Goal: Ask a question: Seek information or help from site administrators or community

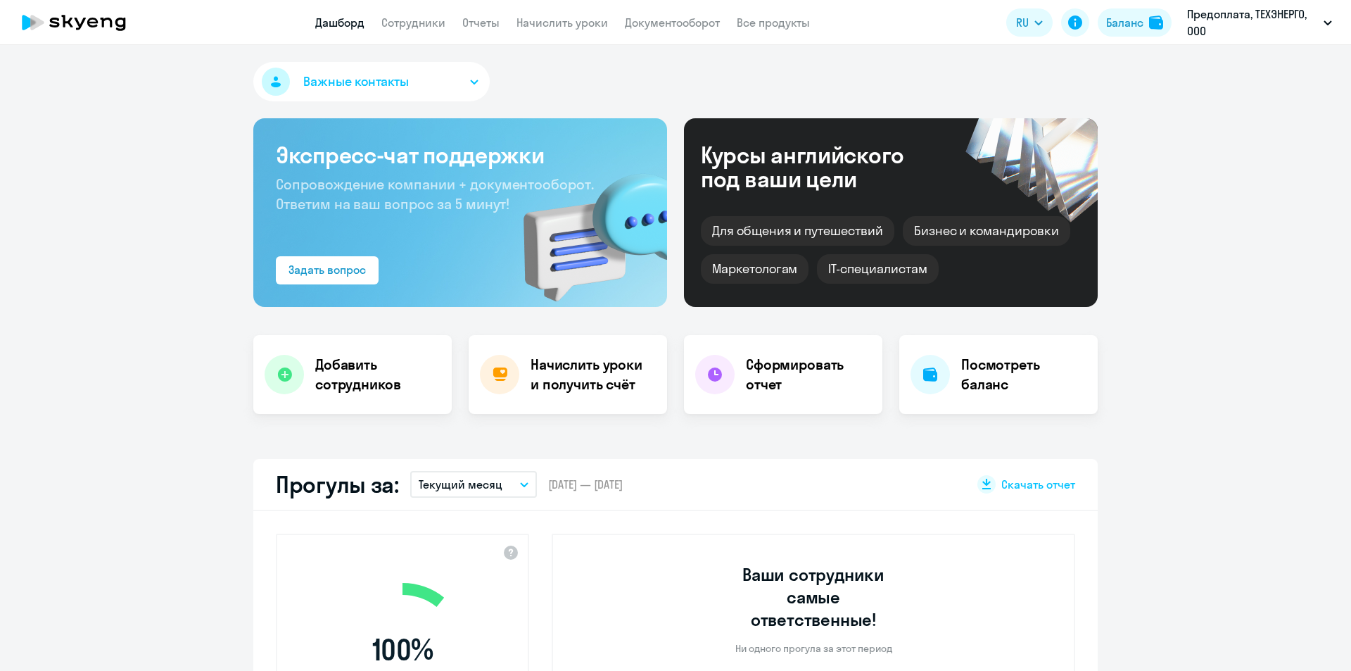
select select "30"
drag, startPoint x: 1313, startPoint y: 634, endPoint x: 1293, endPoint y: 637, distance: 20.6
click at [1314, 634] on circle at bounding box center [1315, 634] width 39 height 39
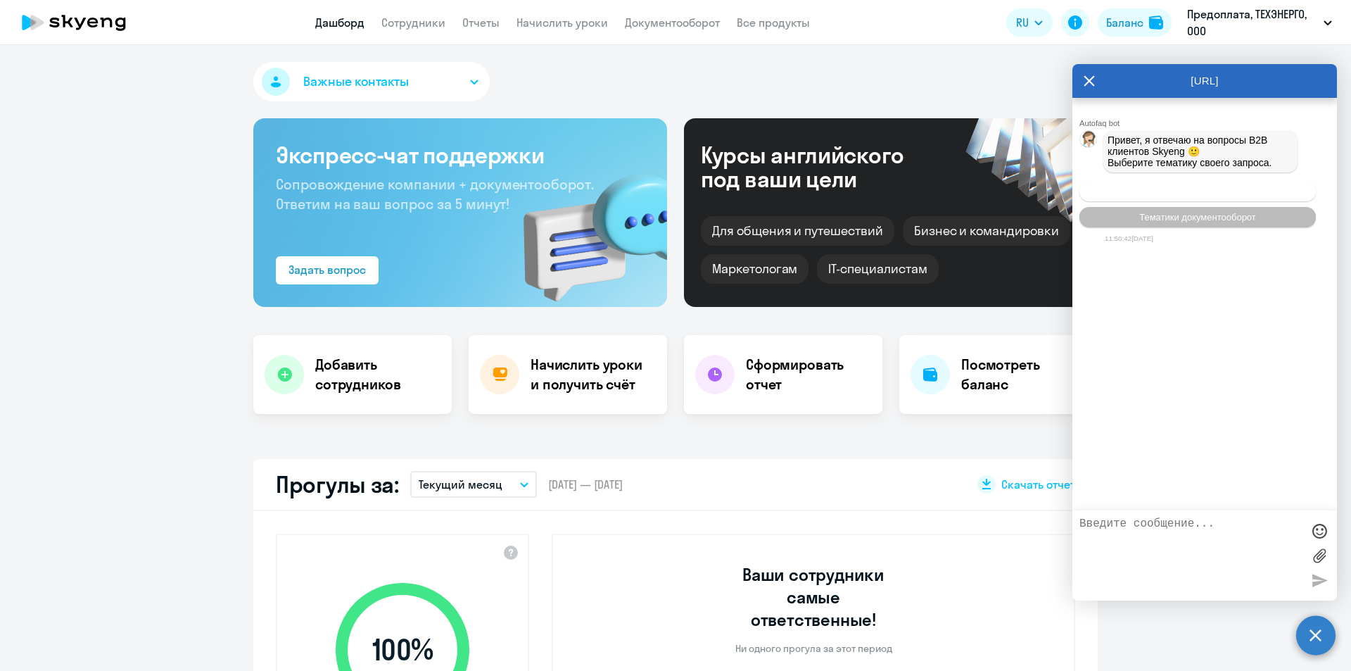
click at [1207, 195] on span "Операционное сопровождение" at bounding box center [1198, 191] width 132 height 11
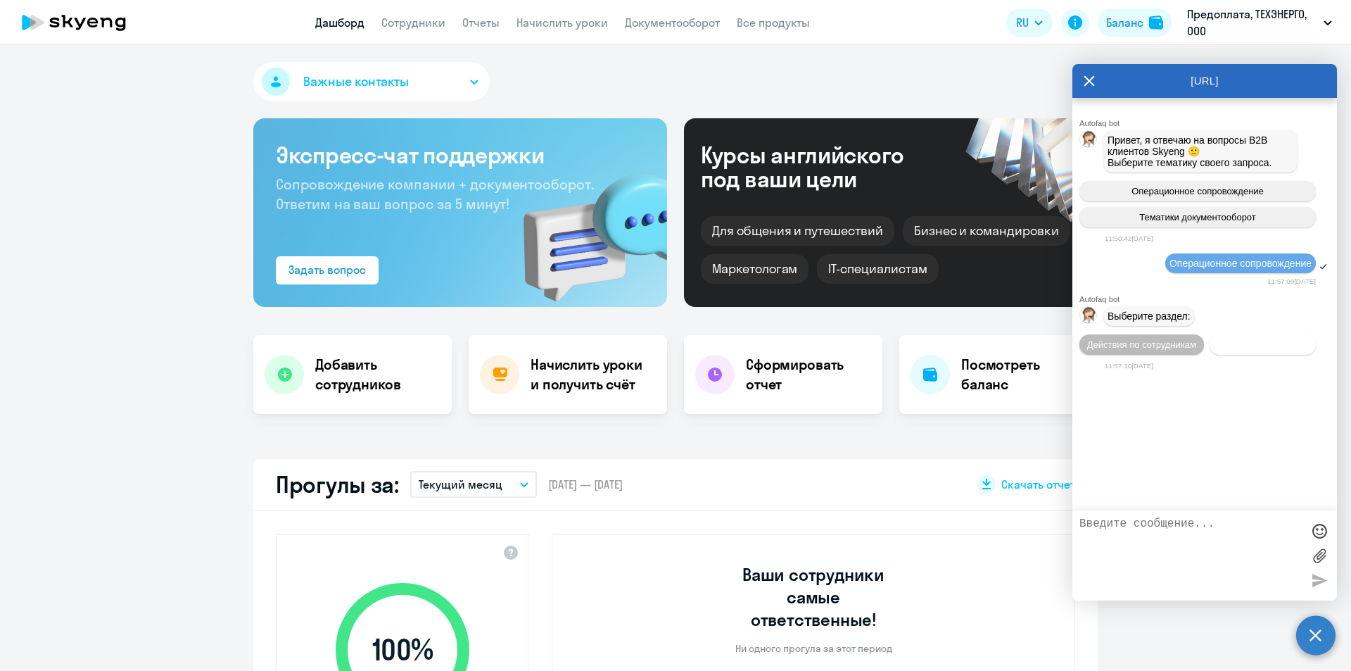
click at [1234, 350] on span "Действия с балансом" at bounding box center [1262, 344] width 91 height 11
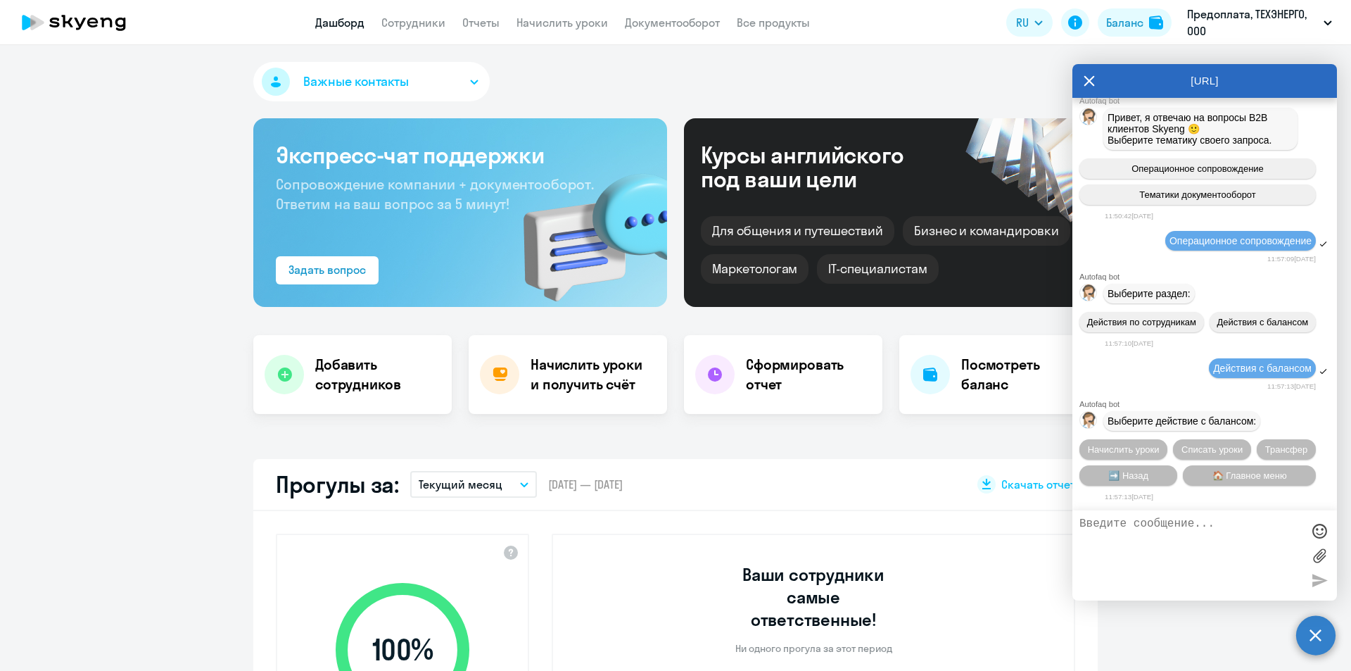
click at [1170, 517] on textarea at bounding box center [1190, 555] width 222 height 76
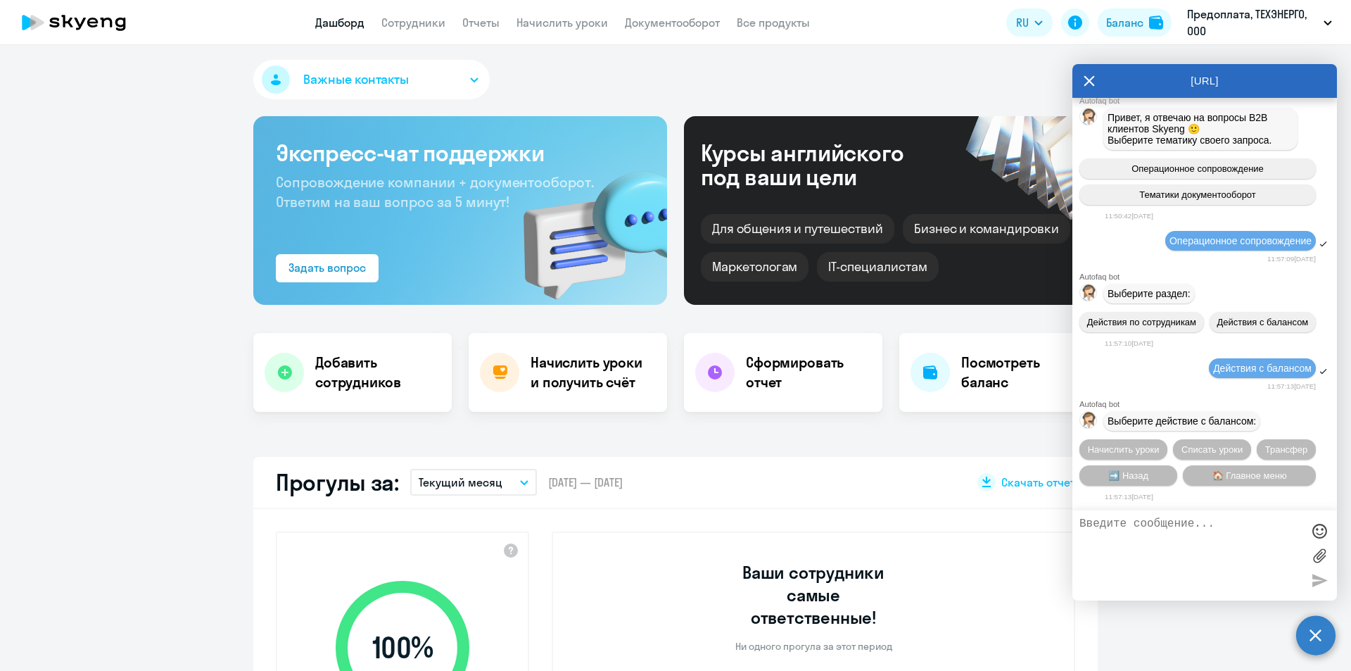
scroll to position [0, 0]
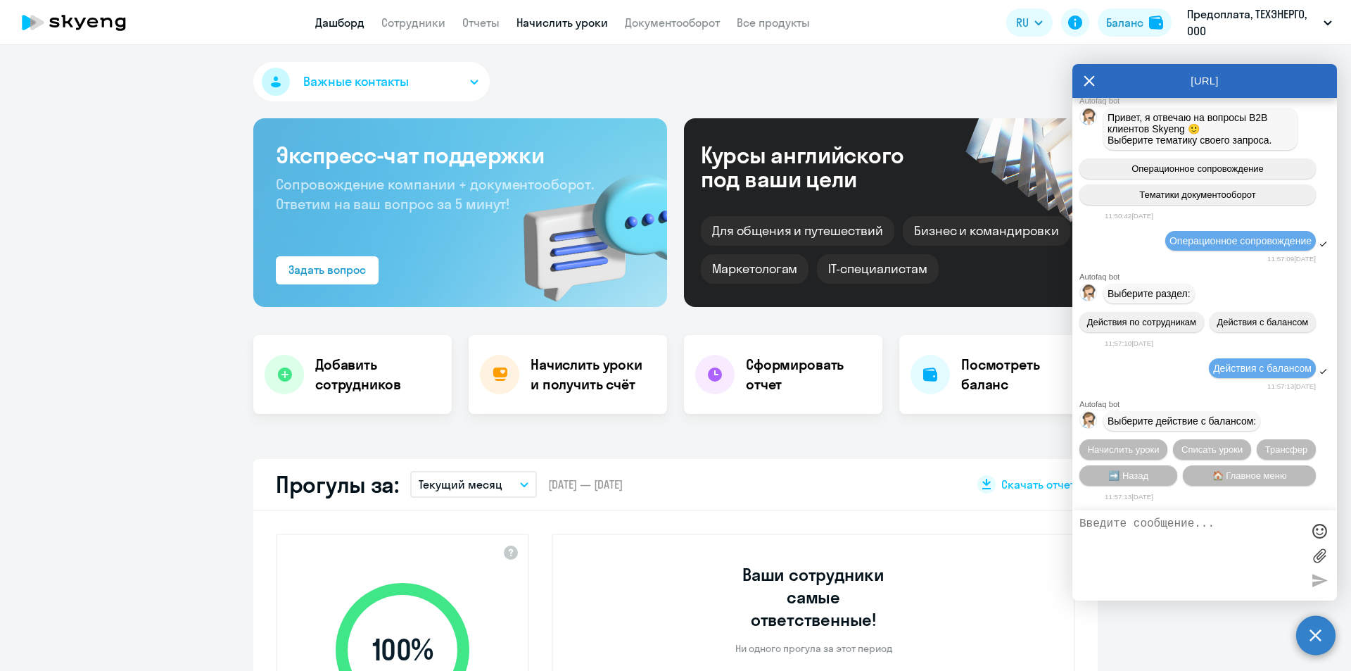
click at [534, 21] on link "Начислить уроки" at bounding box center [561, 22] width 91 height 14
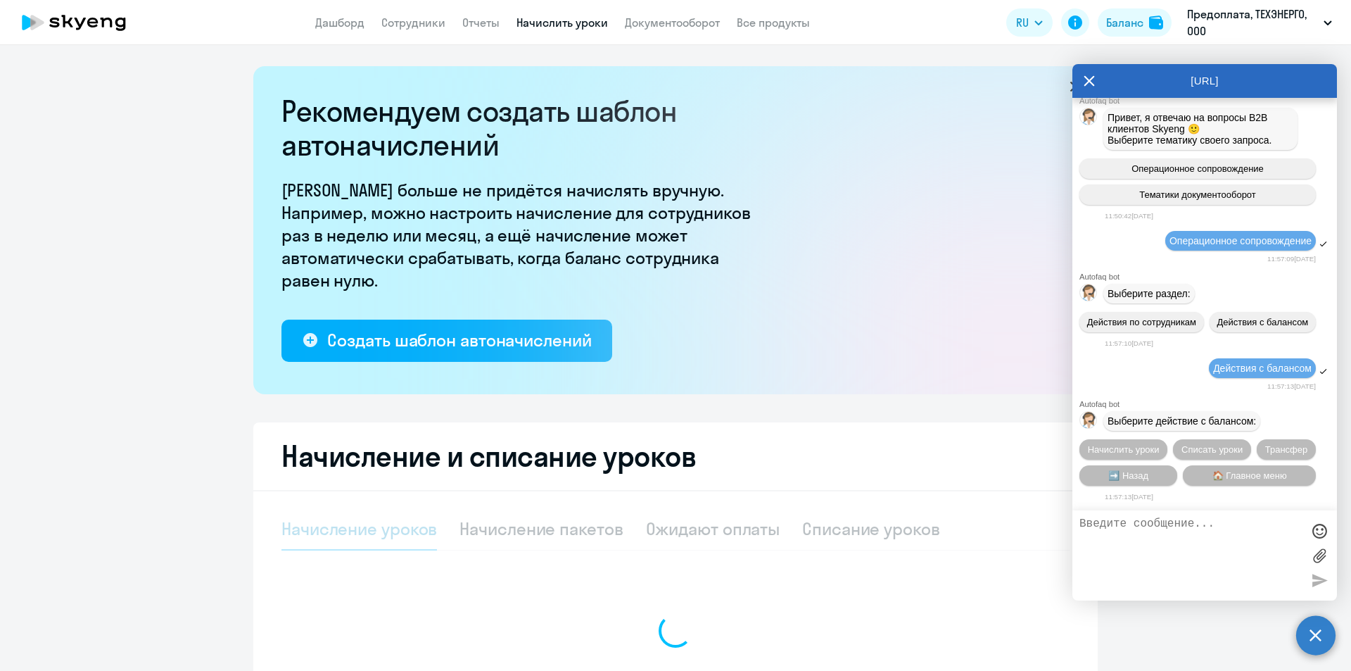
select select "10"
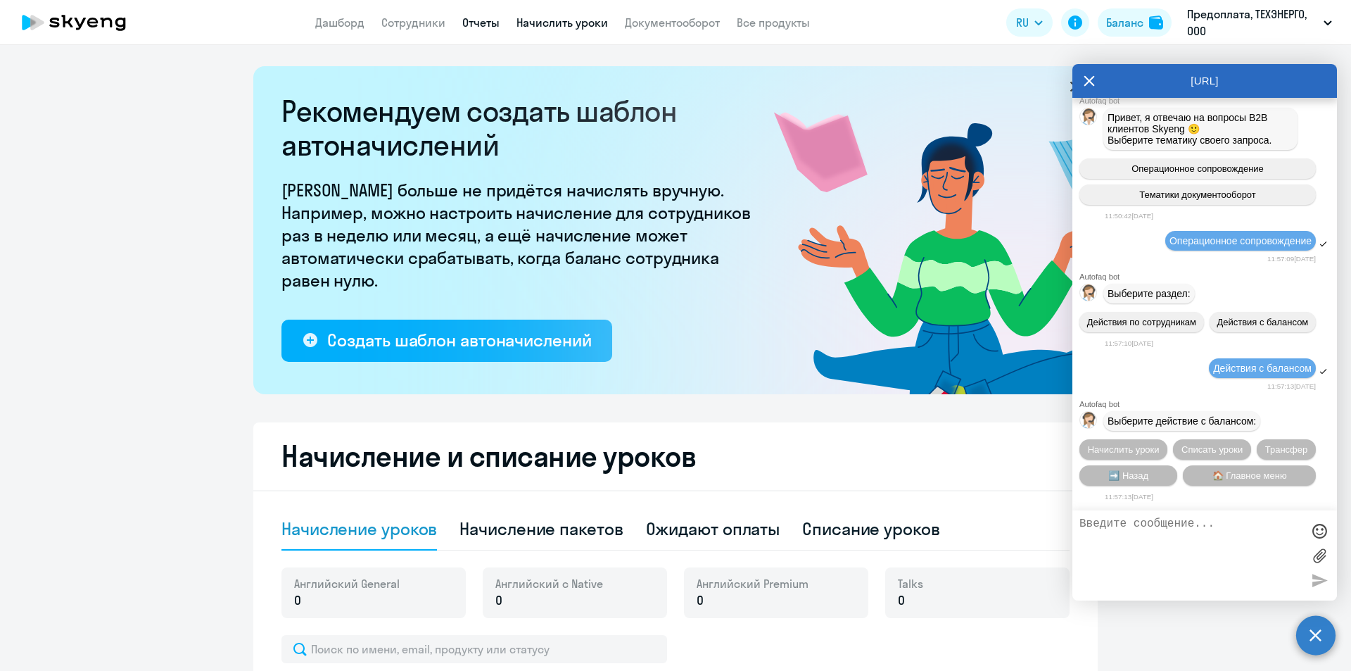
click at [475, 22] on link "Отчеты" at bounding box center [480, 22] width 37 height 14
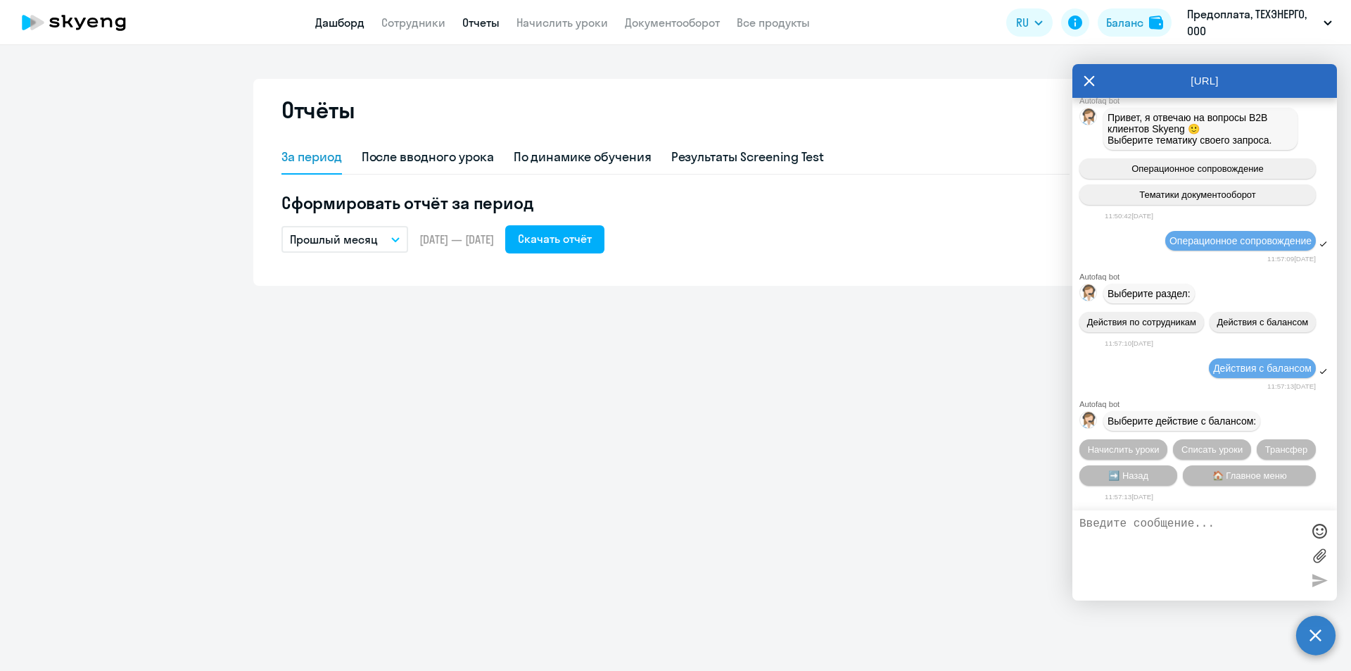
click at [336, 27] on link "Дашборд" at bounding box center [339, 22] width 49 height 14
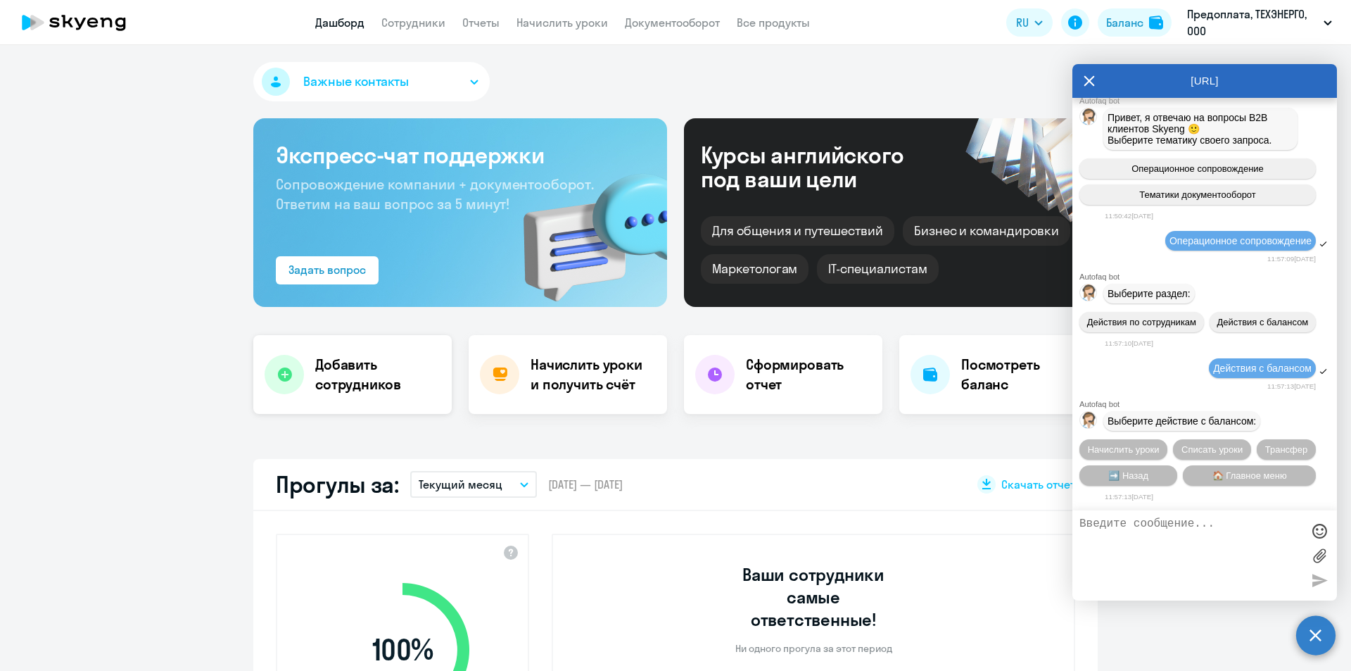
select select "30"
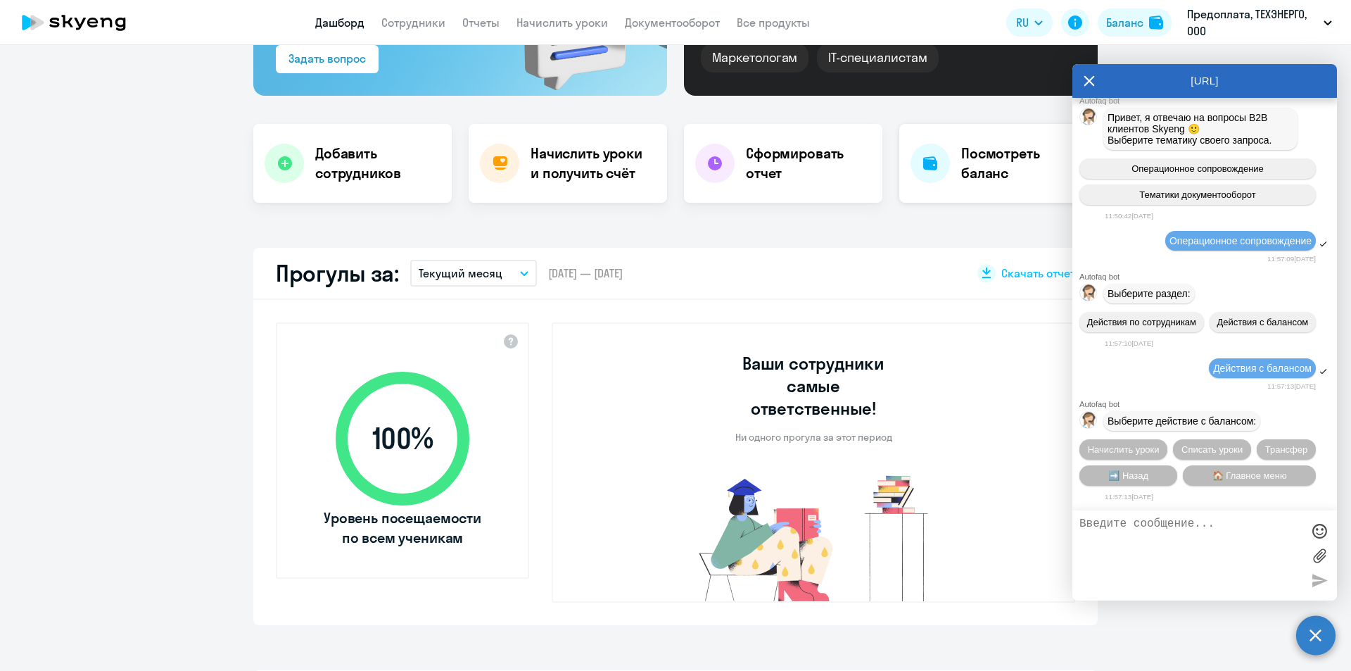
click at [978, 177] on h4 "Посмотреть баланс" at bounding box center [1023, 163] width 125 height 39
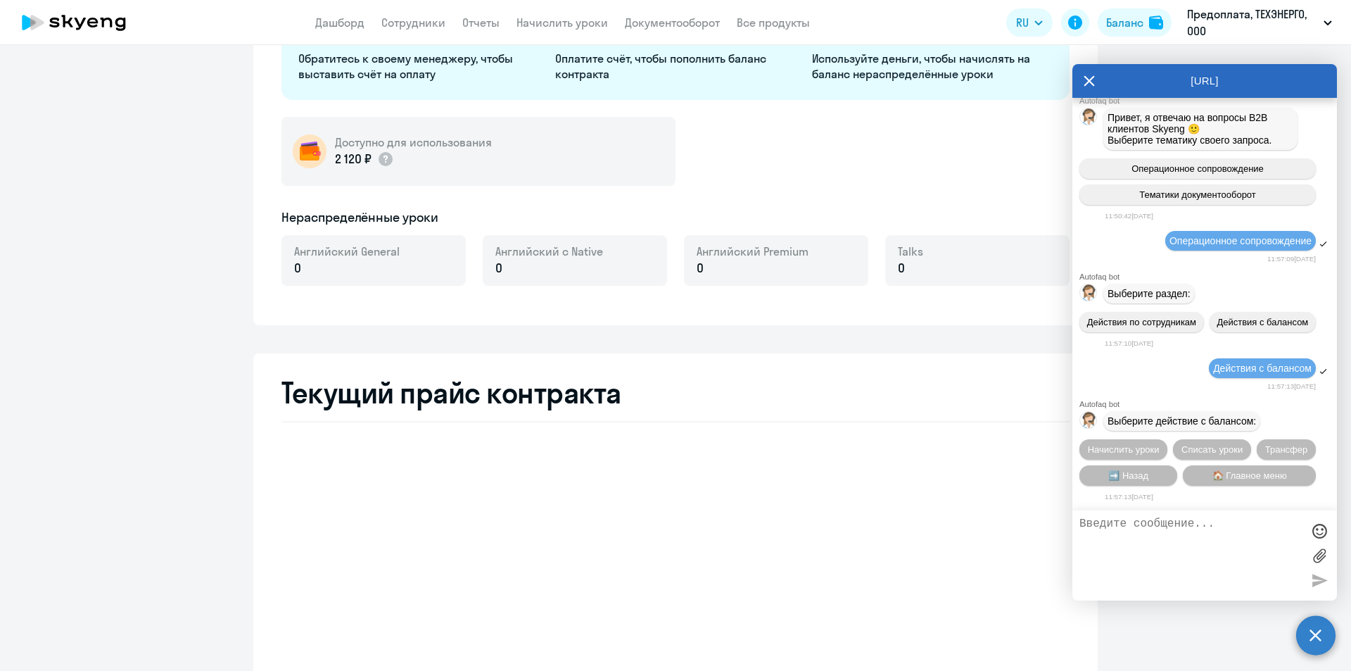
select select "english_adult_not_native_speaker"
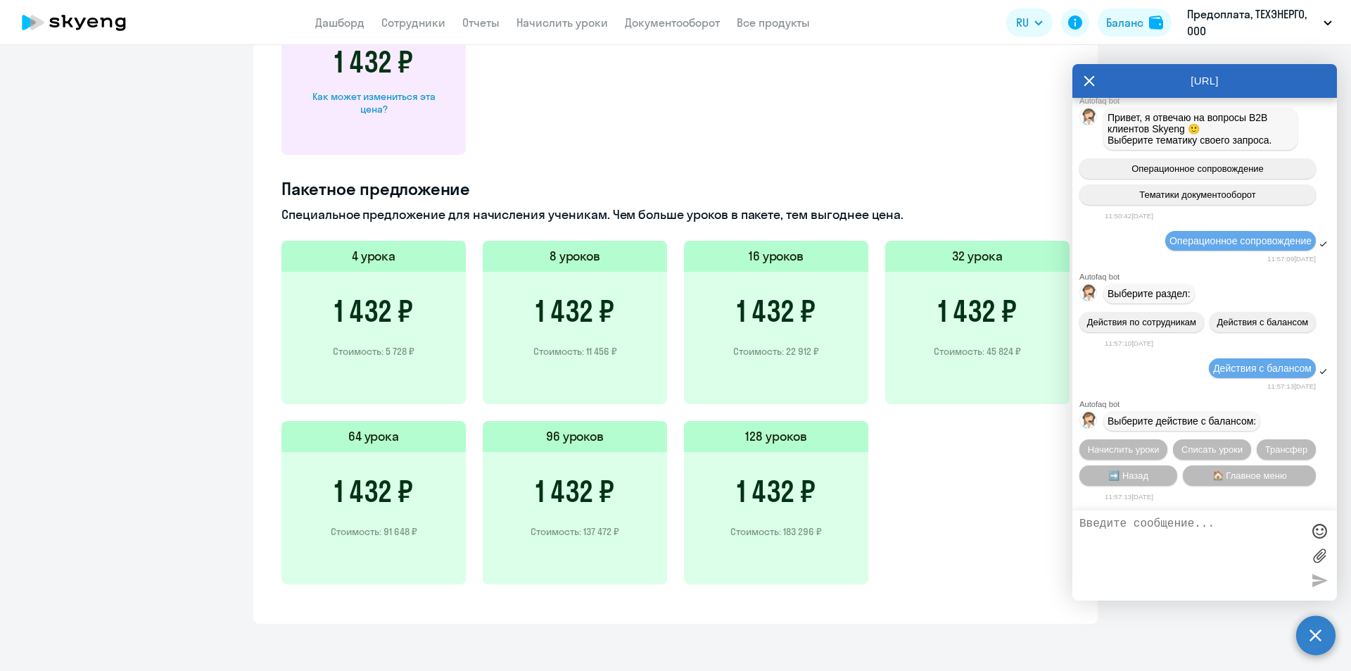
scroll to position [845, 0]
click at [1176, 530] on textarea at bounding box center [1190, 555] width 222 height 76
type textarea "L"
type textarea "Добрый день! Подскажите актуальное предложение по покупке пакета уроков по англ…"
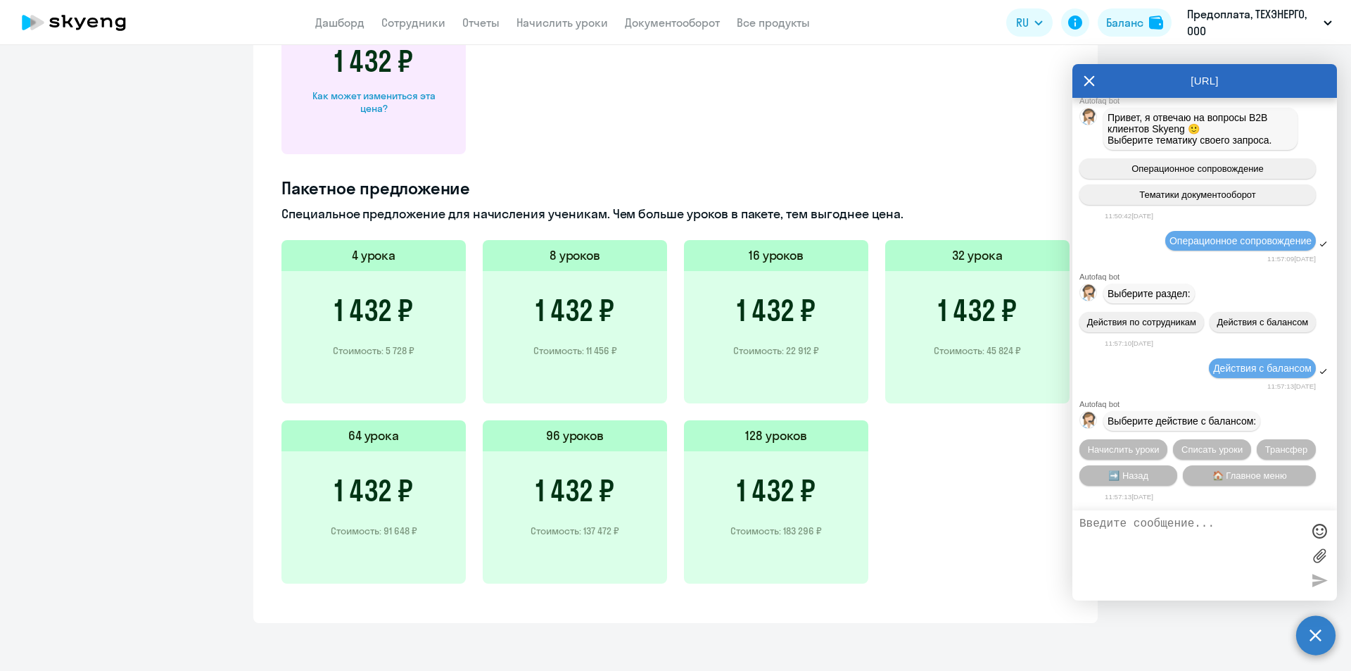
scroll to position [118, 0]
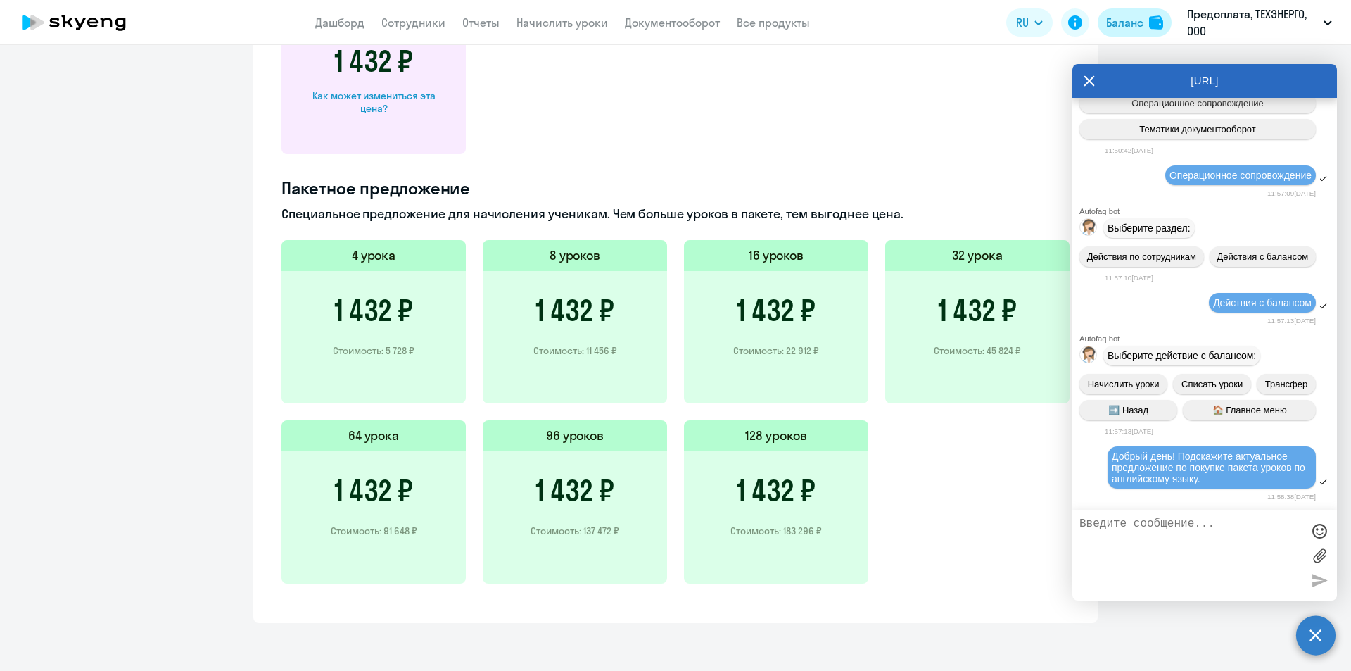
click at [1122, 25] on div "Баланс" at bounding box center [1124, 22] width 37 height 17
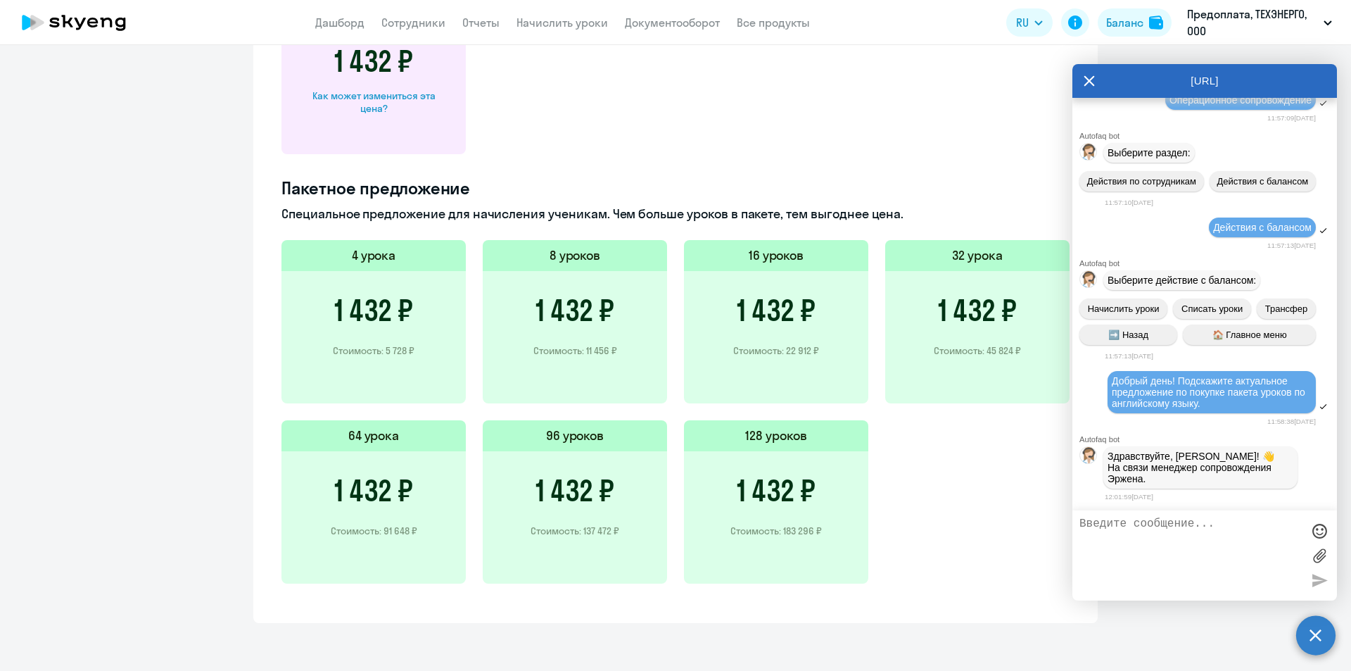
scroll to position [334, 0]
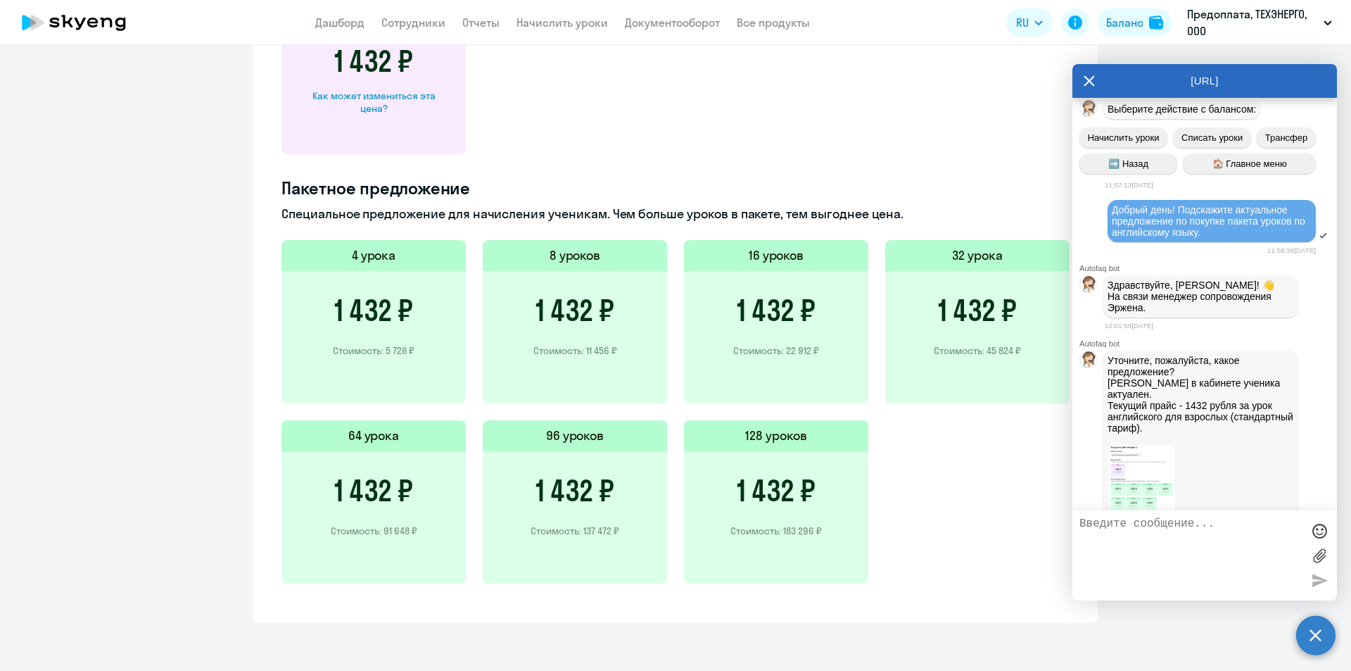
click at [1141, 471] on img at bounding box center [1143, 478] width 70 height 67
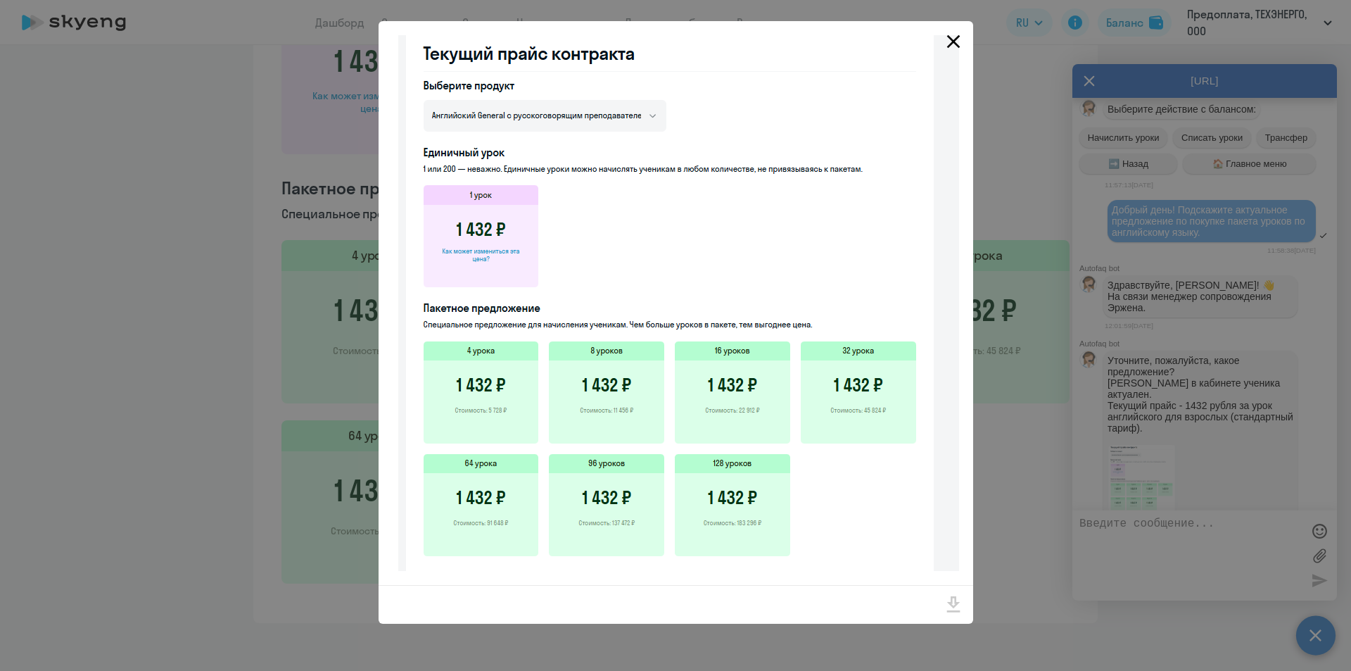
click at [946, 44] on icon "Close" at bounding box center [953, 41] width 23 height 23
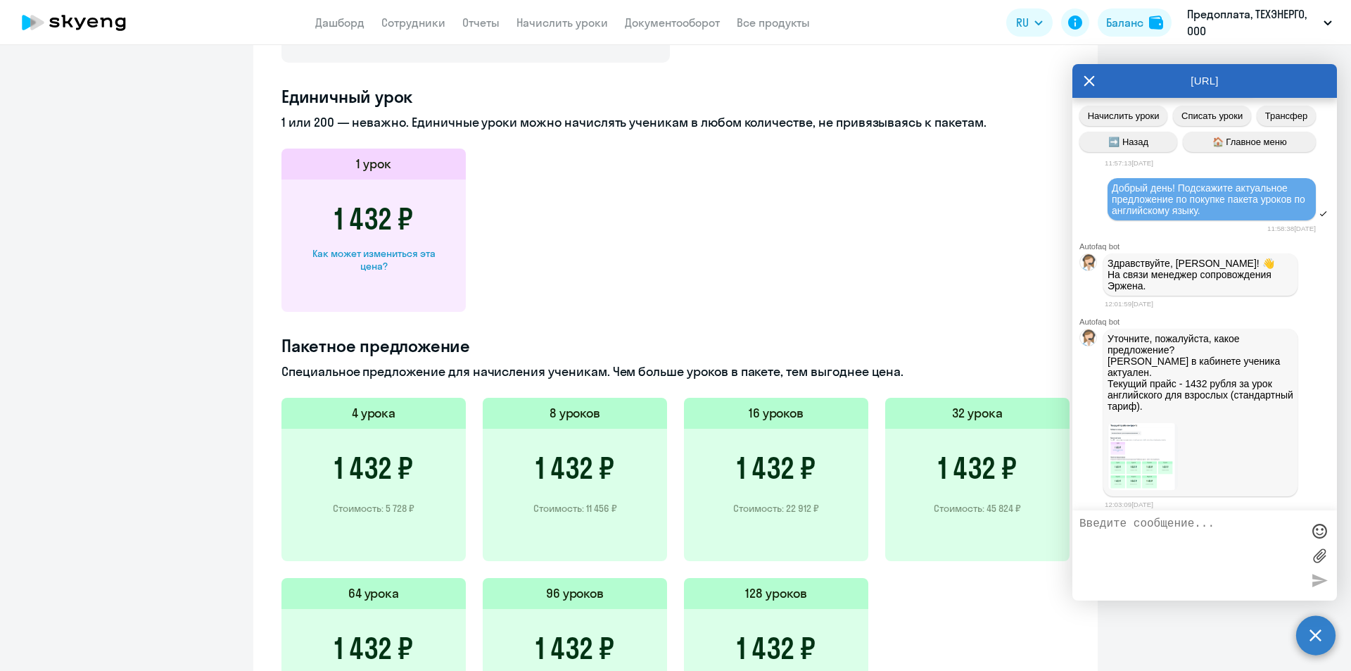
scroll to position [845, 0]
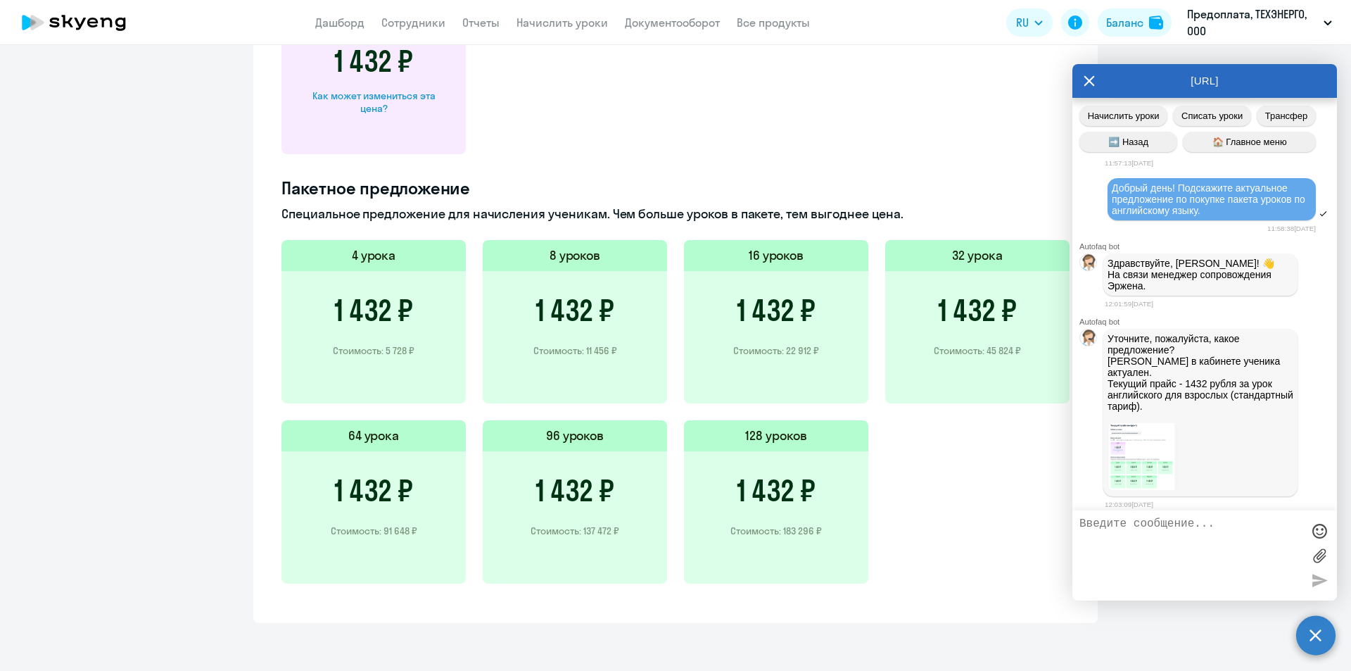
click at [1144, 489] on img at bounding box center [1143, 456] width 70 height 67
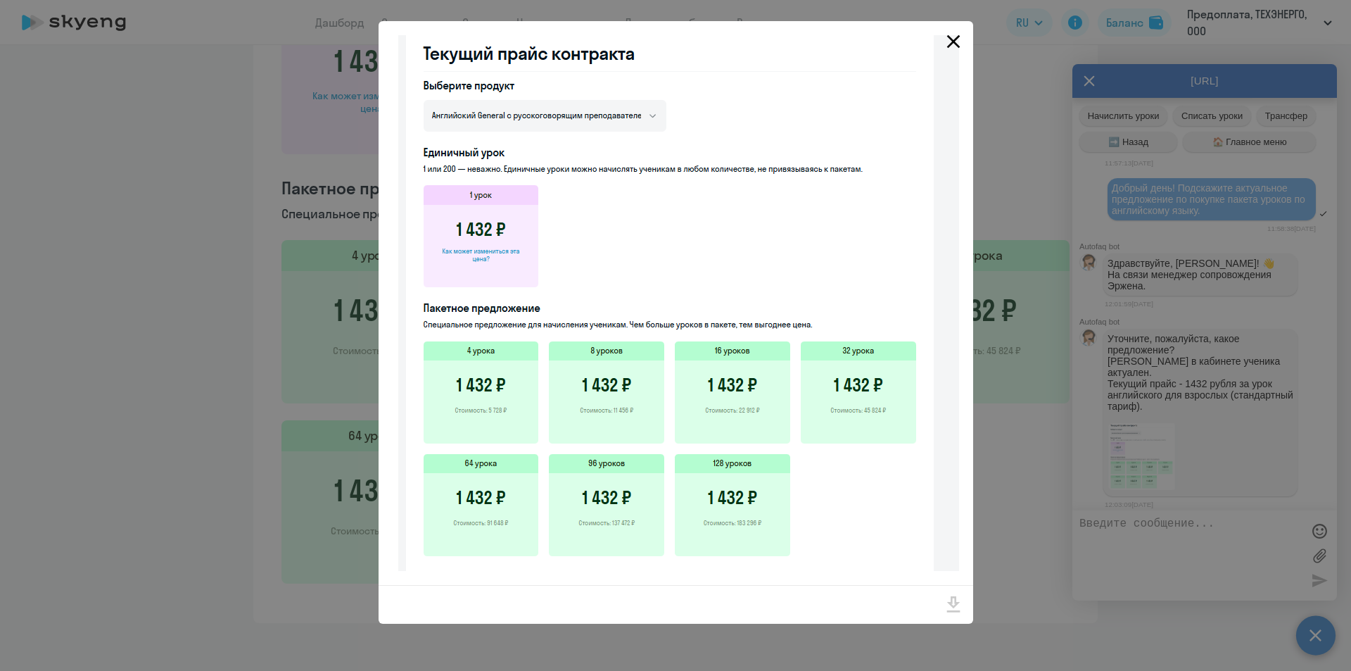
click at [951, 37] on icon "Close" at bounding box center [953, 41] width 23 height 23
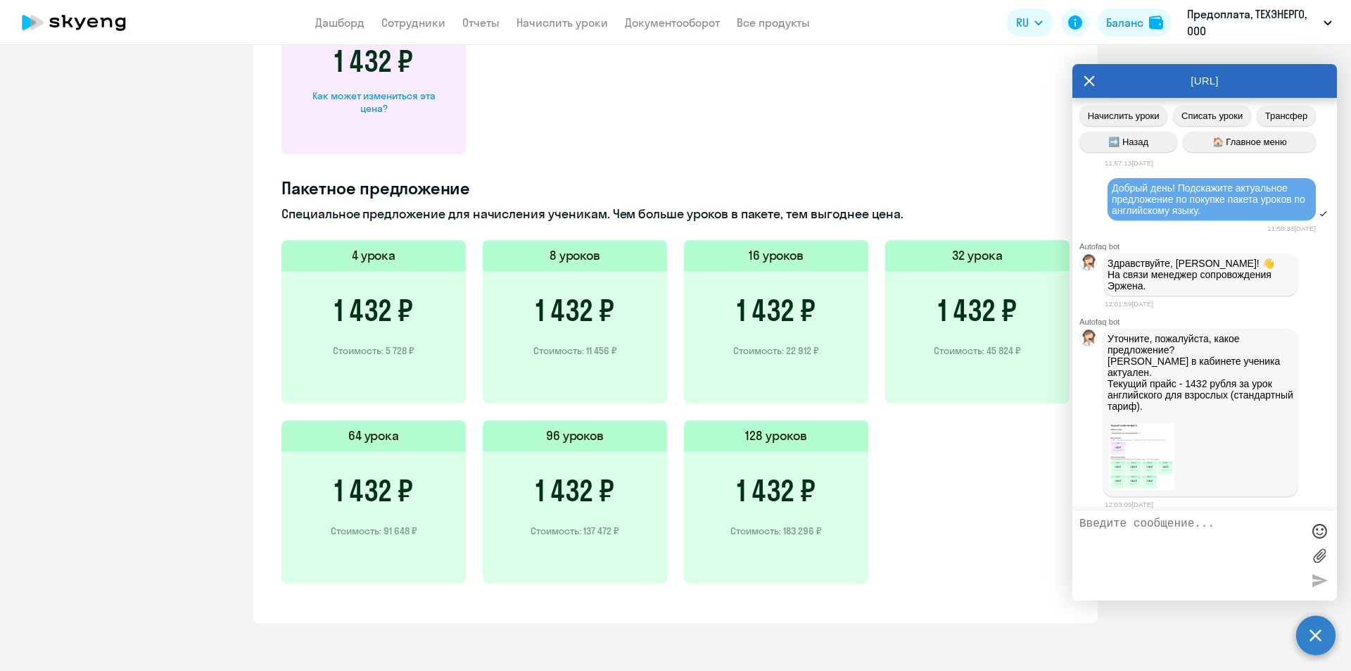
click at [1148, 520] on textarea at bounding box center [1190, 555] width 222 height 76
drag, startPoint x: 1266, startPoint y: 529, endPoint x: 1276, endPoint y: 534, distance: 11.0
click at [1276, 534] on textarea "Спасибо, я хотела уточнить, пр приобретении" at bounding box center [1190, 555] width 222 height 76
drag, startPoint x: 1178, startPoint y: 538, endPoint x: 1070, endPoint y: 535, distance: 107.7
click at [1070, 535] on body "Дашборд Сотрудники Отчеты Начислить уроки Документооборот Все продукты Дашборд …" at bounding box center [675, 335] width 1351 height 671
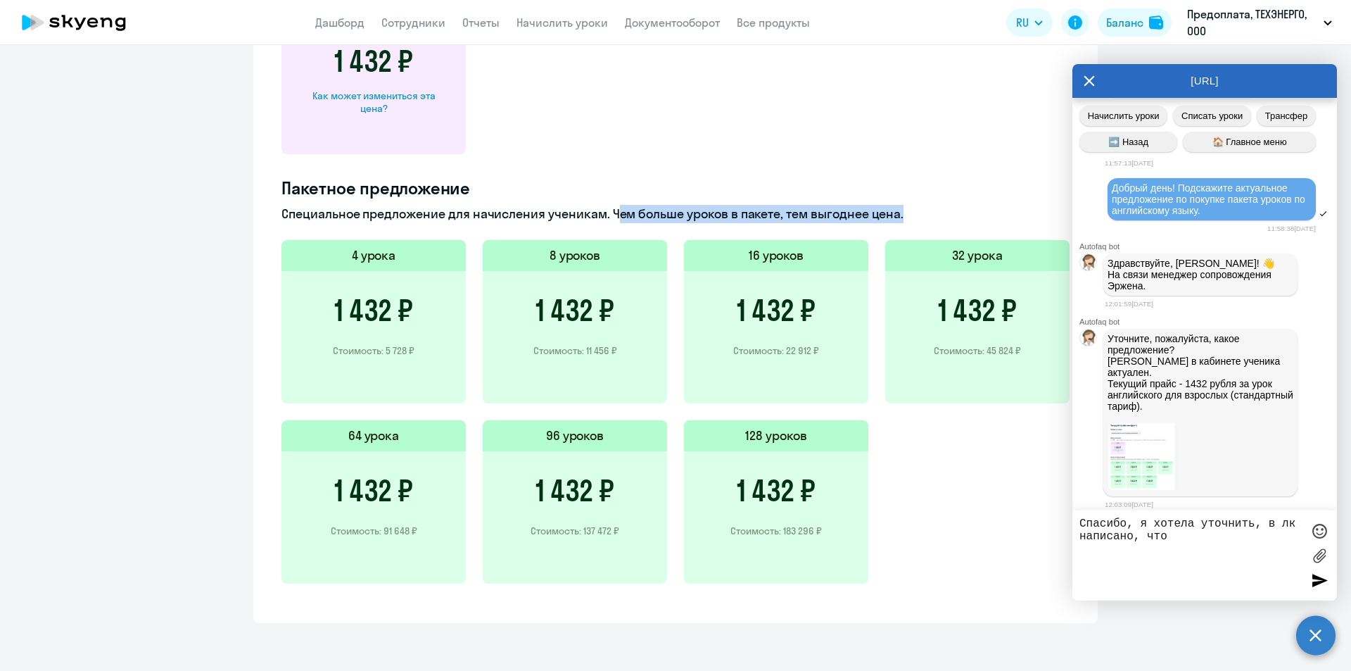
drag, startPoint x: 609, startPoint y: 217, endPoint x: 895, endPoint y: 220, distance: 286.4
click at [895, 220] on p "Специальное предложение для начисления ученикам. Чем больше уроков в пакете, те…" at bounding box center [675, 214] width 788 height 18
copy p "Чем больше уроков в пакете, тем выгоднее цена"
click at [1194, 529] on textarea "Спасибо, я хотела уточнить, в лк написано, что" at bounding box center [1190, 555] width 222 height 76
click at [1198, 538] on textarea "Спасибо, я хотела уточнить, в лк написано, что" at bounding box center [1190, 555] width 222 height 76
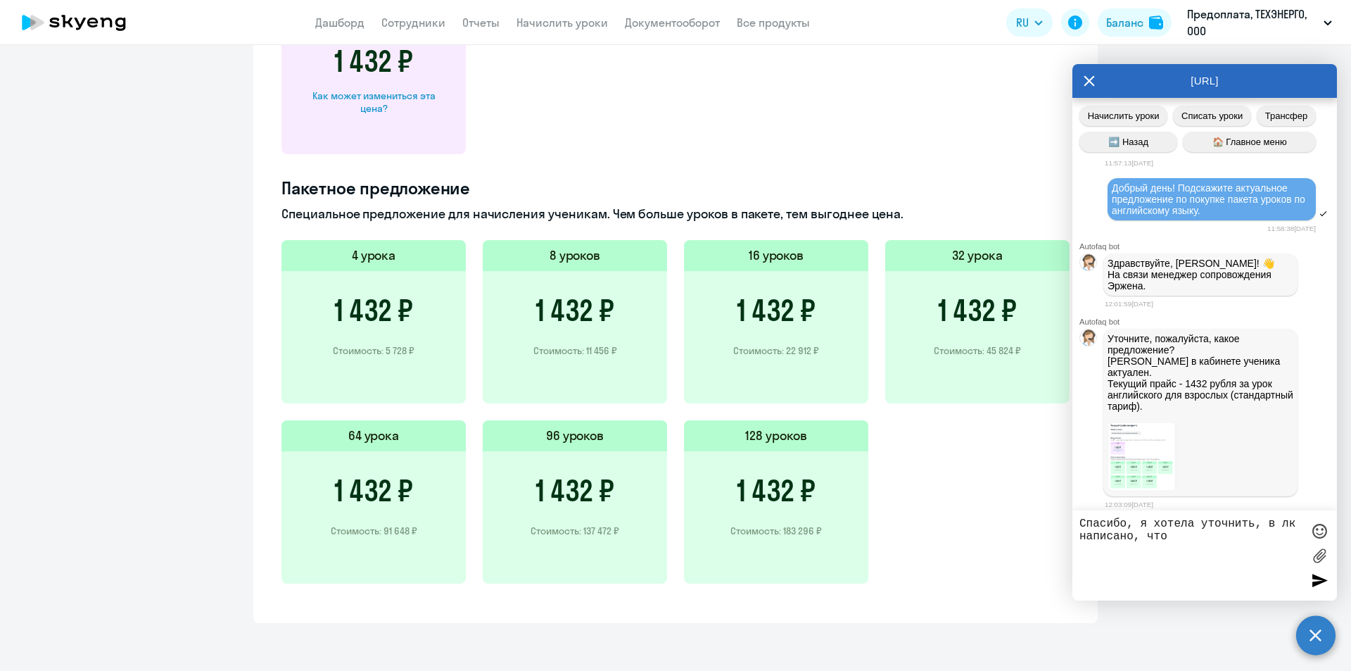
paste textarea "Чем больше уроков в пакете, тем выгоднее цена"
click at [1174, 534] on textarea "Спасибо, я хотела уточнить, в лк написано, что Чем больше уроков в пакете, тем …" at bounding box center [1190, 555] width 222 height 76
click at [1269, 551] on textarea "Спасибо, я хотела уточнить, в лк написано, что "Чем больше уроков в пакете, тем…" at bounding box center [1190, 555] width 222 height 76
drag, startPoint x: 1105, startPoint y: 564, endPoint x: 1128, endPoint y: 570, distance: 24.1
click at [1105, 564] on textarea "Спасибо, я хотела уточнить, в лк написано, что "Чем больше уроков в пакете, тем…" at bounding box center [1190, 555] width 222 height 76
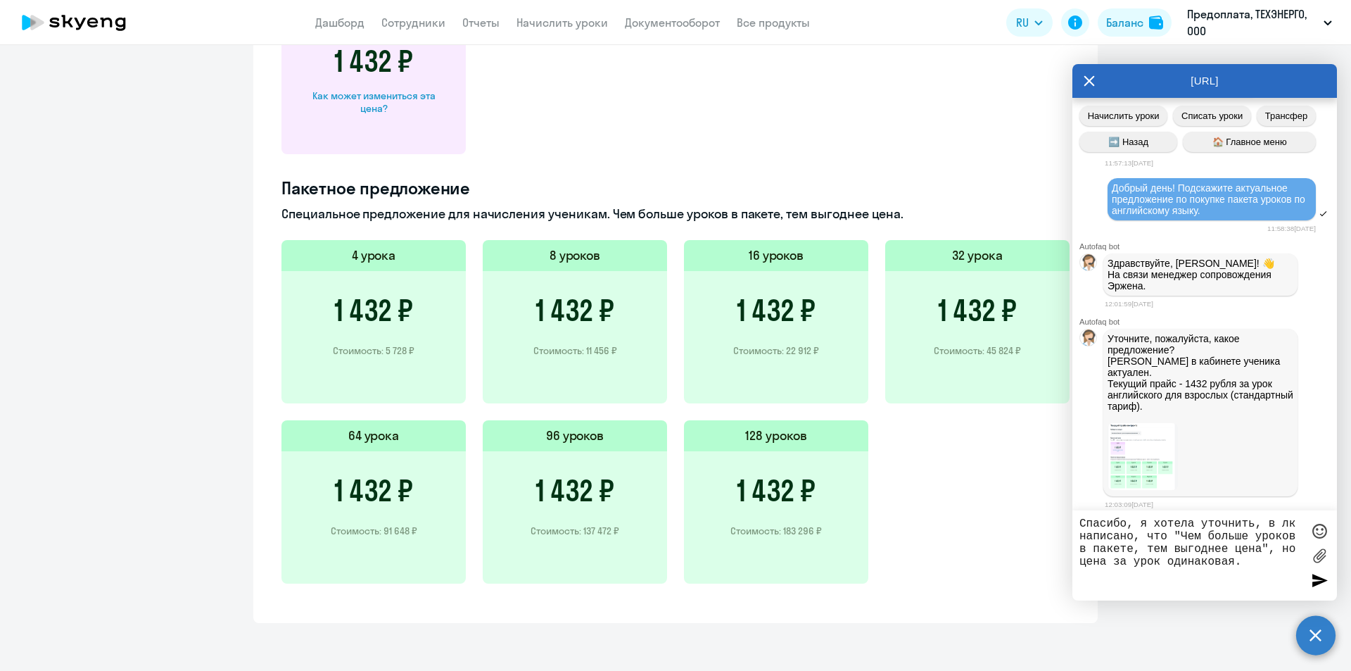
click at [1255, 561] on textarea "Спасибо, я хотела уточнить, в лк написано, что "Чем больше уроков в пакете, тем…" at bounding box center [1190, 555] width 222 height 76
type textarea "Спасибо, я хотела уточнить, в лк написано, что "Чем больше уроков в пакете, тем…"
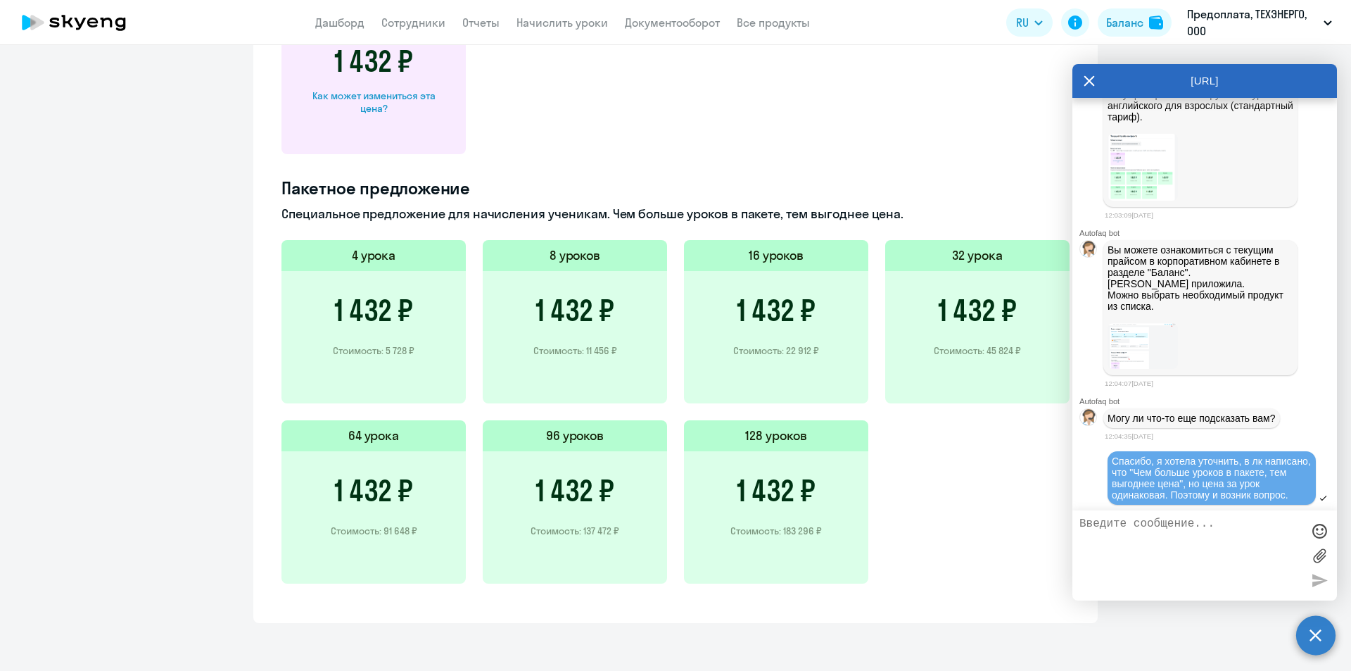
scroll to position [623, 0]
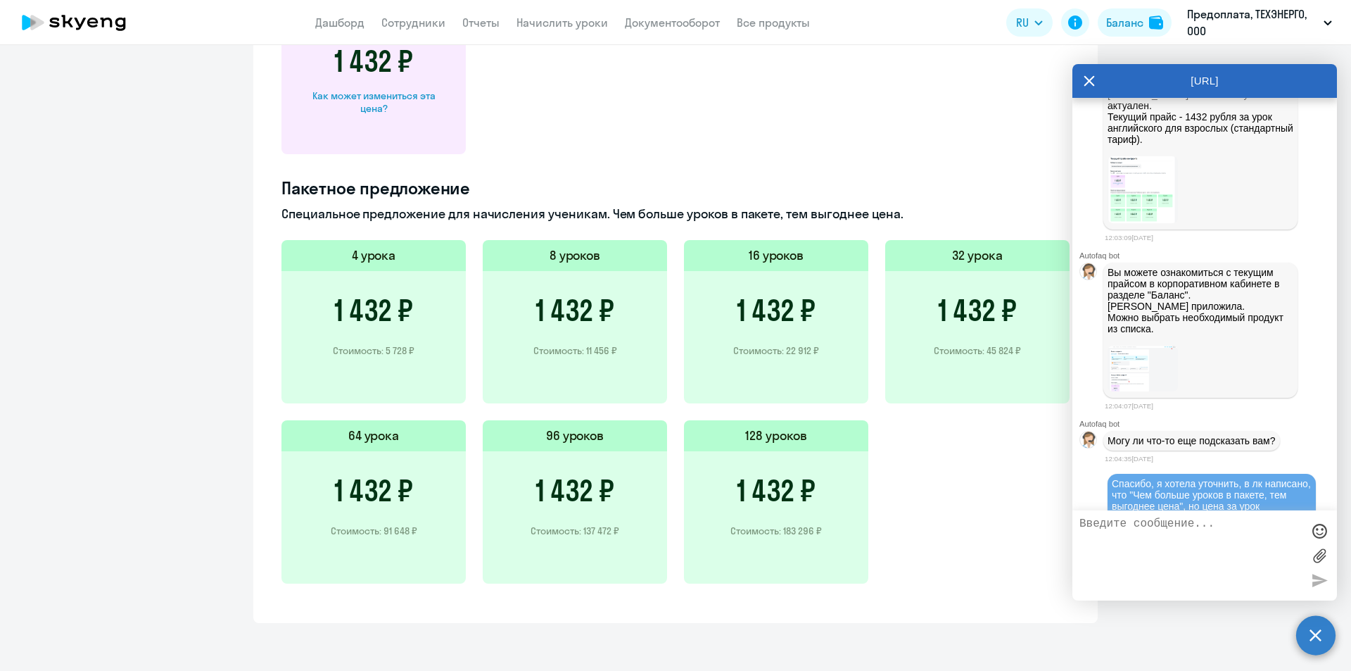
click at [1139, 385] on img at bounding box center [1143, 369] width 70 height 46
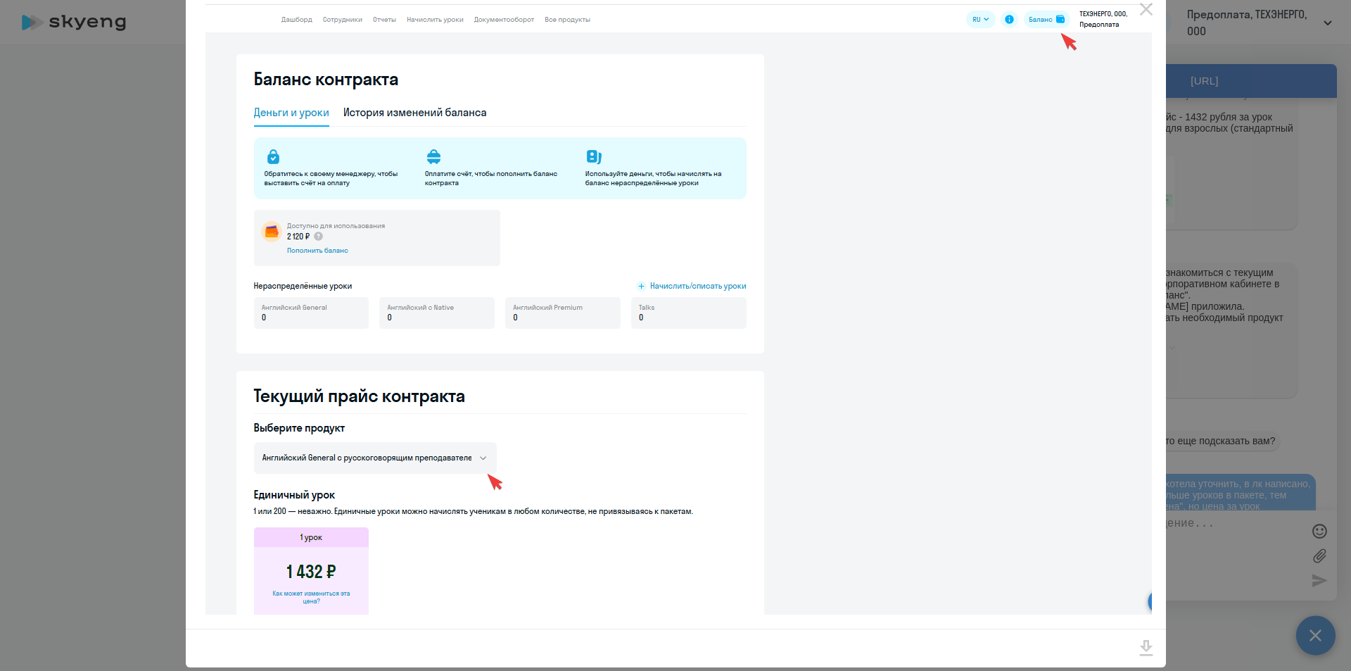
scroll to position [50, 0]
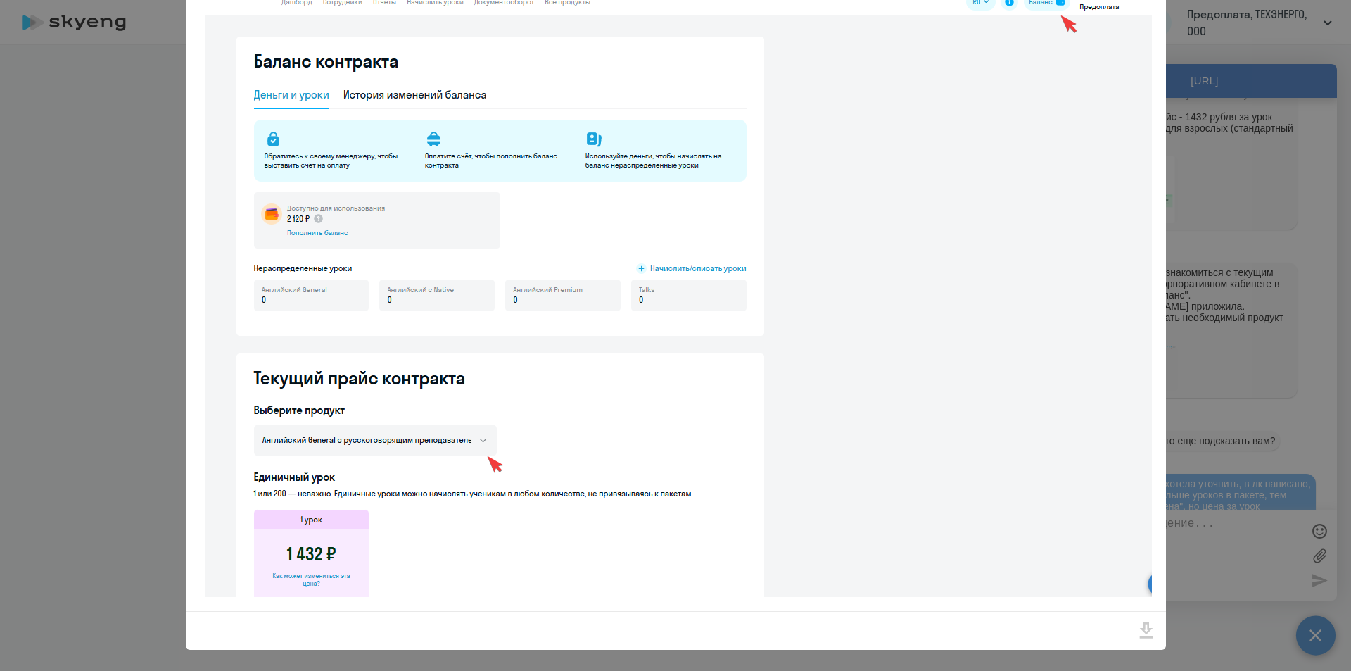
drag, startPoint x: 1063, startPoint y: 118, endPoint x: 1063, endPoint y: 134, distance: 16.2
click at [1063, 120] on img at bounding box center [678, 290] width 946 height 611
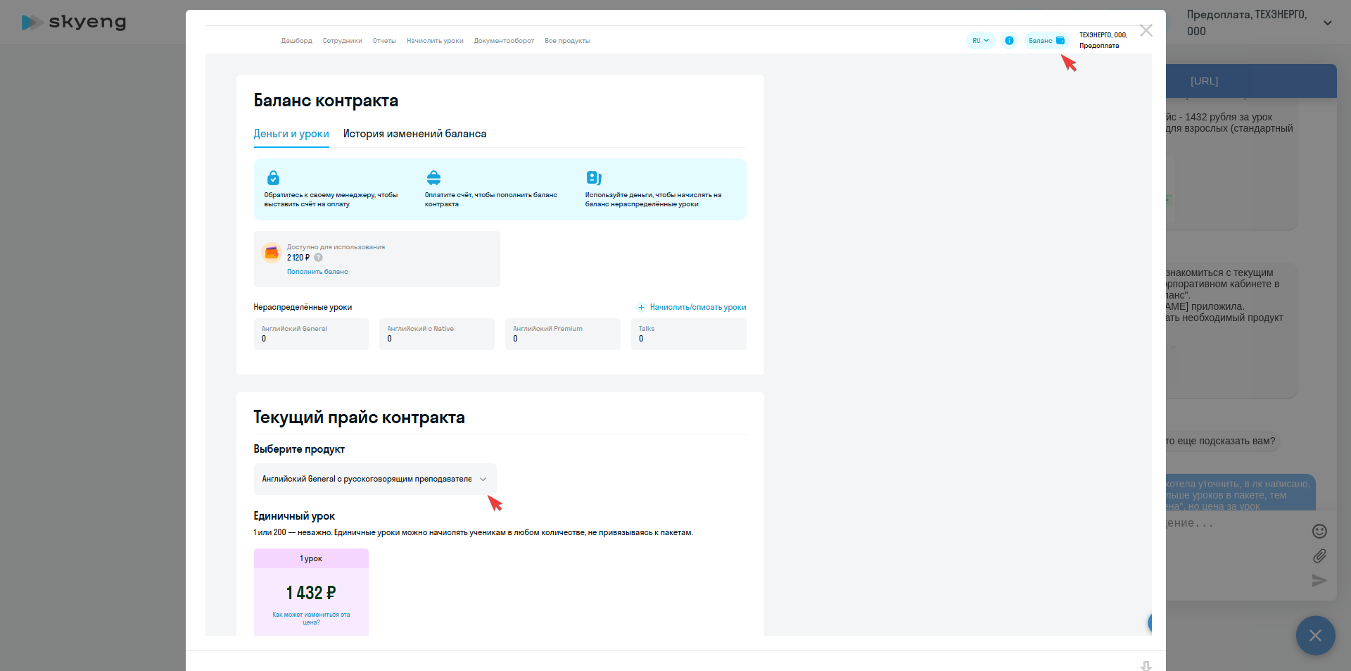
scroll to position [0, 0]
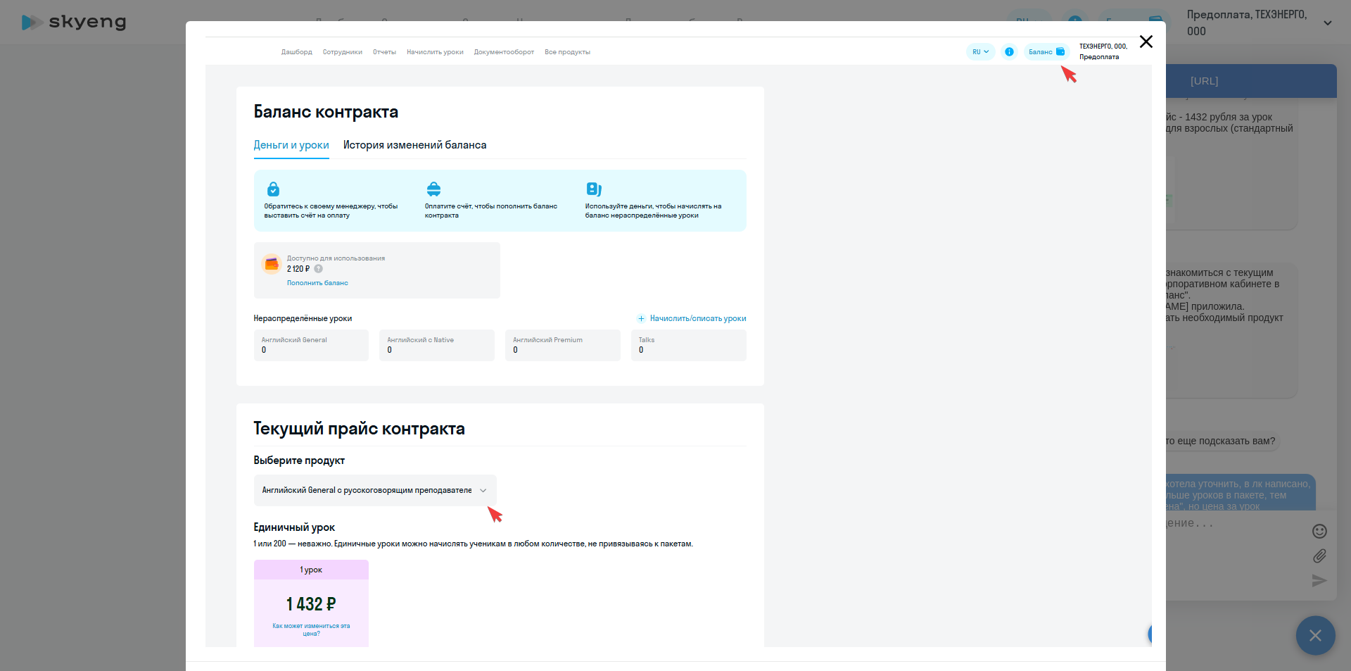
click at [1142, 39] on icon "Close" at bounding box center [1145, 41] width 13 height 13
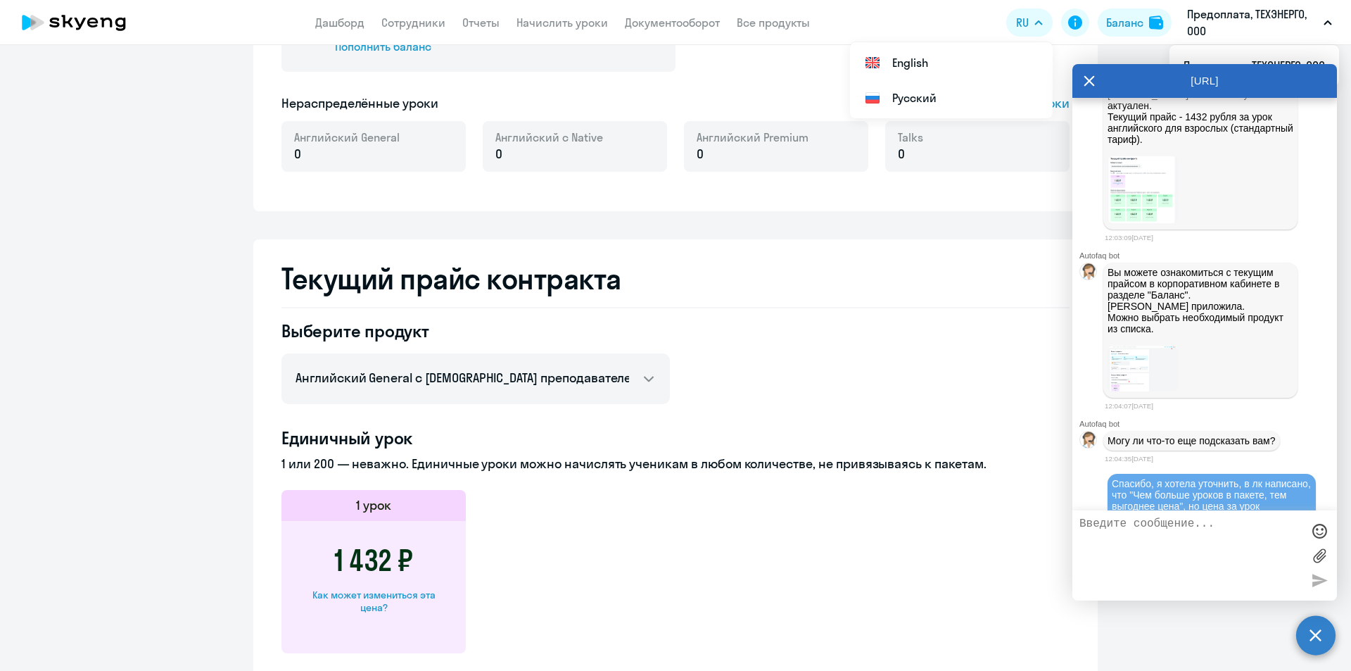
scroll to position [352, 0]
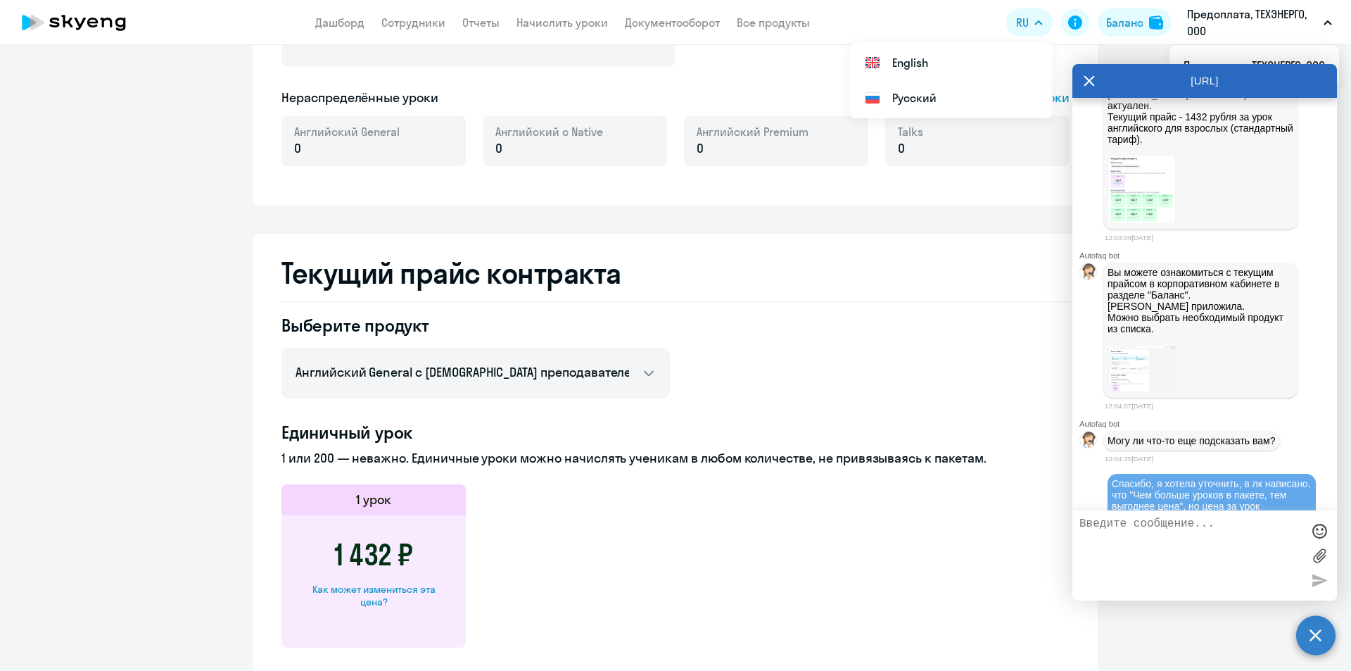
click at [480, 286] on h2 "Текущий прайс контракта" at bounding box center [675, 273] width 788 height 34
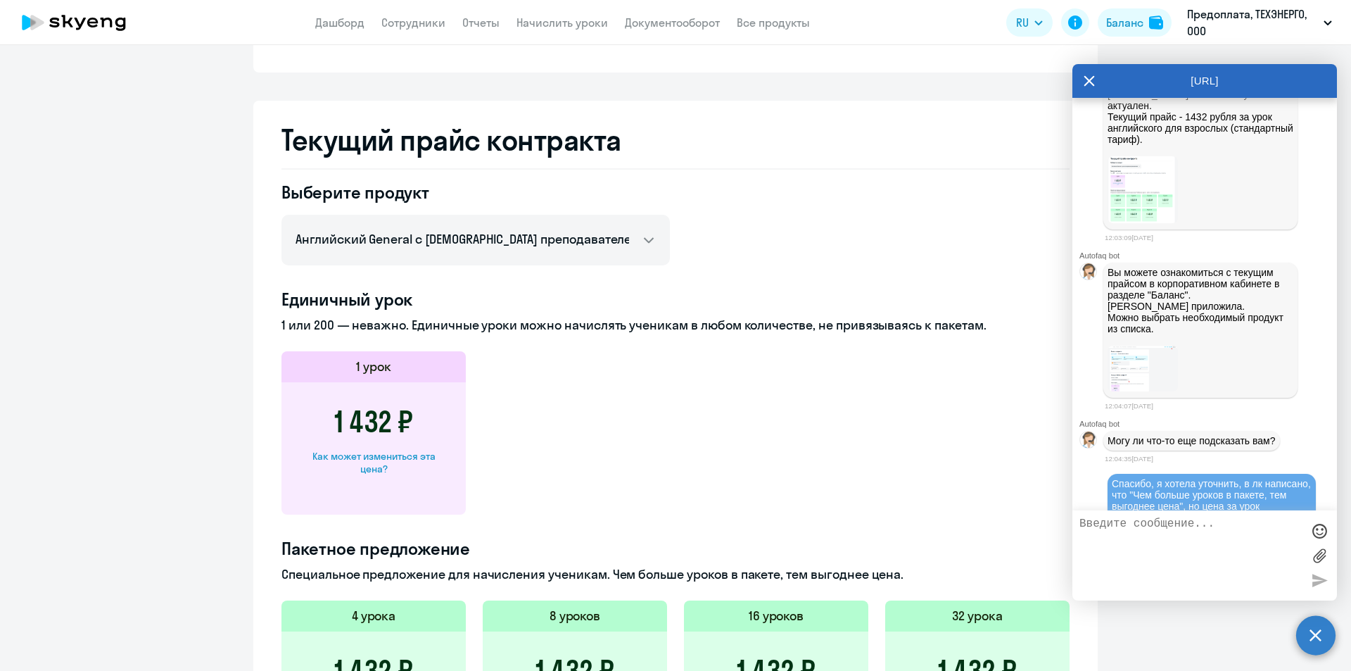
scroll to position [493, 0]
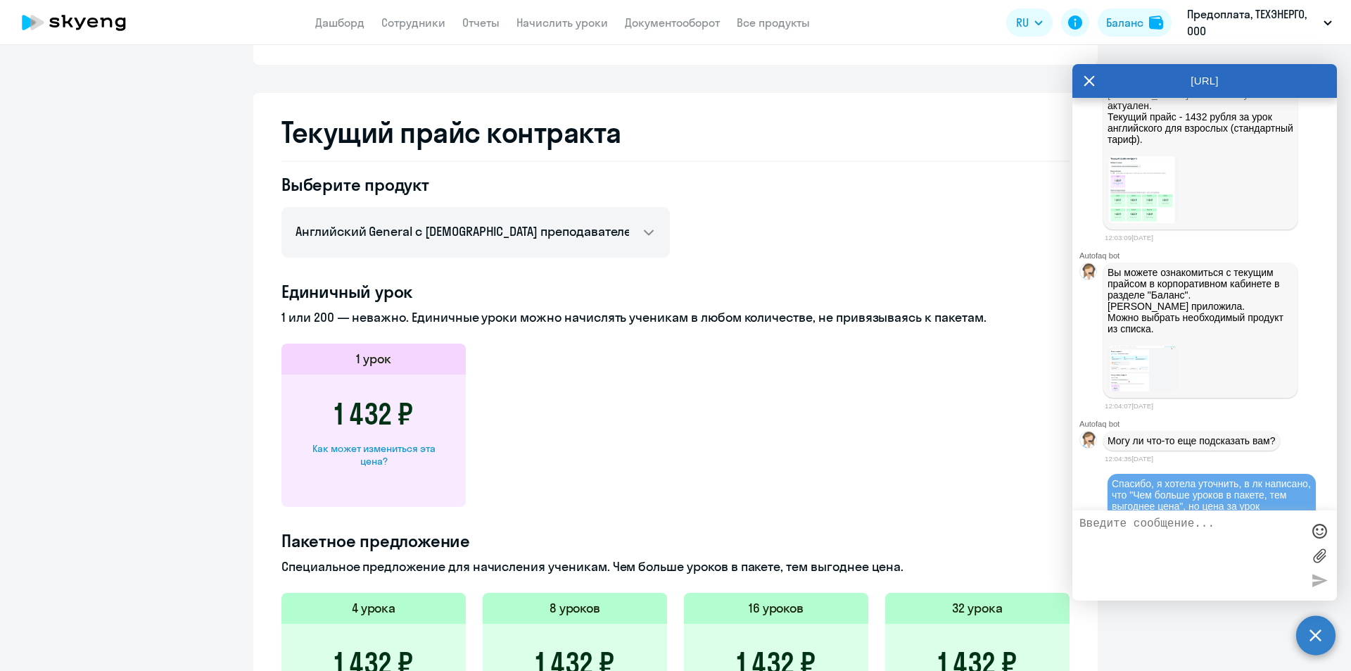
click at [377, 452] on div "Как может измениться эта цена?" at bounding box center [373, 454] width 139 height 25
select select "english_adult_not_native_speaker"
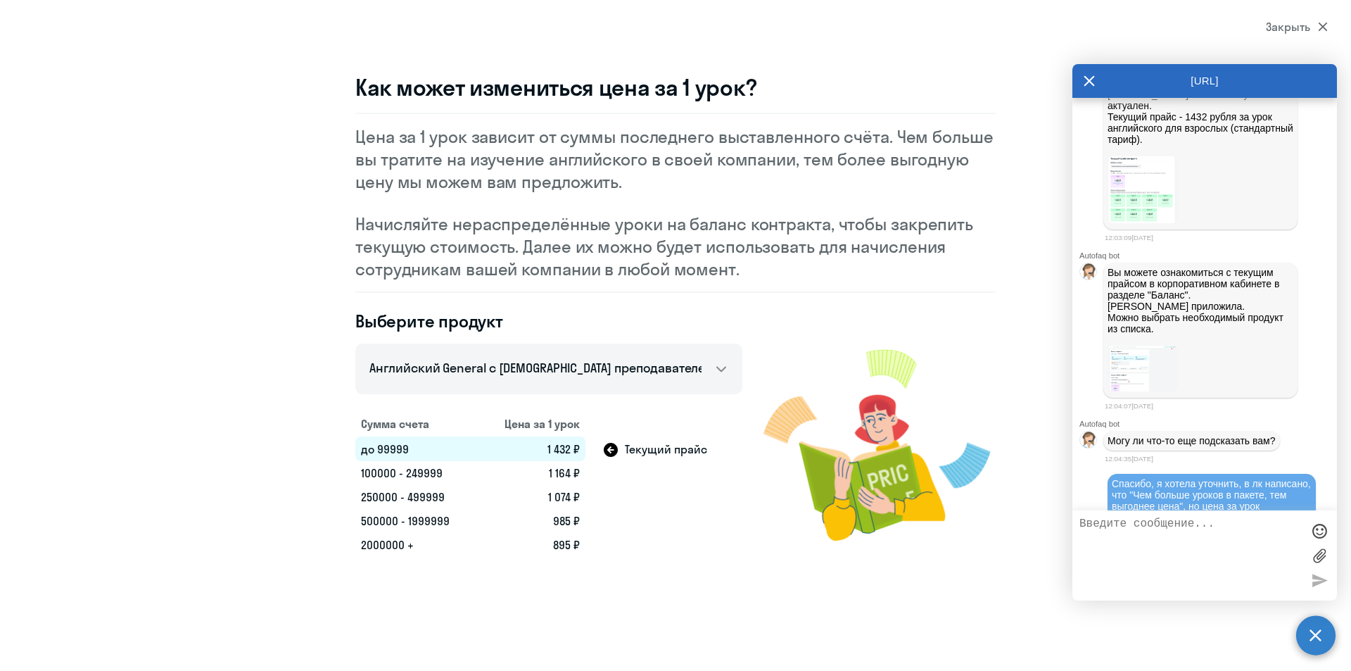
click at [226, 473] on div "Как может измениться цена за 1 урок? Цена за 1 урок зависит от суммы последнего…" at bounding box center [675, 314] width 1013 height 483
click at [1324, 30] on icon at bounding box center [1323, 27] width 10 height 10
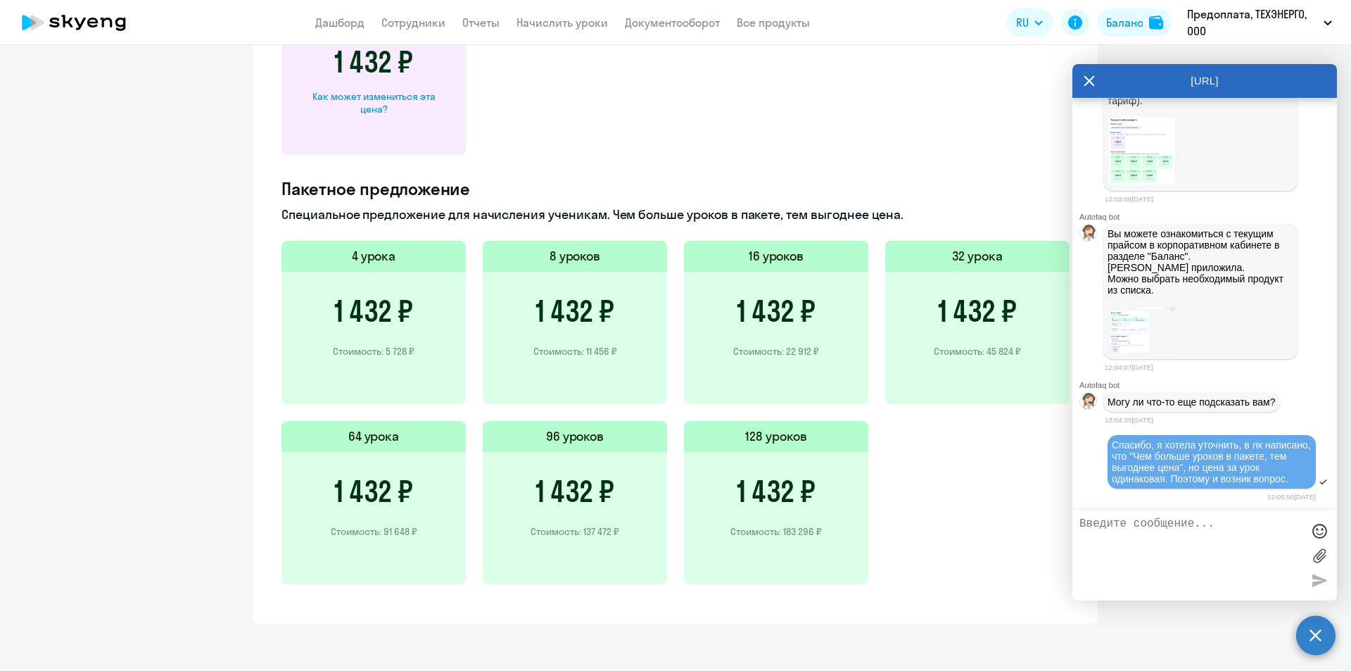
scroll to position [693, 0]
click at [778, 485] on h3 "1 432 ₽" at bounding box center [776, 491] width 79 height 34
click at [772, 434] on h5 "128 уроков" at bounding box center [776, 436] width 62 height 18
click at [760, 519] on div "1 432 ₽ Стоимость: 183 296 ₽" at bounding box center [776, 518] width 184 height 132
click at [758, 540] on div "1 432 ₽ Стоимость: 183 296 ₽" at bounding box center [776, 518] width 184 height 132
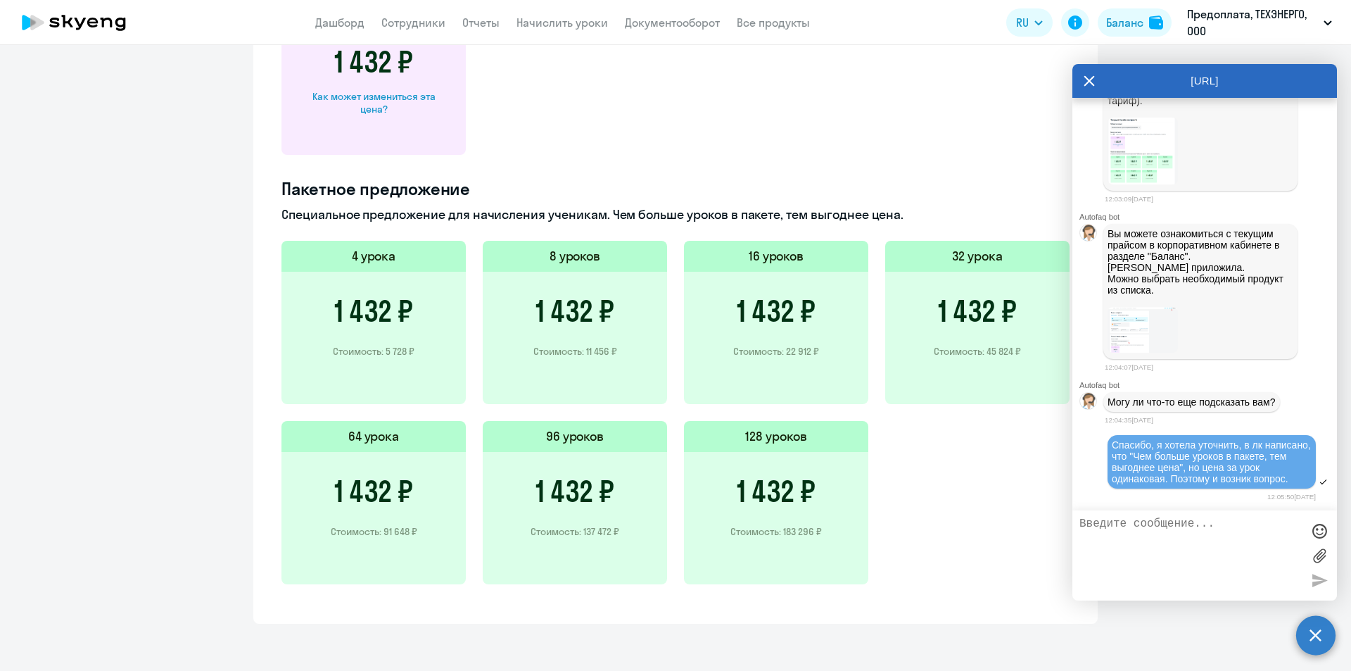
scroll to position [845, 0]
click at [734, 442] on div "128 уроков" at bounding box center [776, 435] width 184 height 31
click at [766, 515] on div "1 432 ₽ Стоимость: 183 296 ₽" at bounding box center [776, 517] width 184 height 132
click at [761, 543] on div "1 432 ₽ Стоимость: 183 296 ₽" at bounding box center [776, 517] width 184 height 132
click at [756, 567] on div "1 432 ₽ Стоимость: 183 296 ₽" at bounding box center [776, 517] width 184 height 132
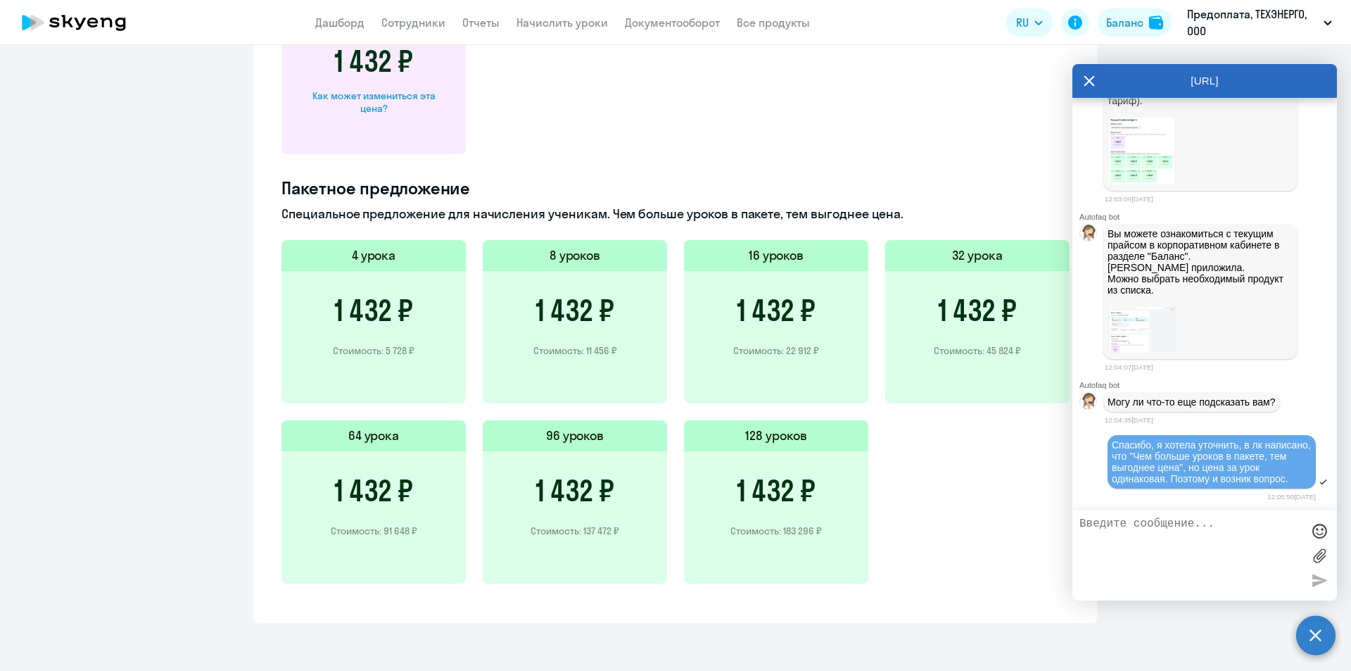
click at [755, 574] on div "1 432 ₽ Стоимость: 183 296 ₽" at bounding box center [776, 517] width 184 height 132
drag, startPoint x: 790, startPoint y: 502, endPoint x: 776, endPoint y: 503, distance: 13.4
click at [790, 502] on h3 "1 432 ₽" at bounding box center [776, 491] width 79 height 34
click at [583, 502] on h3 "1 432 ₽" at bounding box center [574, 491] width 79 height 34
click at [386, 499] on h3 "1 432 ₽" at bounding box center [373, 491] width 79 height 34
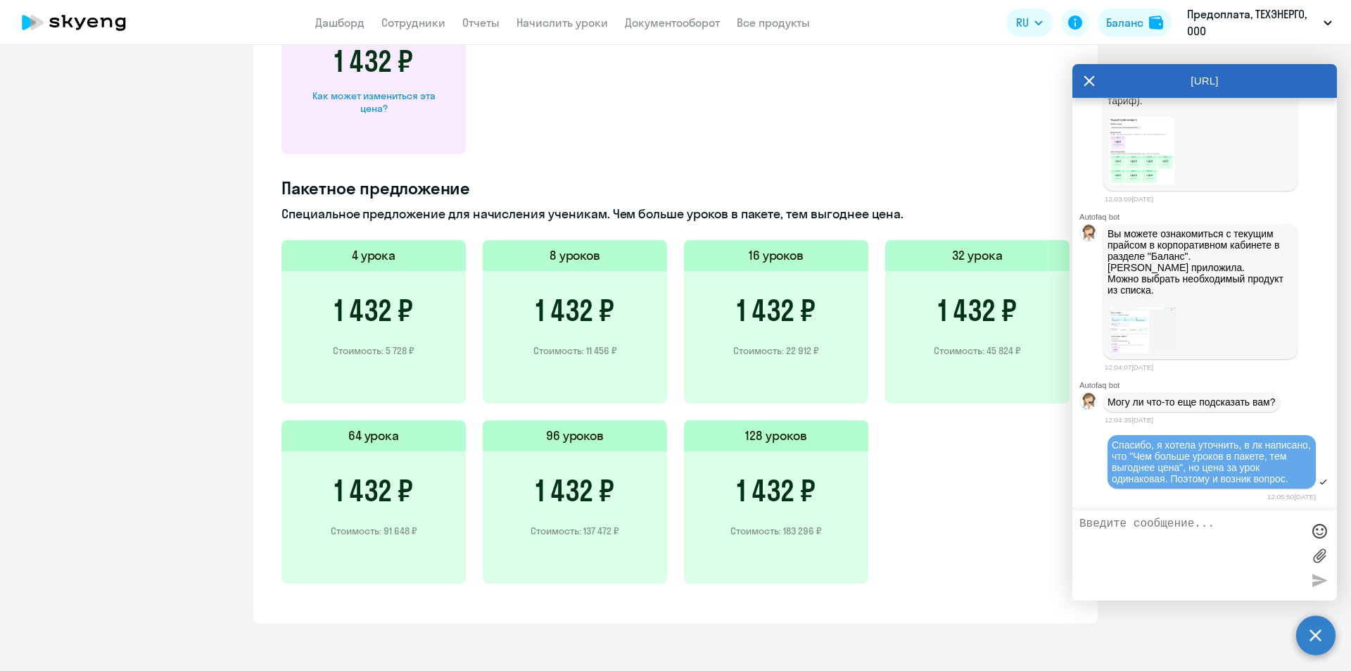
drag, startPoint x: 618, startPoint y: 496, endPoint x: 780, endPoint y: 495, distance: 162.6
click at [620, 496] on div "1 432 ₽ Стоимость: 137 472 ₽" at bounding box center [575, 517] width 184 height 132
click at [790, 494] on h3 "1 432 ₽" at bounding box center [776, 491] width 79 height 34
click at [810, 295] on h3 "1 432 ₽" at bounding box center [776, 310] width 79 height 34
click at [975, 303] on h3 "1 432 ₽" at bounding box center [977, 310] width 79 height 34
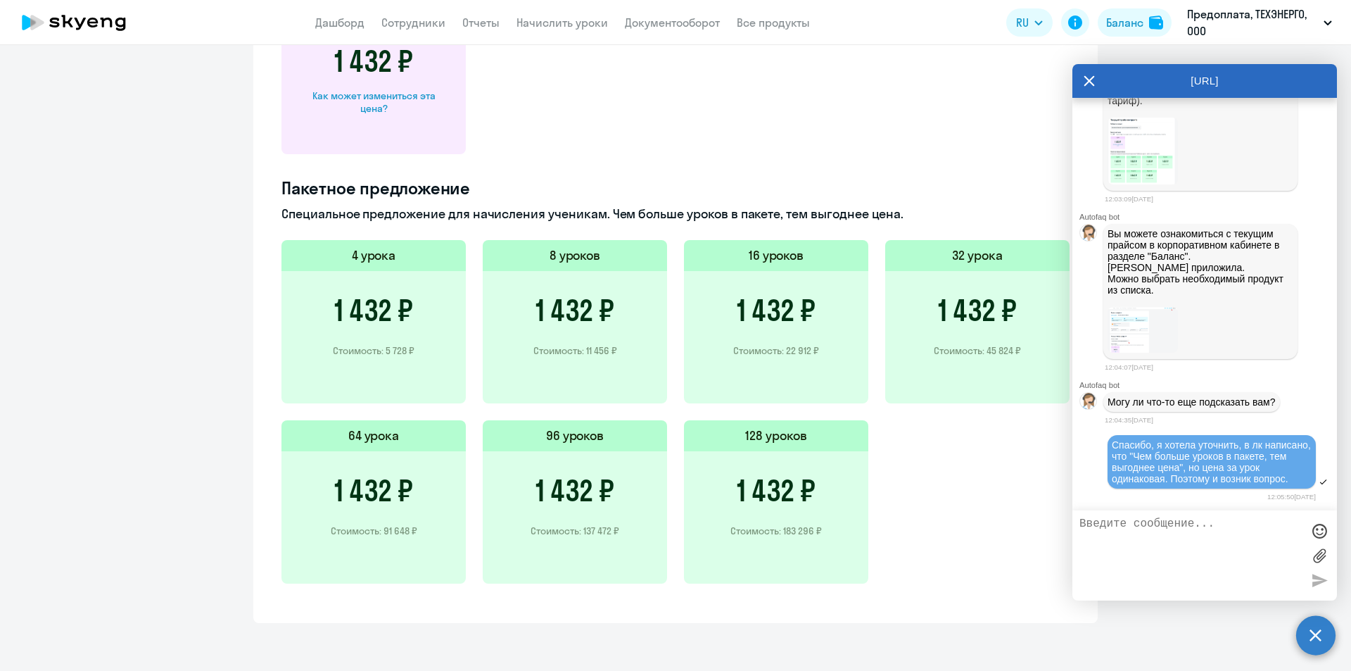
click at [677, 304] on div "4 урока 1 432 ₽ Стоимость: 5 728 ₽ 8 уроков 1 432 ₽ Стоимость: 11 456 ₽ 16 урок…" at bounding box center [675, 420] width 788 height 360
click at [512, 305] on div "1 432 ₽ Стоимость: 11 456 ₽" at bounding box center [575, 337] width 184 height 132
click at [349, 308] on h3 "1 432 ₽" at bounding box center [373, 310] width 79 height 34
click at [773, 481] on h3 "1 432 ₽" at bounding box center [776, 491] width 79 height 34
click at [814, 533] on p "Стоимость: 183 296 ₽" at bounding box center [775, 530] width 91 height 13
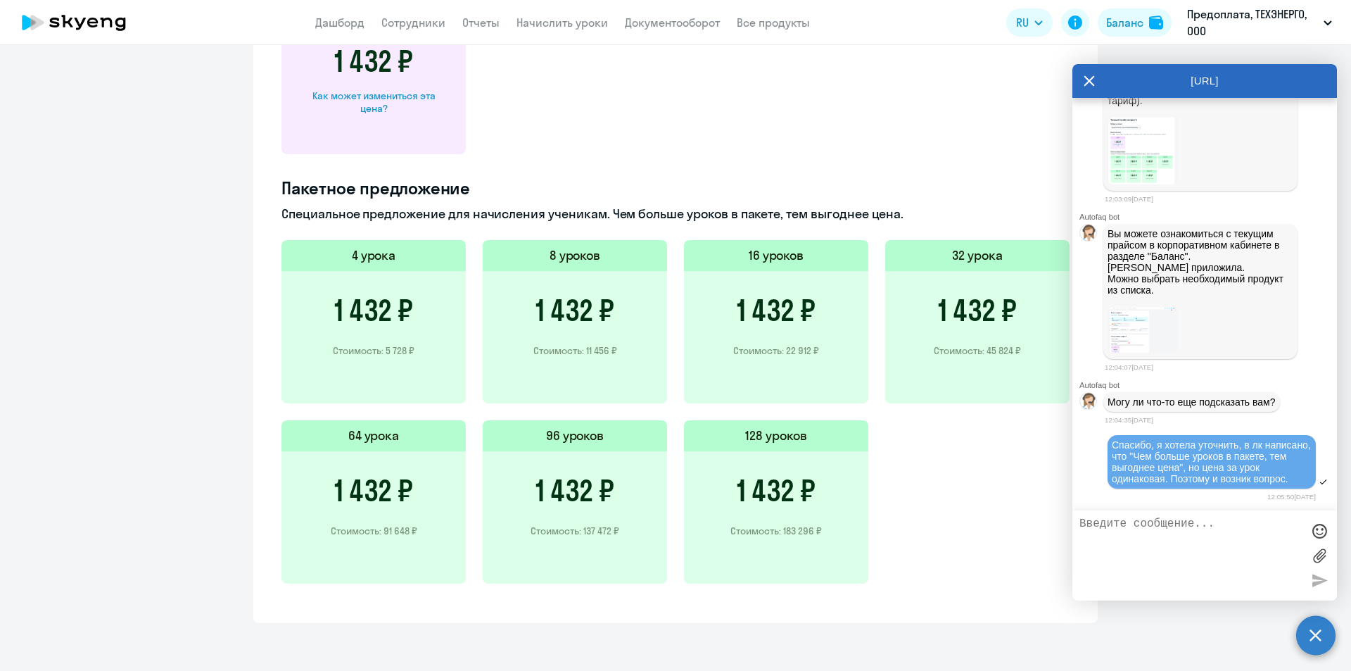
click at [1169, 529] on textarea at bounding box center [1190, 555] width 222 height 76
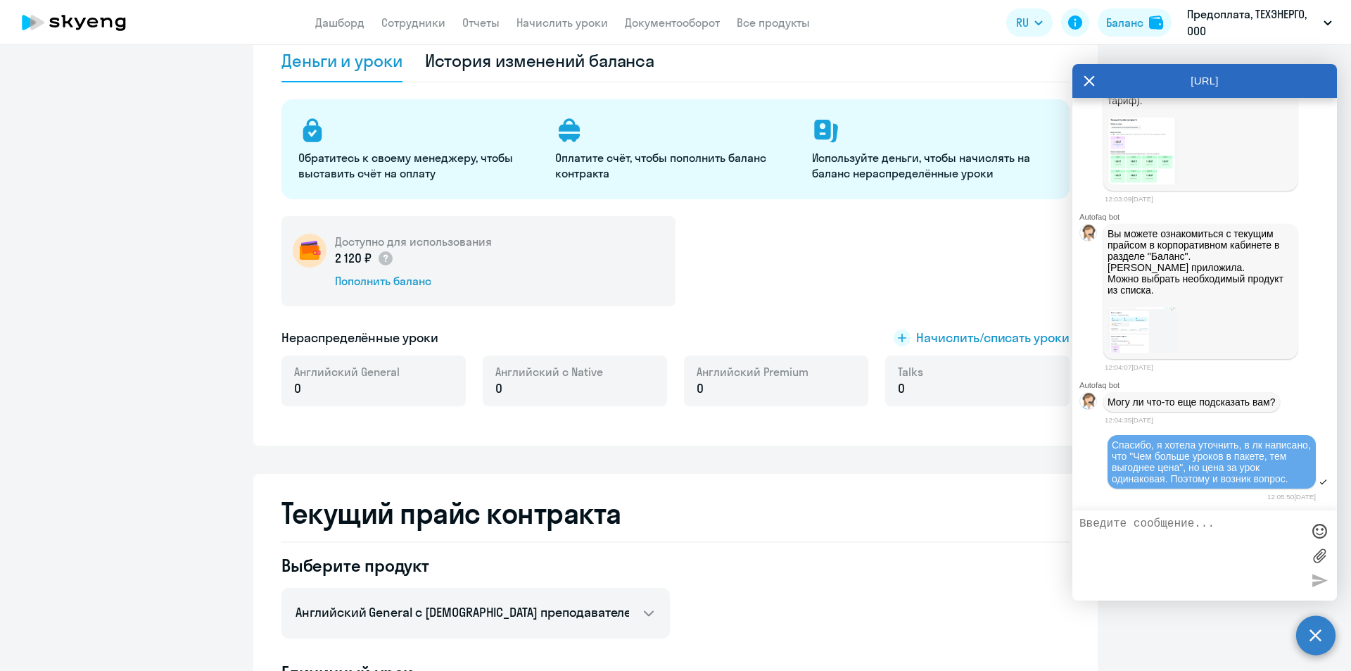
scroll to position [0, 0]
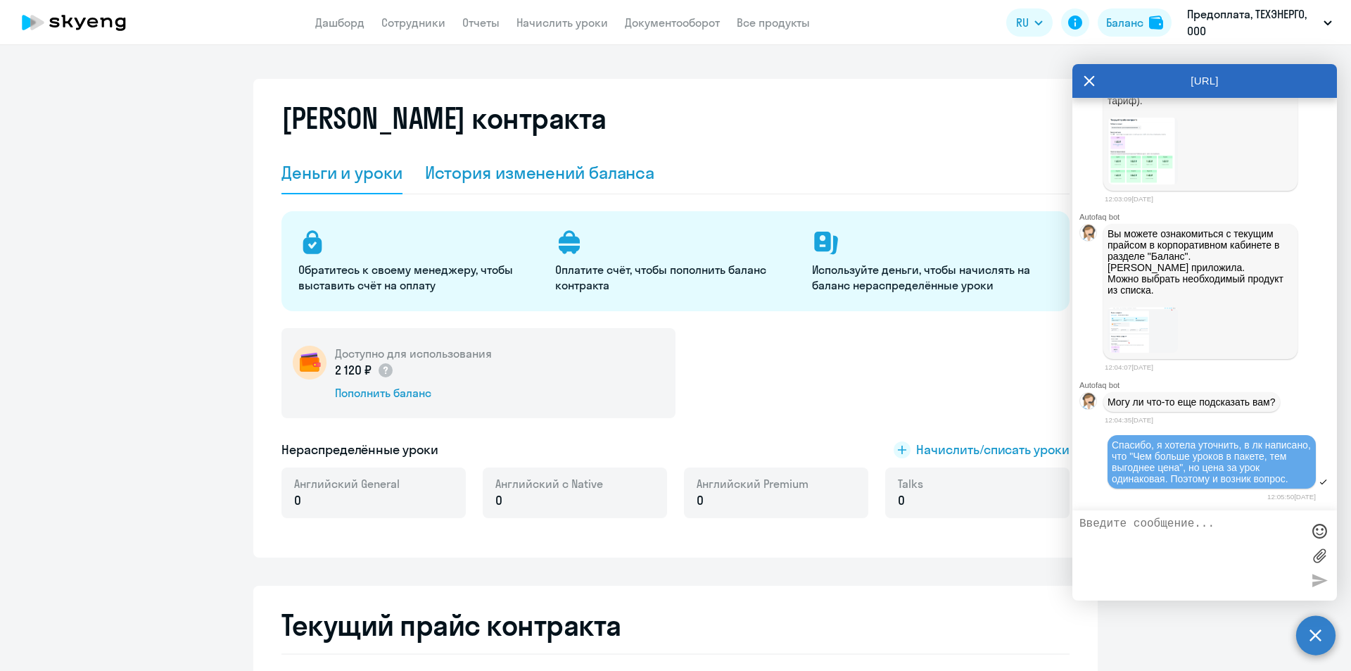
click at [573, 176] on div "История изменений баланса" at bounding box center [540, 172] width 230 height 23
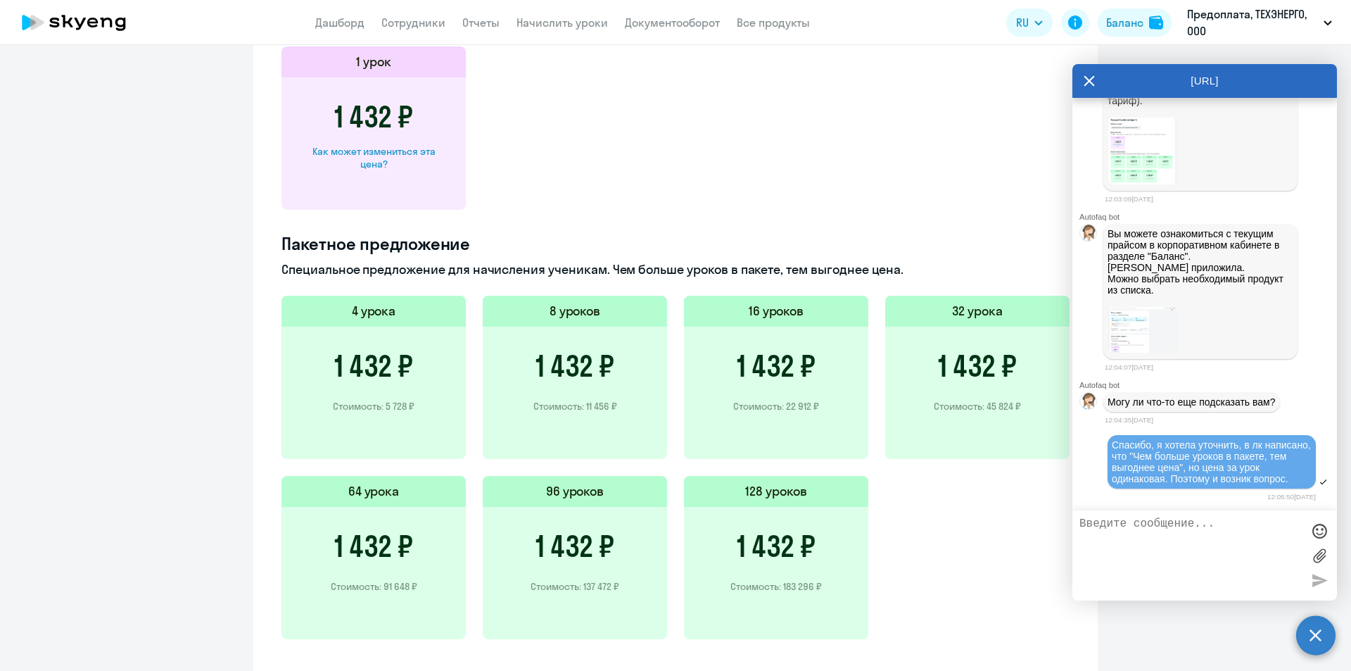
scroll to position [1689, 0]
click at [372, 255] on div "Пакетное предложение Специальное предложение для начисления ученикам. Чем больш…" at bounding box center [675, 443] width 788 height 424
drag, startPoint x: 789, startPoint y: 483, endPoint x: 792, endPoint y: 502, distance: 19.9
click at [790, 488] on h5 "128 уроков" at bounding box center [776, 490] width 62 height 18
click at [754, 556] on h3 "1 432 ₽" at bounding box center [776, 545] width 79 height 34
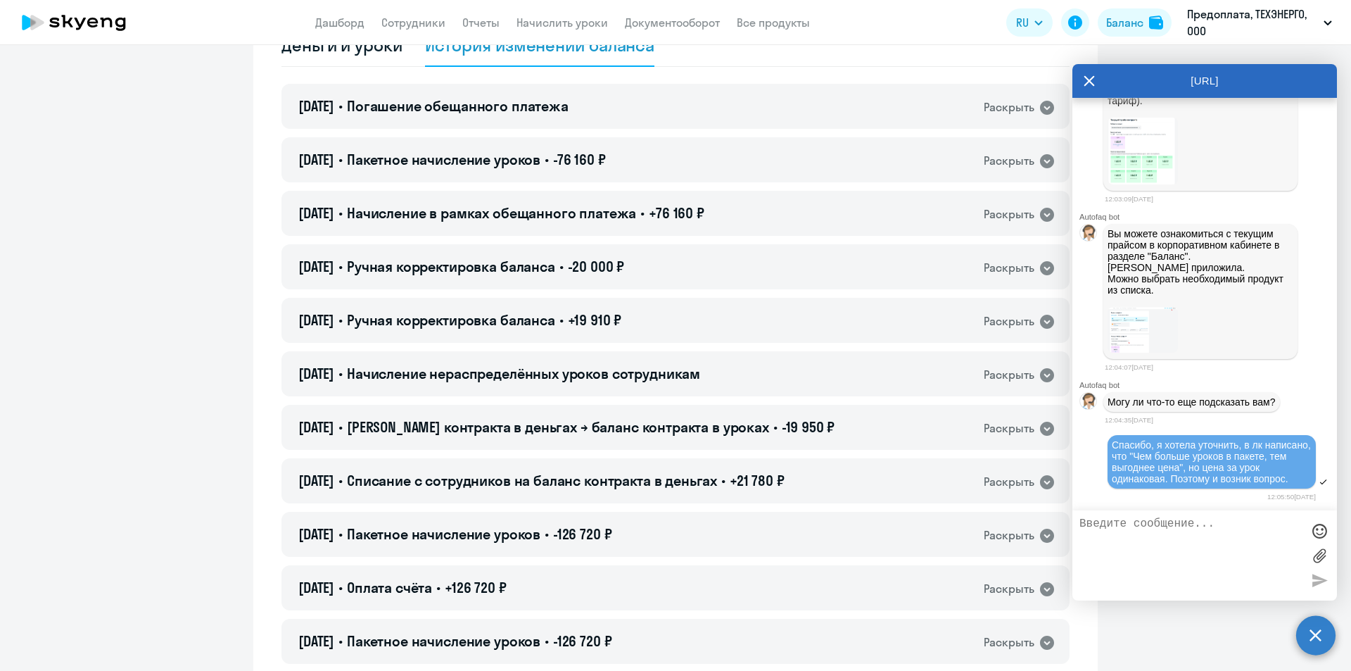
scroll to position [0, 0]
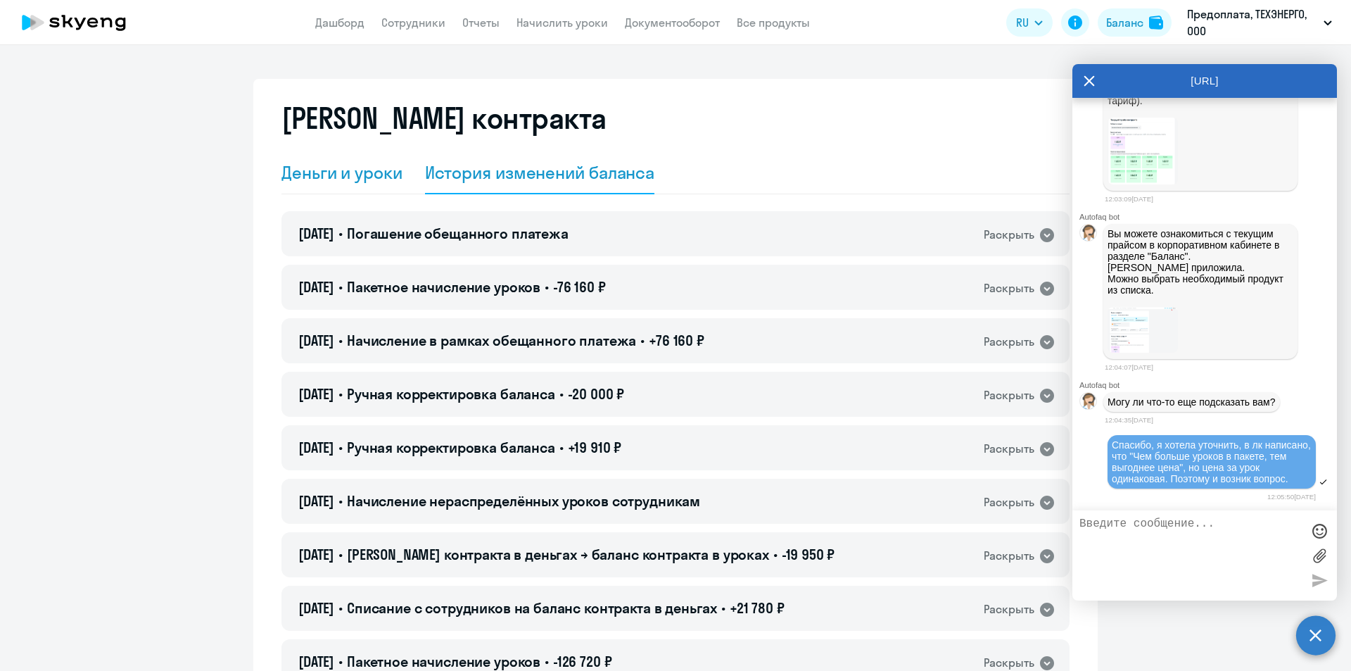
click at [356, 171] on div "Деньги и уроки" at bounding box center [341, 172] width 121 height 23
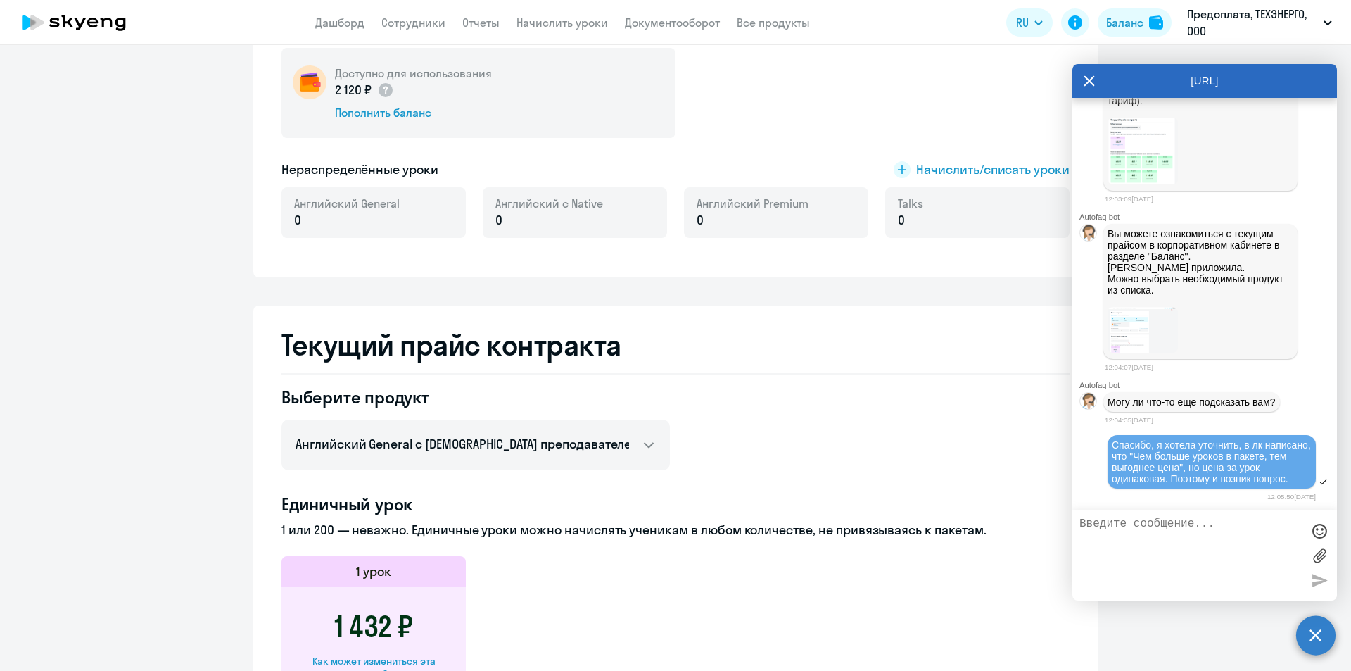
scroll to position [281, 0]
click at [1125, 535] on textarea at bounding box center [1190, 555] width 222 height 76
click at [1113, 533] on textarea at bounding box center [1190, 555] width 222 height 76
type textarea "и хотела бы запросить счет"
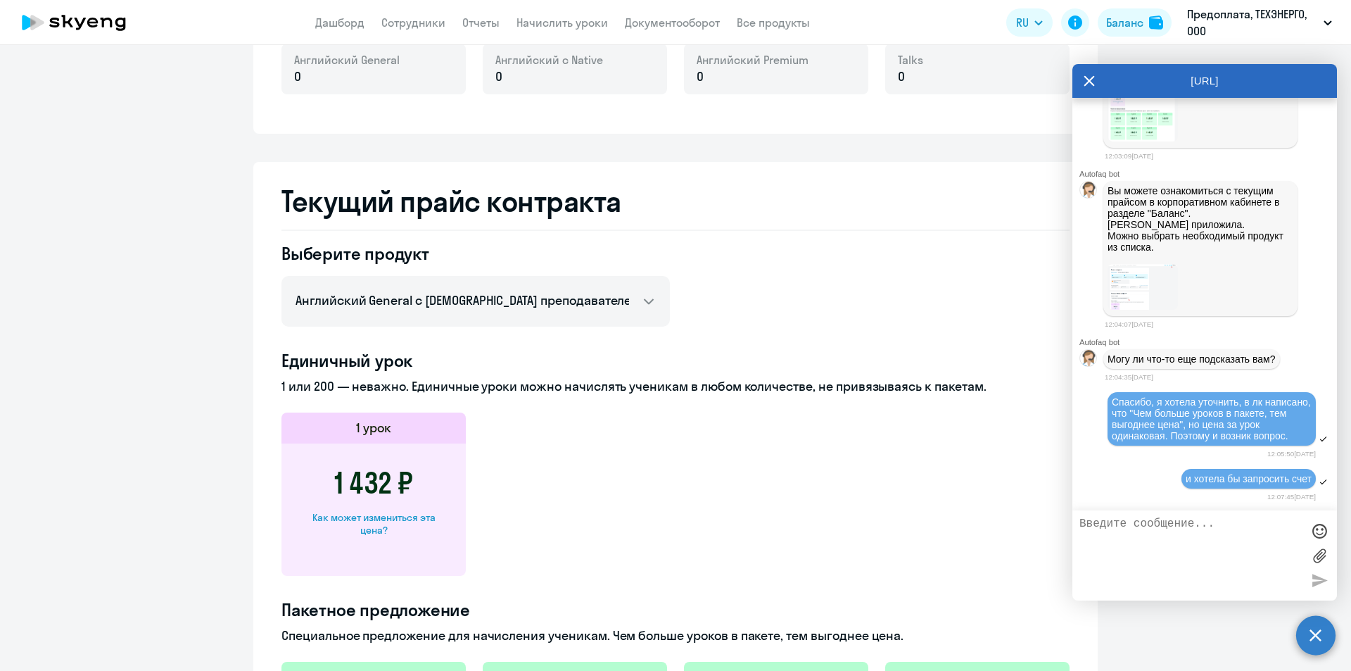
scroll to position [423, 0]
click at [403, 23] on link "Сотрудники" at bounding box center [413, 22] width 64 height 14
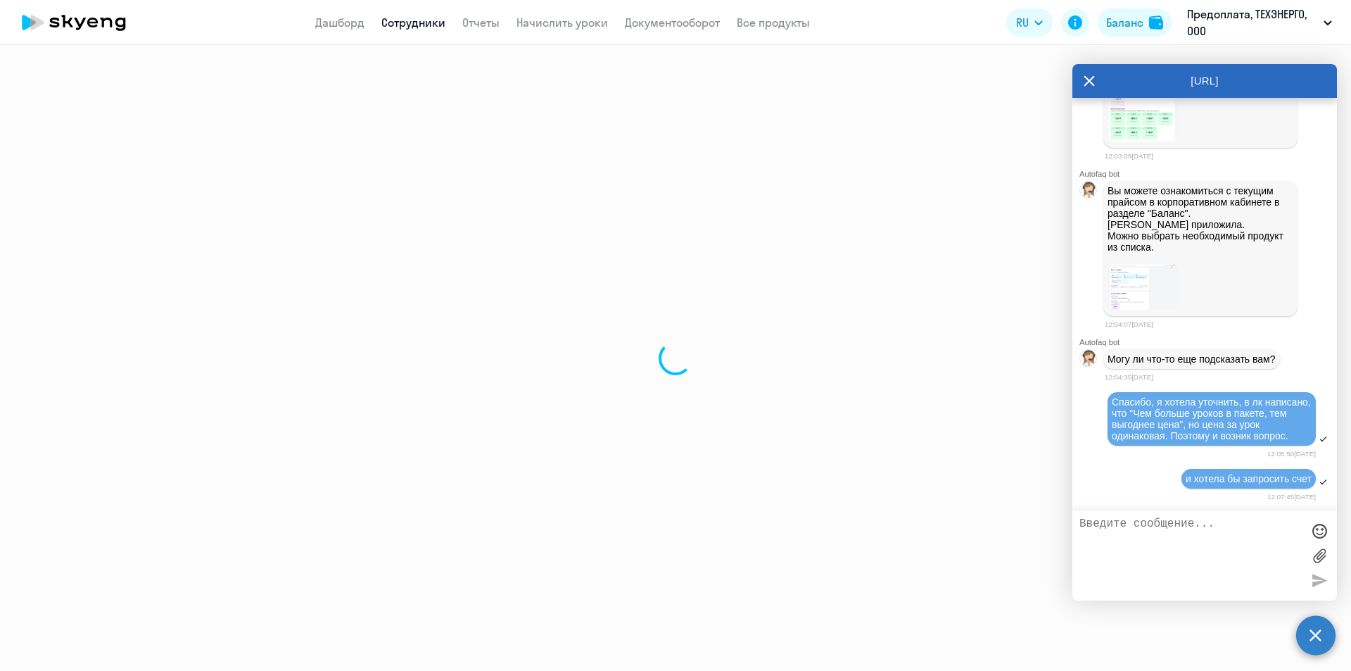
select select "30"
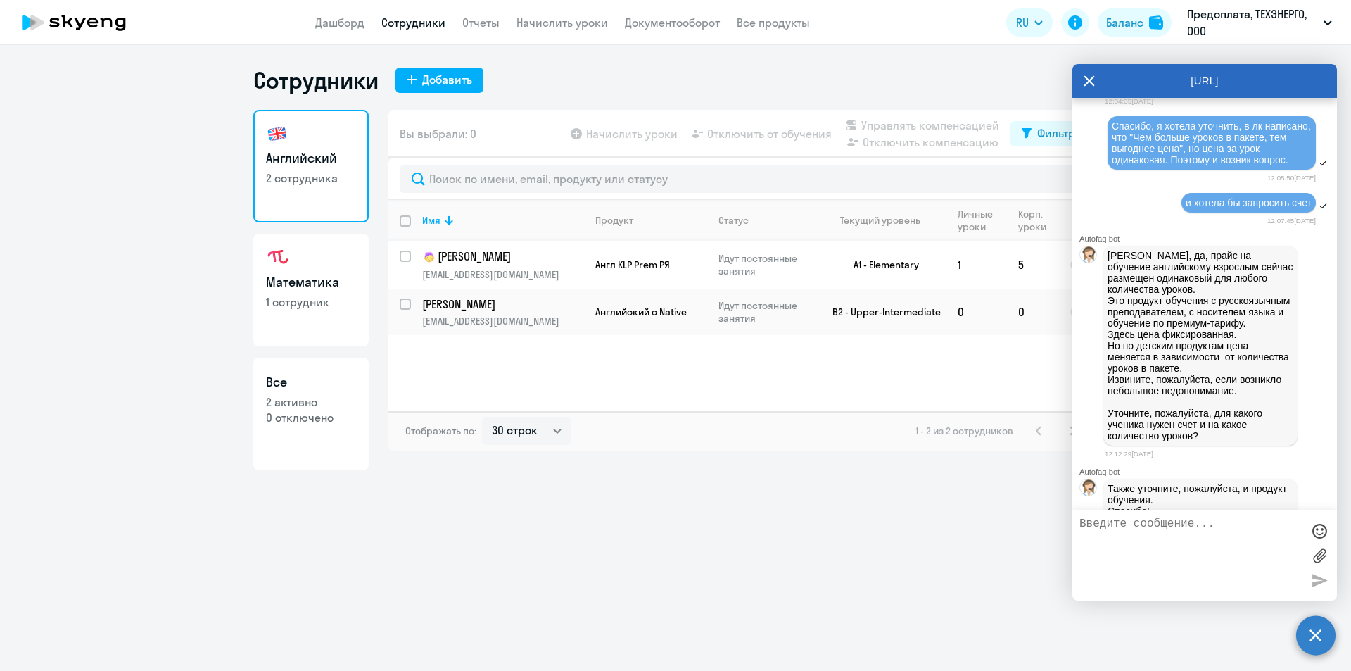
scroll to position [1056, 0]
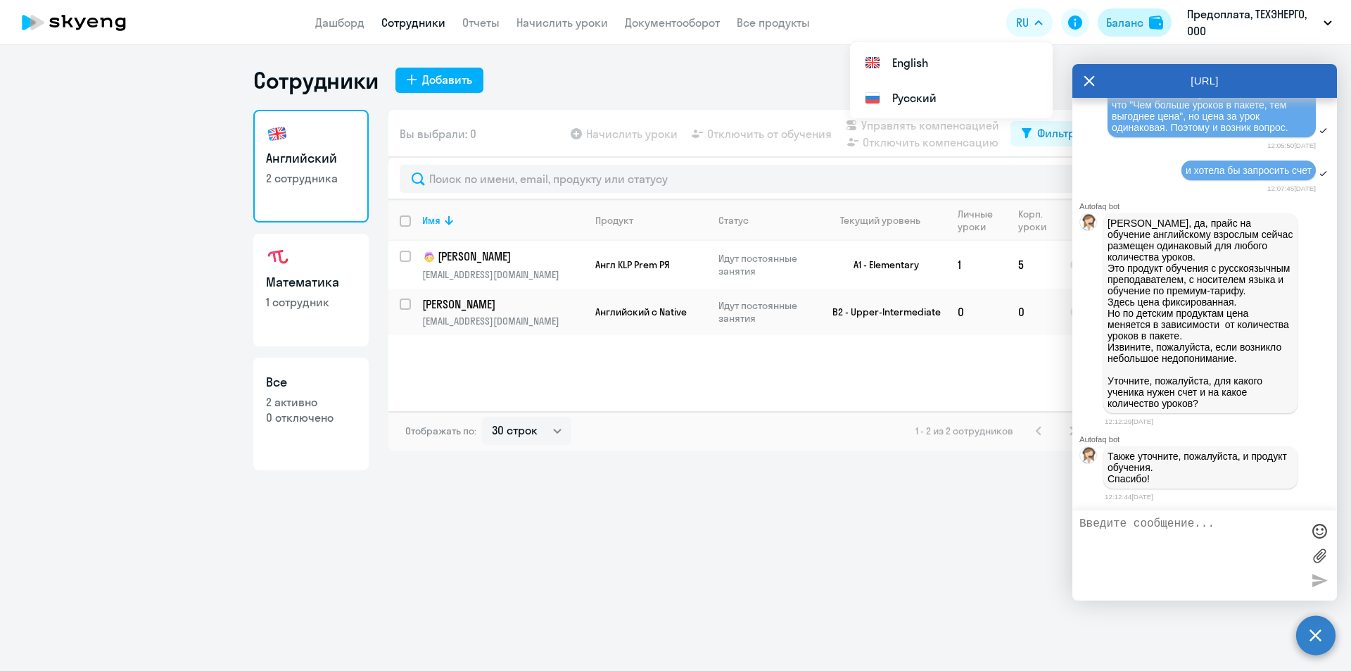
click at [1131, 29] on div "Баланс" at bounding box center [1124, 22] width 37 height 17
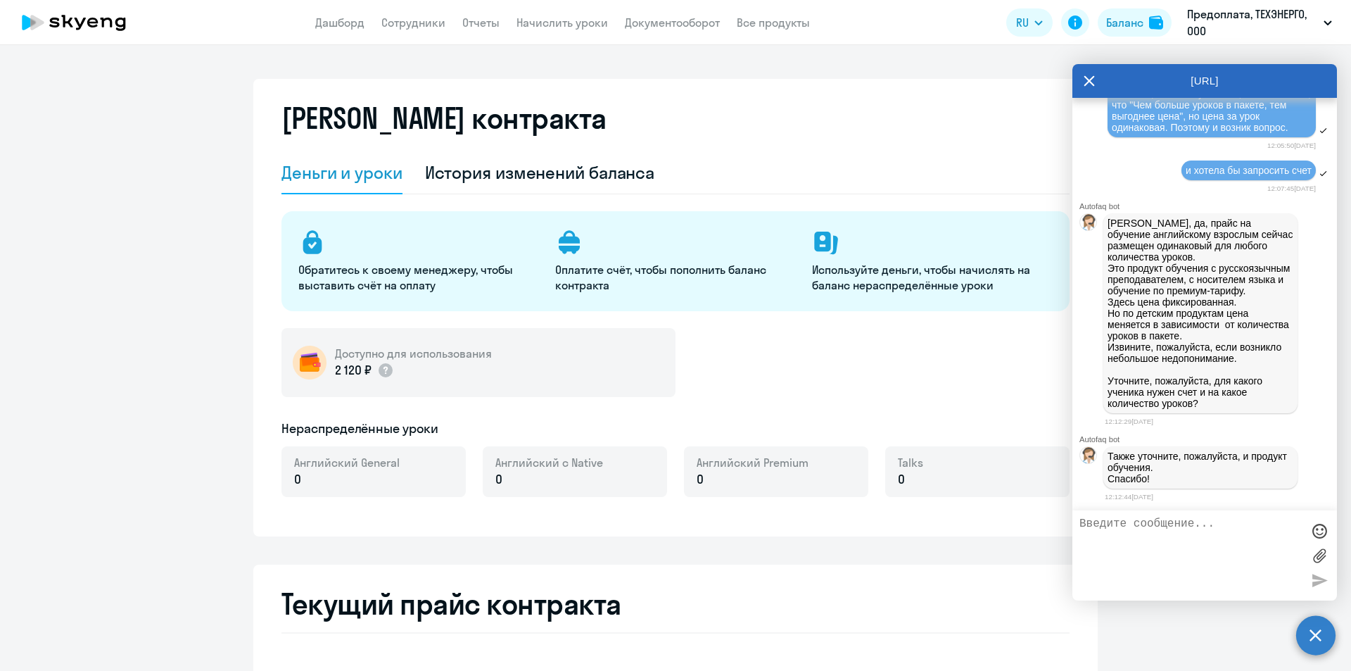
select select "english_adult_not_native_speaker"
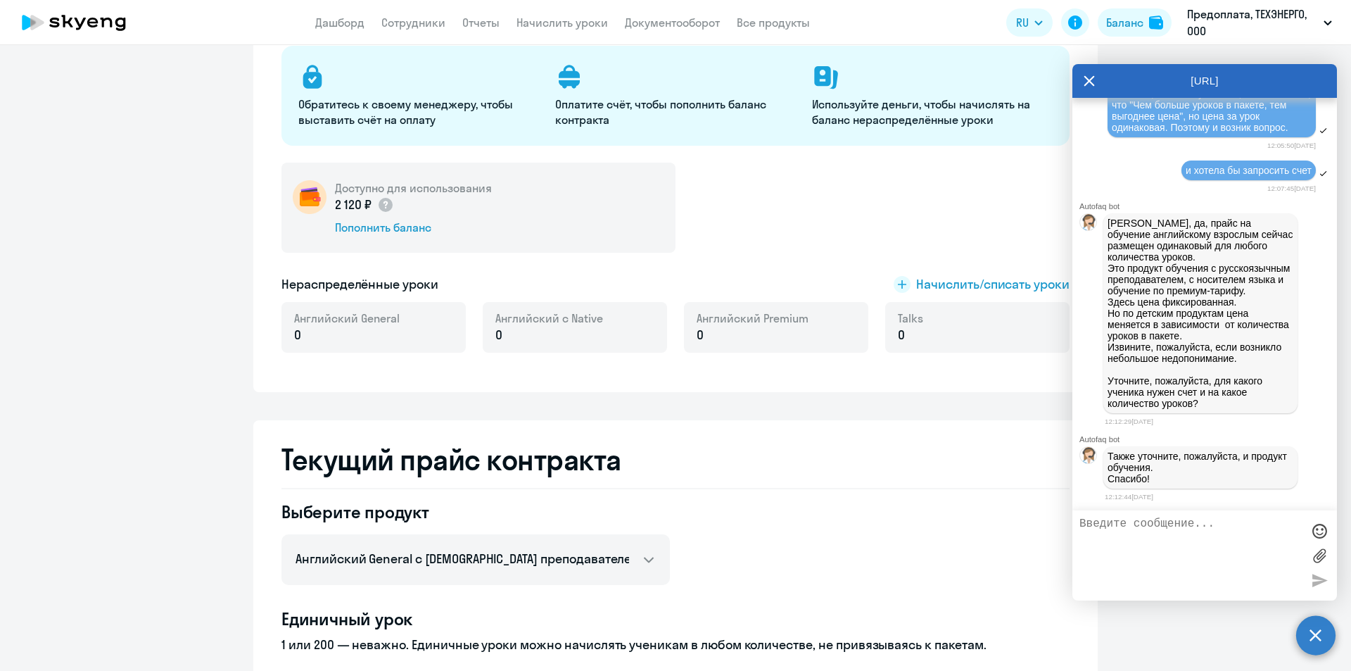
scroll to position [141, 0]
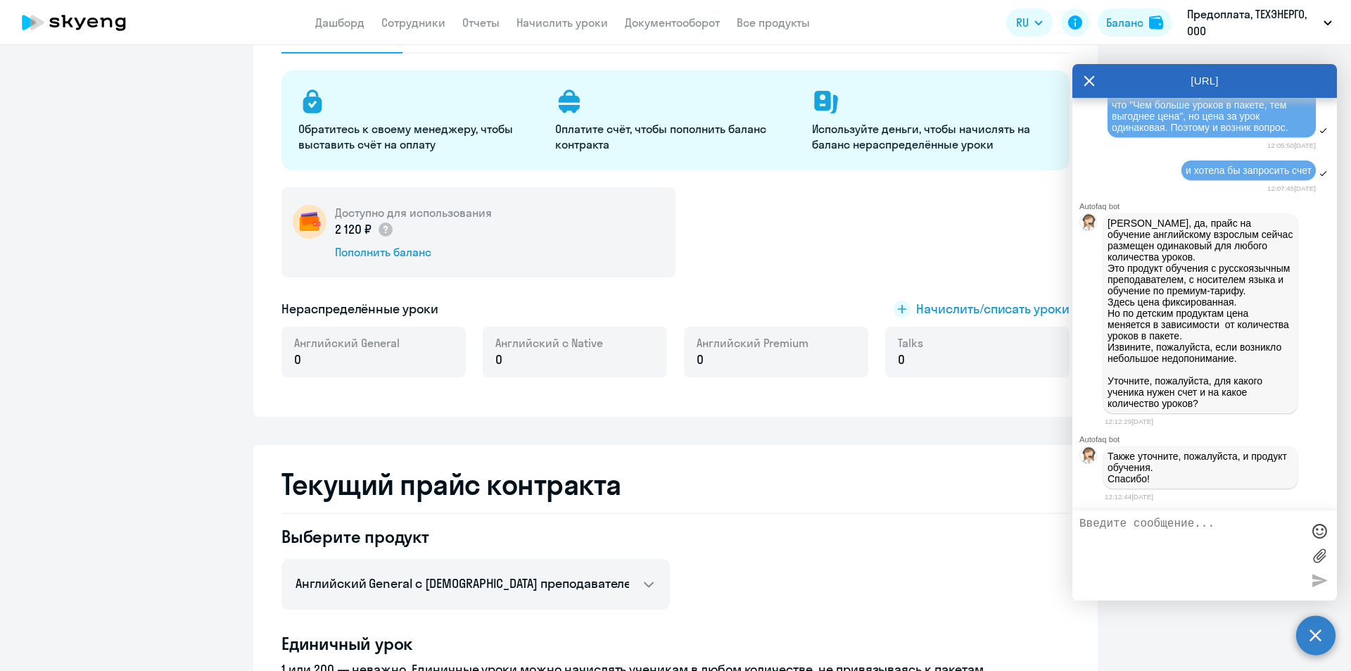
click at [1142, 526] on textarea at bounding box center [1190, 555] width 222 height 76
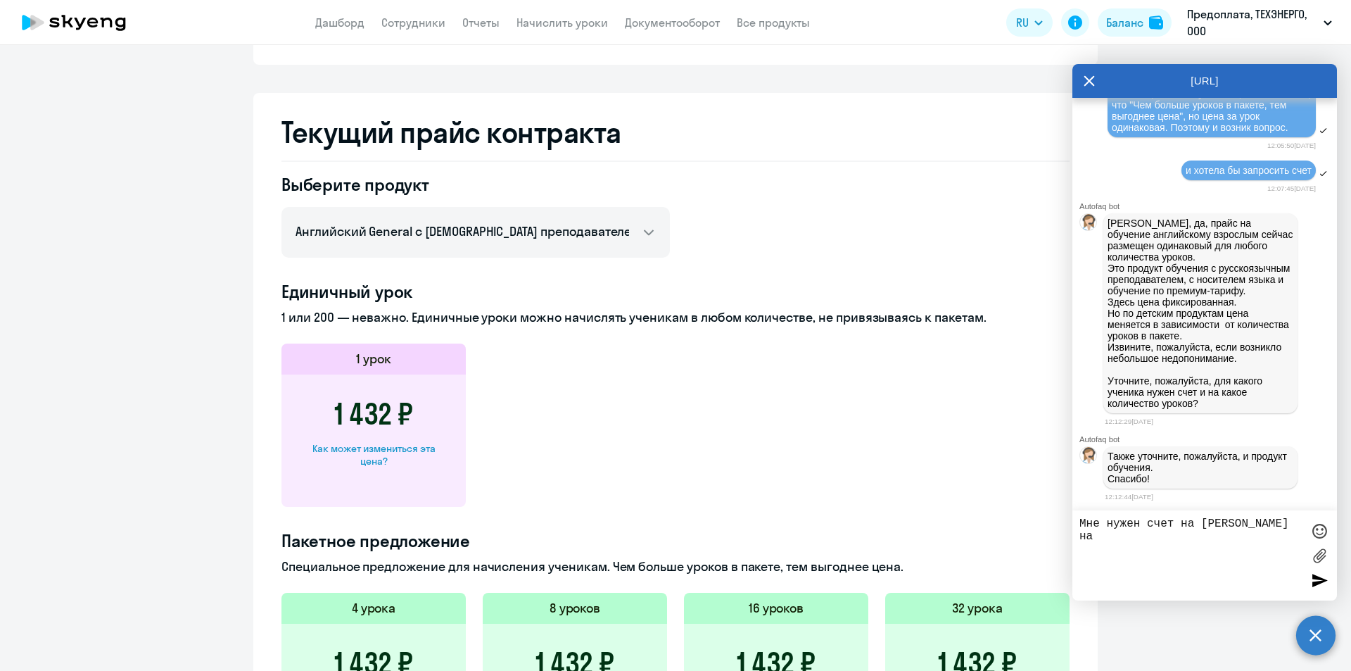
scroll to position [844, 0]
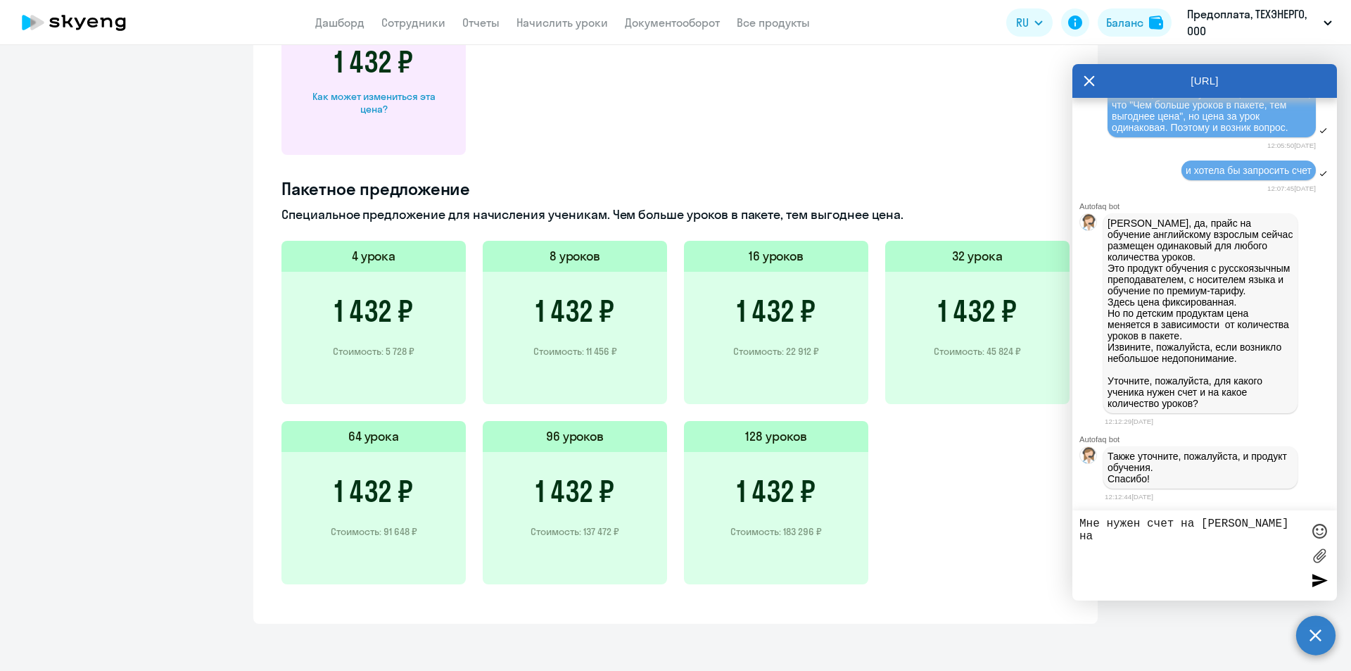
click at [1207, 534] on textarea "Мне нужен счет на [PERSON_NAME] на" at bounding box center [1190, 555] width 222 height 76
type textarea "Мне нужен счет на [PERSON_NAME] на 128 уроков. Английский (текущий продукт)"
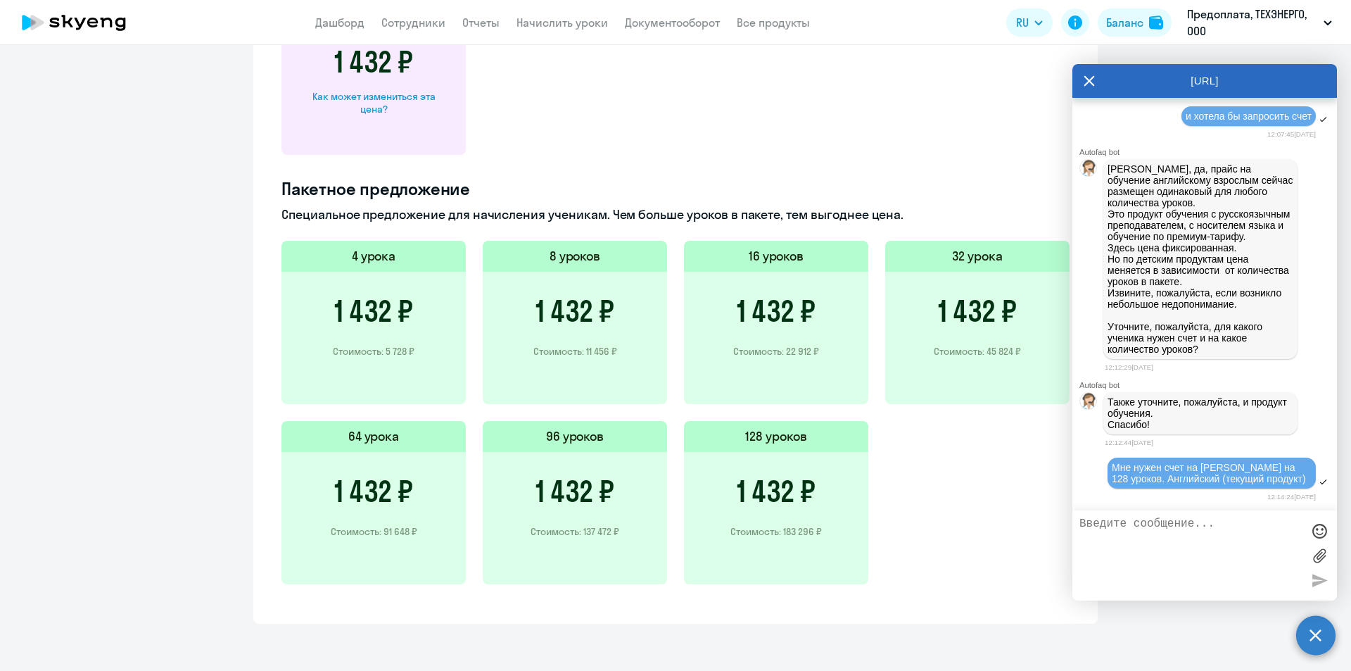
click at [576, 149] on app-price-card "1 урок 1 432 ₽ Как может измениться эта цена?" at bounding box center [675, 73] width 788 height 163
drag, startPoint x: 267, startPoint y: 189, endPoint x: 963, endPoint y: 211, distance: 696.3
click at [963, 211] on div "Текущий прайс контракта Выберите продукт Английский General с [DEMOGRAPHIC_DATA…" at bounding box center [675, 182] width 844 height 882
click at [957, 202] on div "Пакетное предложение Специальное предложение для начисления ученикам. Чем больш…" at bounding box center [675, 389] width 788 height 424
drag, startPoint x: 954, startPoint y: 208, endPoint x: 958, endPoint y: 215, distance: 8.8
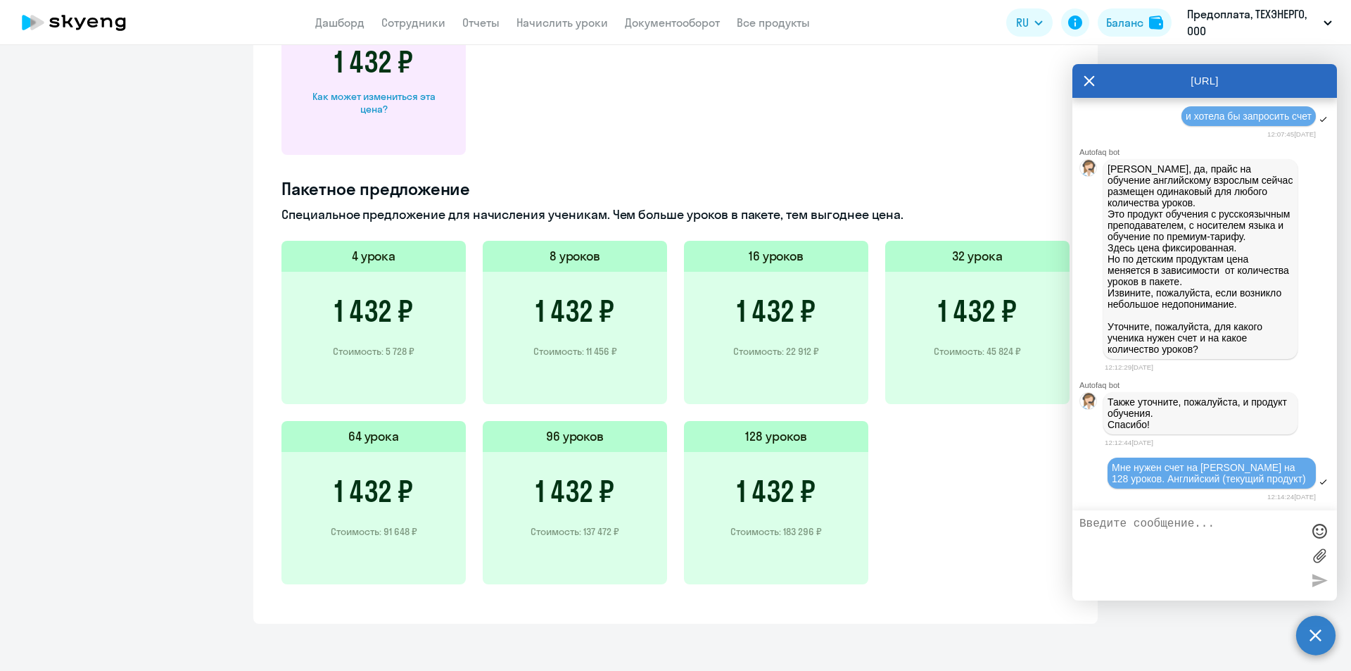
click at [958, 215] on p "Специальное предложение для начисления ученикам. Чем больше уроков в пакете, те…" at bounding box center [675, 214] width 788 height 18
click at [953, 144] on app-price-card "1 урок 1 432 ₽ Как может измениться эта цена?" at bounding box center [675, 73] width 788 height 163
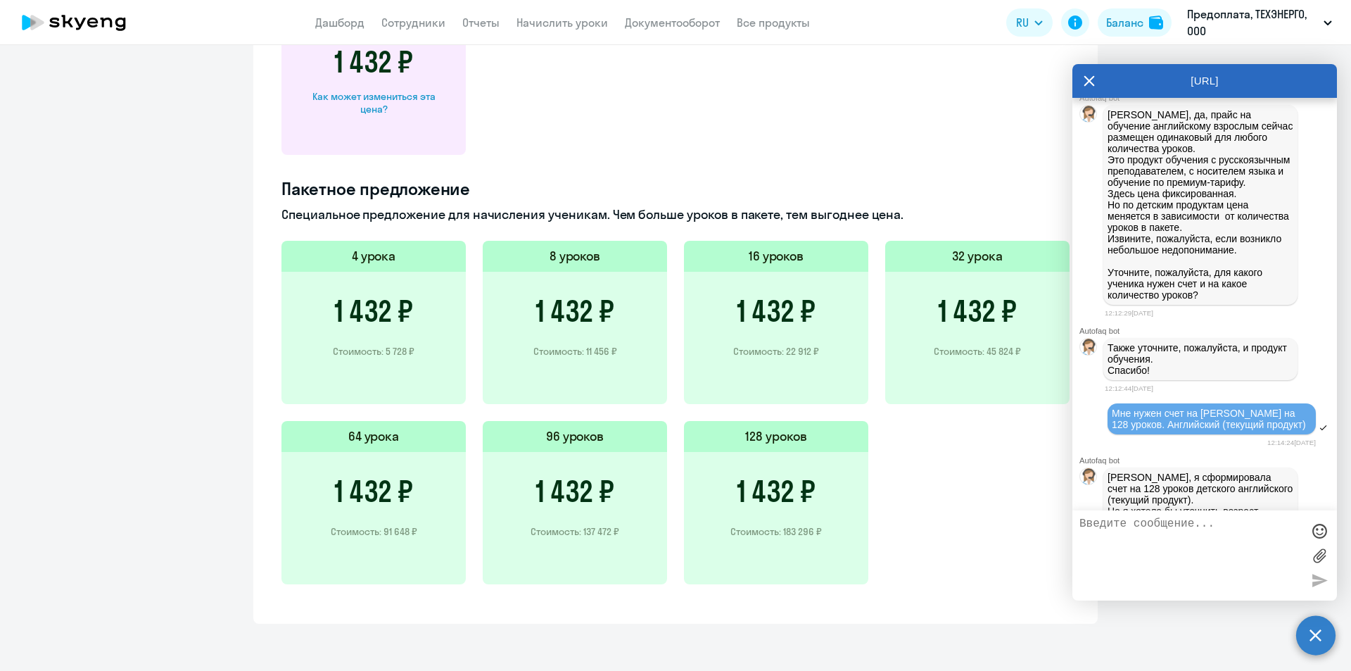
scroll to position [1241, 0]
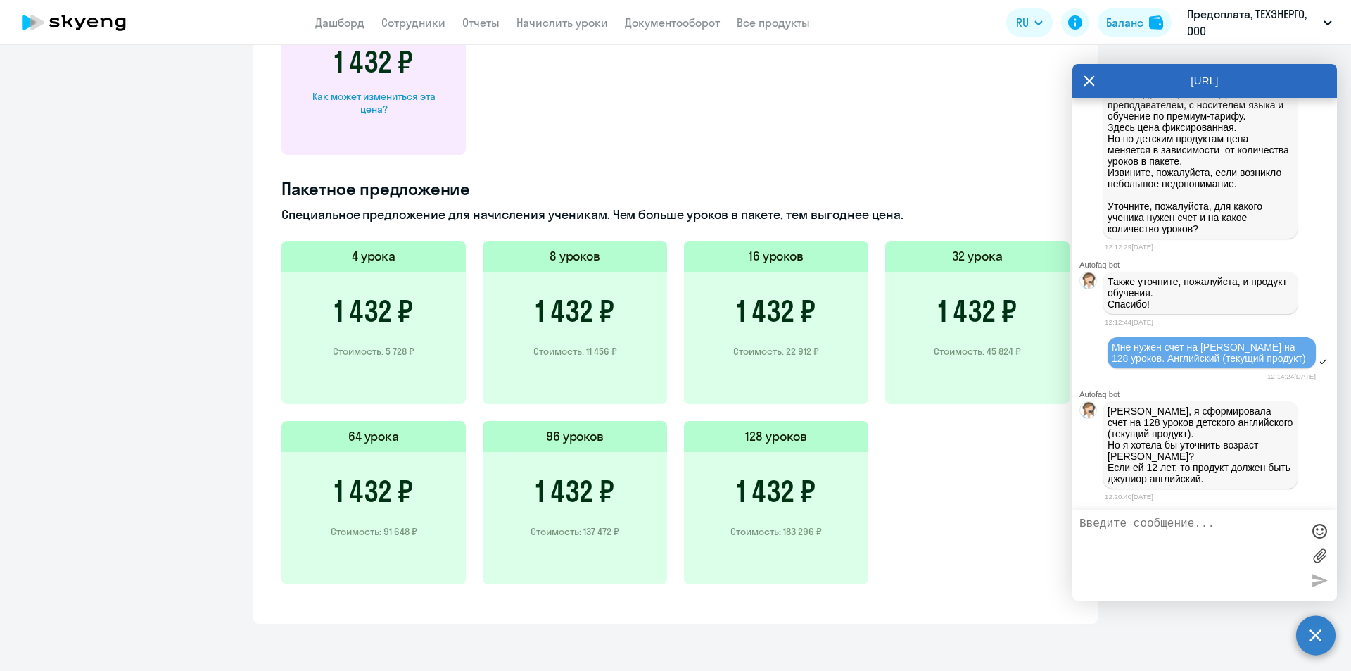
drag, startPoint x: 1231, startPoint y: 483, endPoint x: 1246, endPoint y: 478, distance: 15.6
click at [1246, 478] on p "[PERSON_NAME], я сформировала счет на 128 уроков детского английского (текущий …" at bounding box center [1201, 444] width 186 height 79
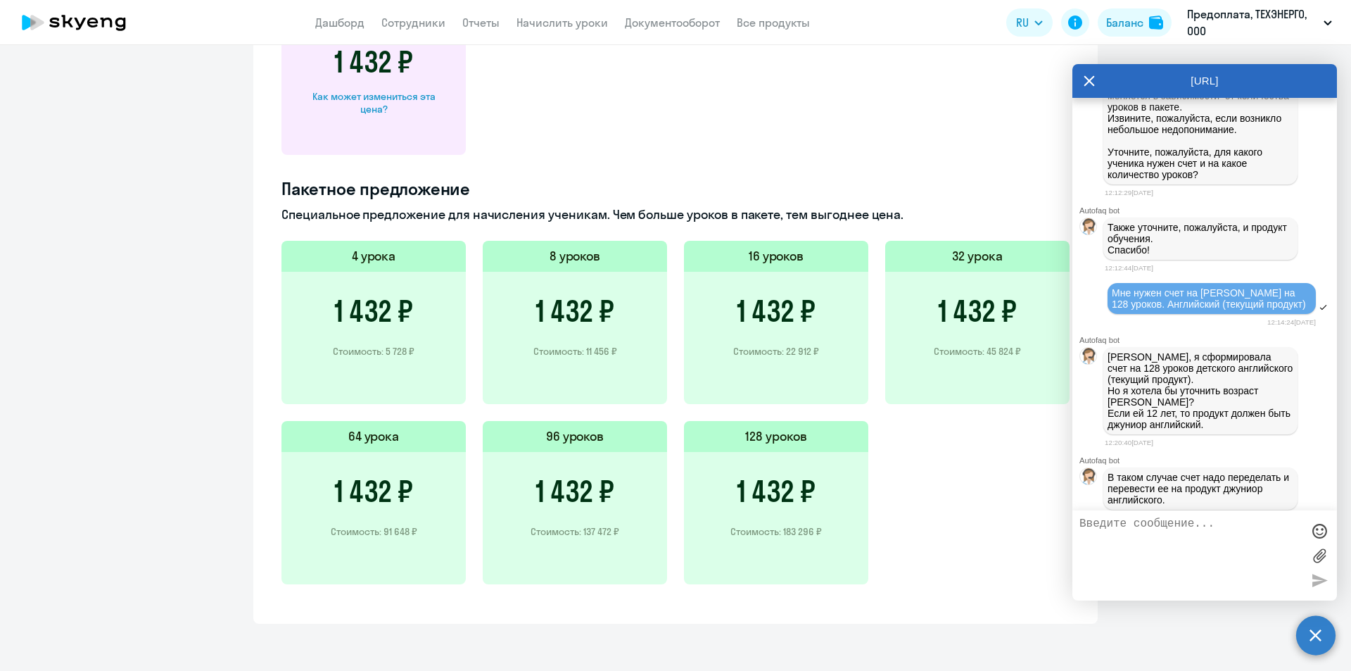
scroll to position [1317, 0]
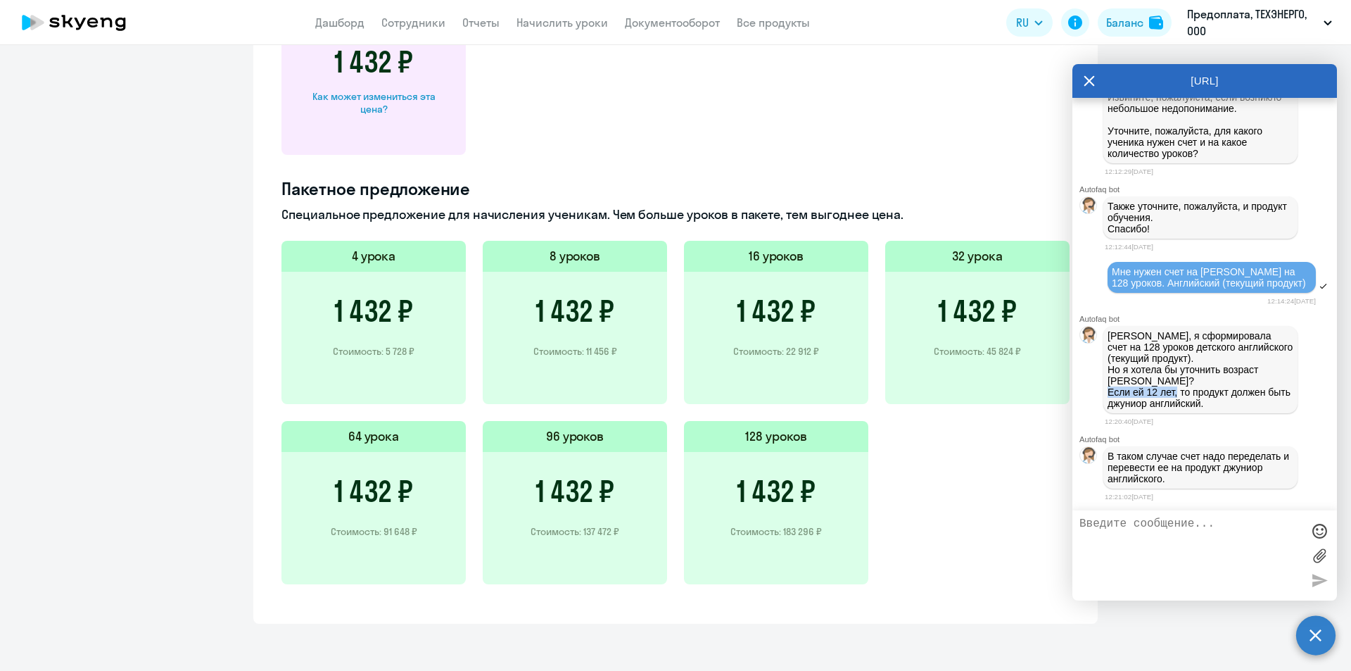
drag, startPoint x: 1177, startPoint y: 392, endPoint x: 1081, endPoint y: 395, distance: 96.5
click at [1081, 395] on div "[PERSON_NAME], я сформировала счет на 128 уроков детского английского (текущий …" at bounding box center [1204, 369] width 265 height 93
click at [1141, 538] on textarea at bounding box center [1190, 555] width 222 height 76
type textarea "L"
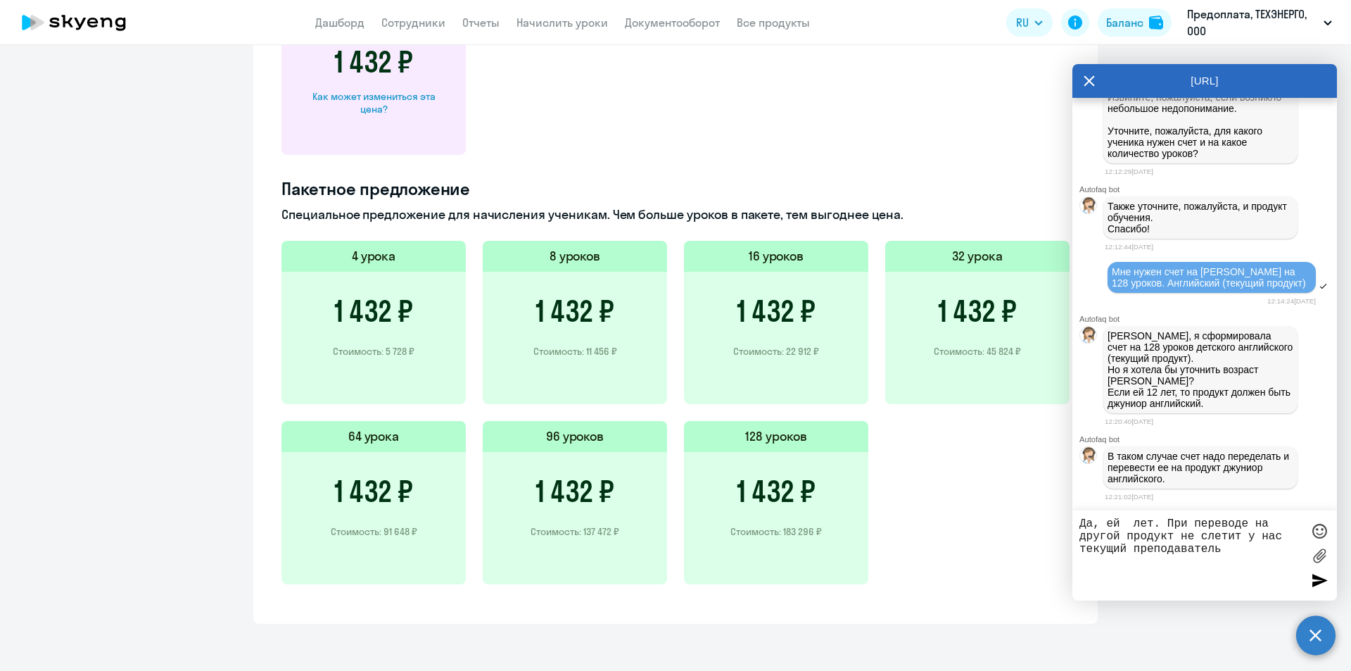
type textarea "Да, ей лет. При переводе на другой продукт не слетит у нас текущий преподавател…"
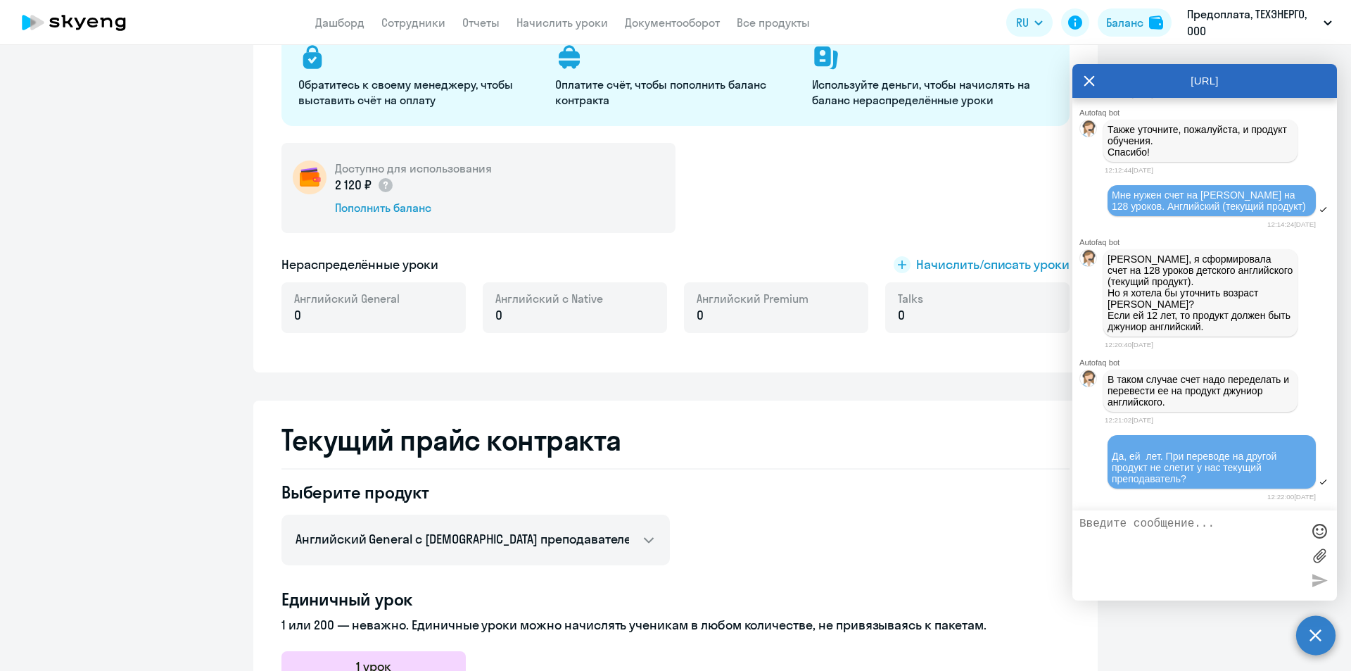
scroll to position [0, 0]
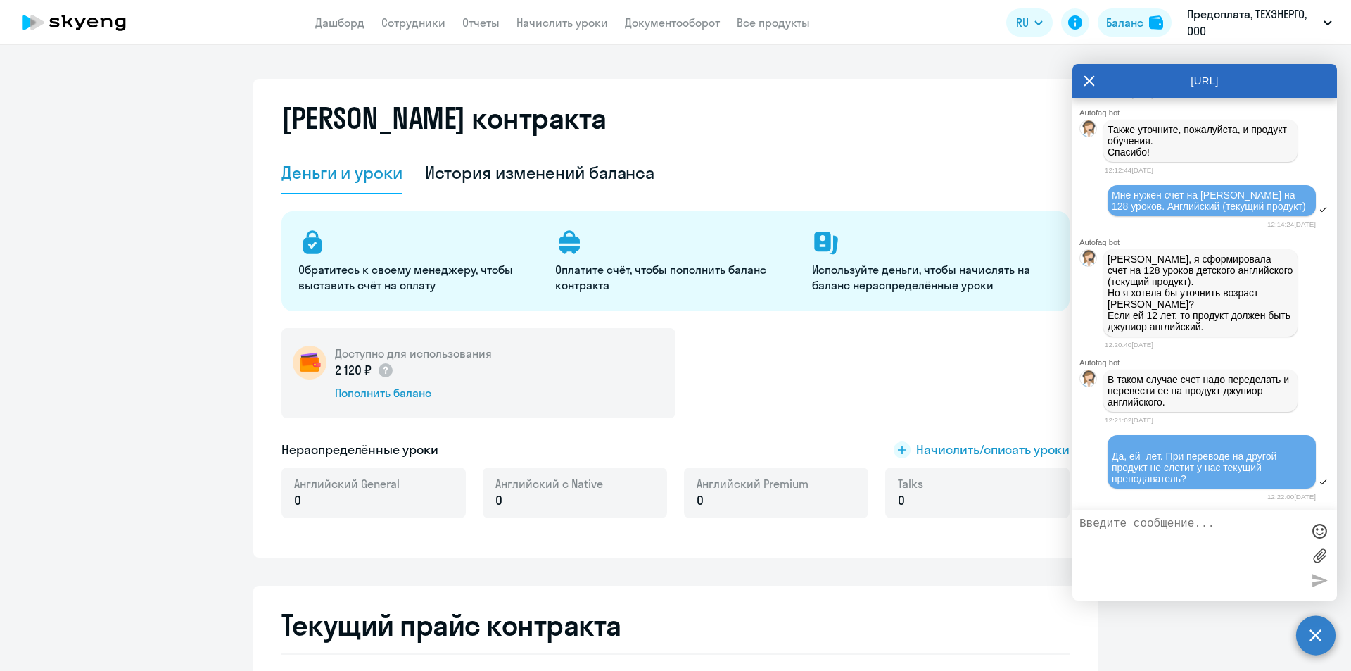
click at [1135, 519] on textarea at bounding box center [1190, 555] width 222 height 76
click at [1111, 525] on textarea "Подмкажите как" at bounding box center [1190, 555] width 222 height 76
click at [1185, 523] on textarea "Подскажите как" at bounding box center [1190, 555] width 222 height 76
click at [1193, 524] on textarea "Подскажите как пеевести на другой" at bounding box center [1190, 555] width 222 height 76
click at [1174, 551] on textarea "Подскажите как перевести на другой" at bounding box center [1190, 555] width 222 height 76
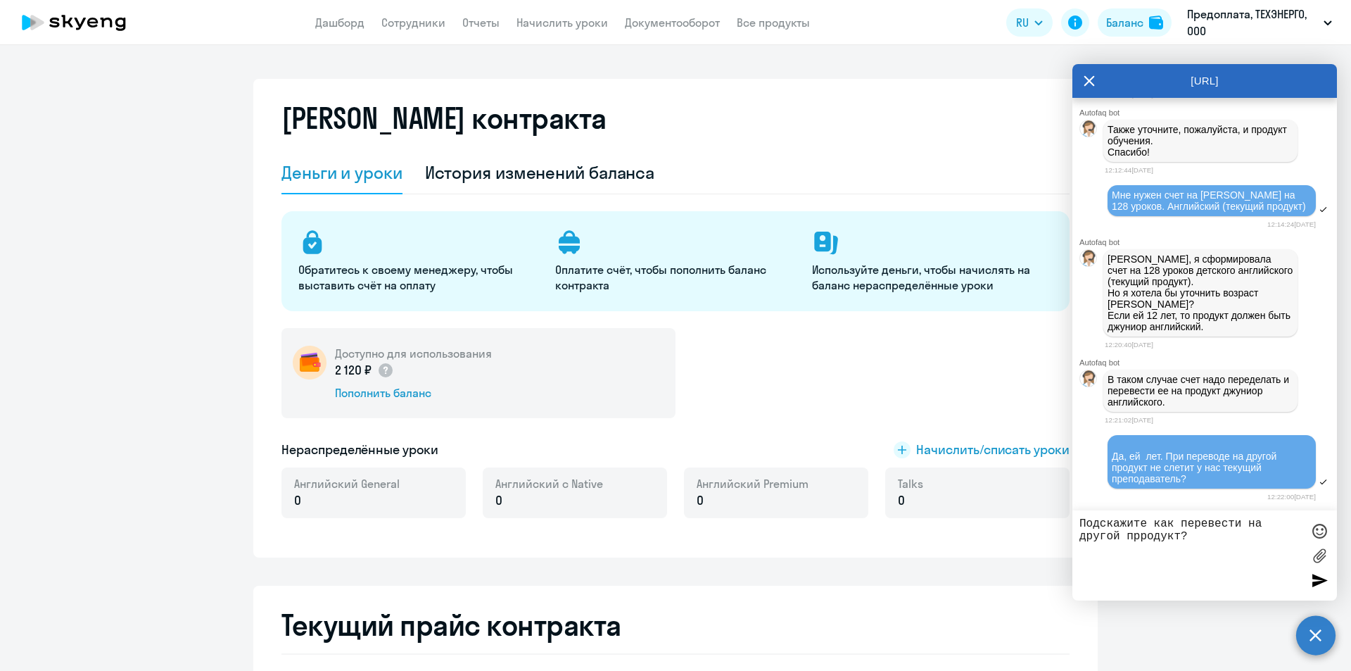
click at [1141, 542] on textarea "Подскажите как перевести на другой прродукт?" at bounding box center [1190, 555] width 222 height 76
type textarea "Подскажите как перевести на другой продукт?"
click at [1320, 589] on div at bounding box center [1319, 579] width 21 height 21
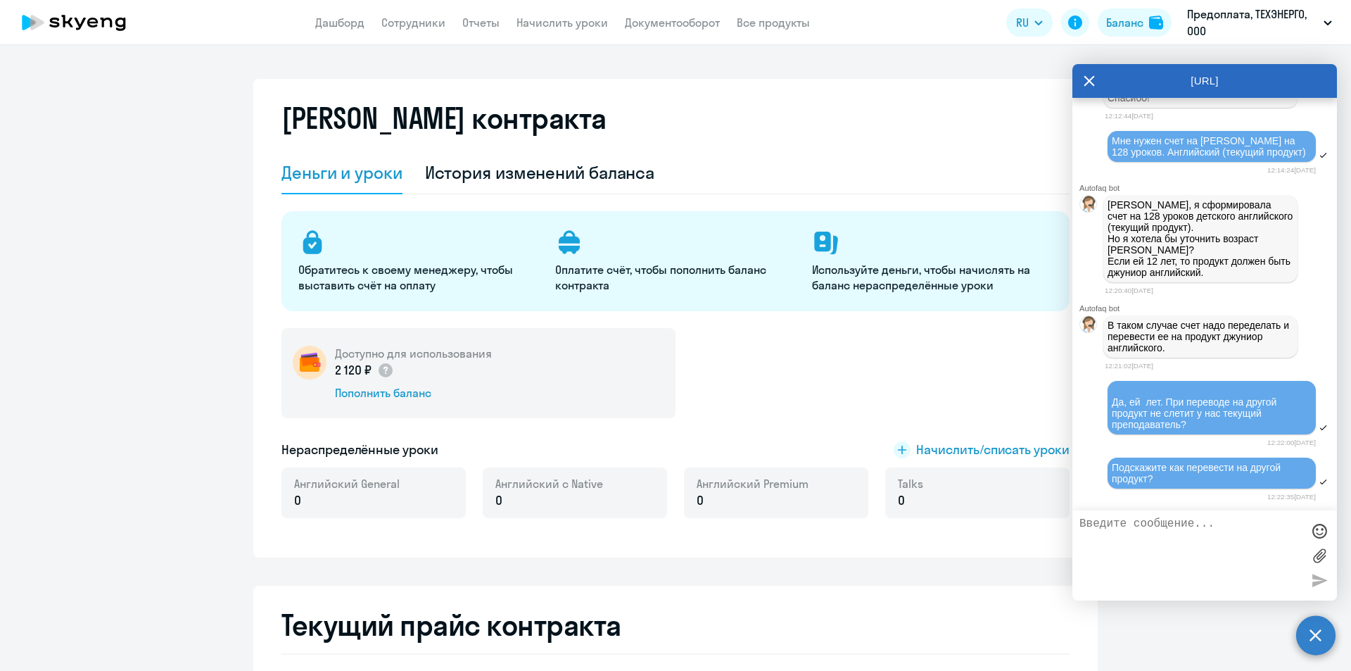
scroll to position [1447, 0]
click at [752, 22] on link "Все продукты" at bounding box center [773, 22] width 73 height 14
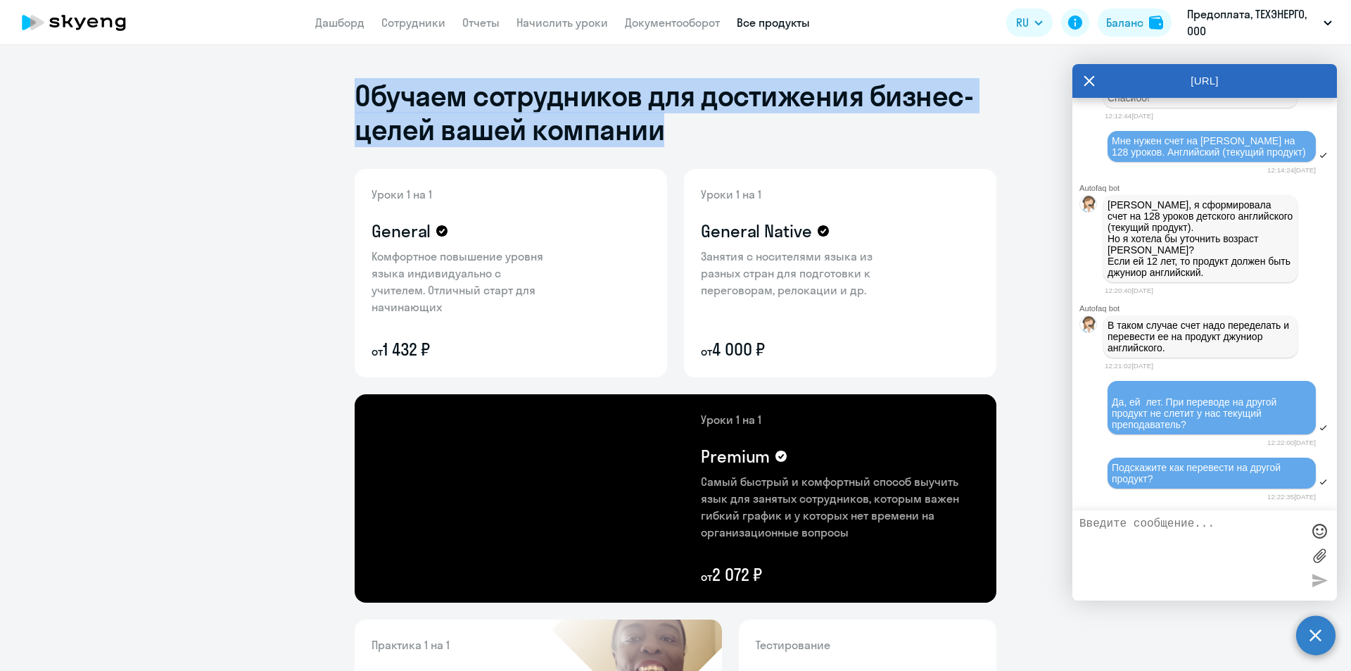
drag, startPoint x: 330, startPoint y: 75, endPoint x: 724, endPoint y: 144, distance: 400.2
click at [724, 144] on ng-component "Обучаем сотрудников для достижения бизнес-целей вашей компании Уроки 1 на 1 Gen…" at bounding box center [675, 577] width 1351 height 1064
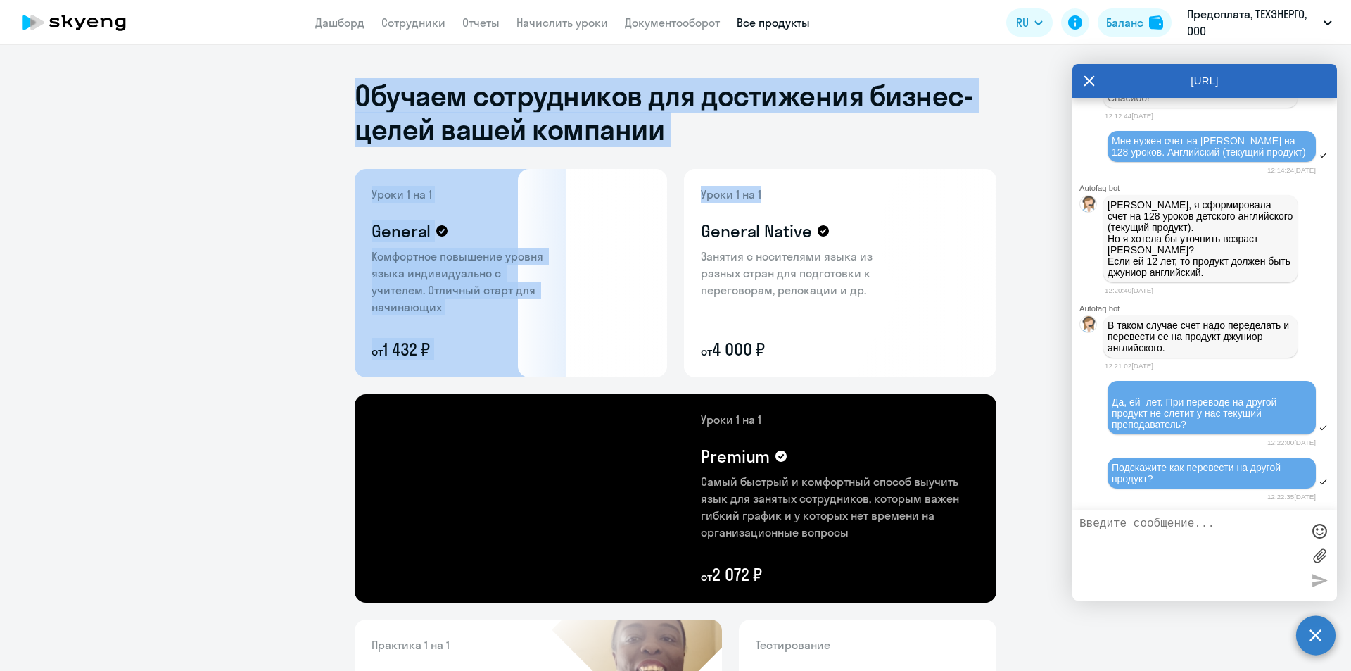
drag, startPoint x: 863, startPoint y: 73, endPoint x: 290, endPoint y: 73, distance: 573.5
click at [290, 73] on ng-component "Обучаем сотрудников для достижения бизнес-целей вашей компании Уроки 1 на 1 Gen…" at bounding box center [675, 577] width 1351 height 1064
drag, startPoint x: 290, startPoint y: 77, endPoint x: 283, endPoint y: 94, distance: 18.3
click at [290, 77] on ng-component "Обучаем сотрудников для достижения бизнес-целей вашей компании Уроки 1 на 1 Gen…" at bounding box center [675, 577] width 1351 height 1064
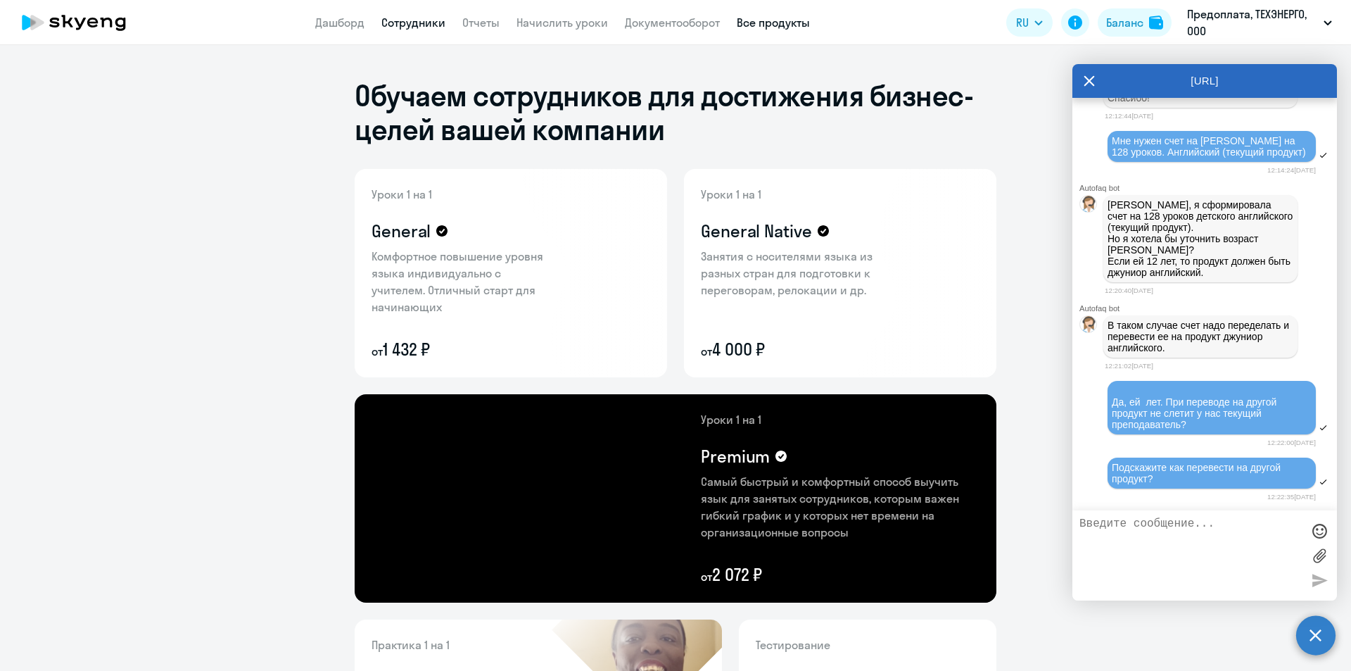
click at [405, 25] on link "Сотрудники" at bounding box center [413, 22] width 64 height 14
select select "30"
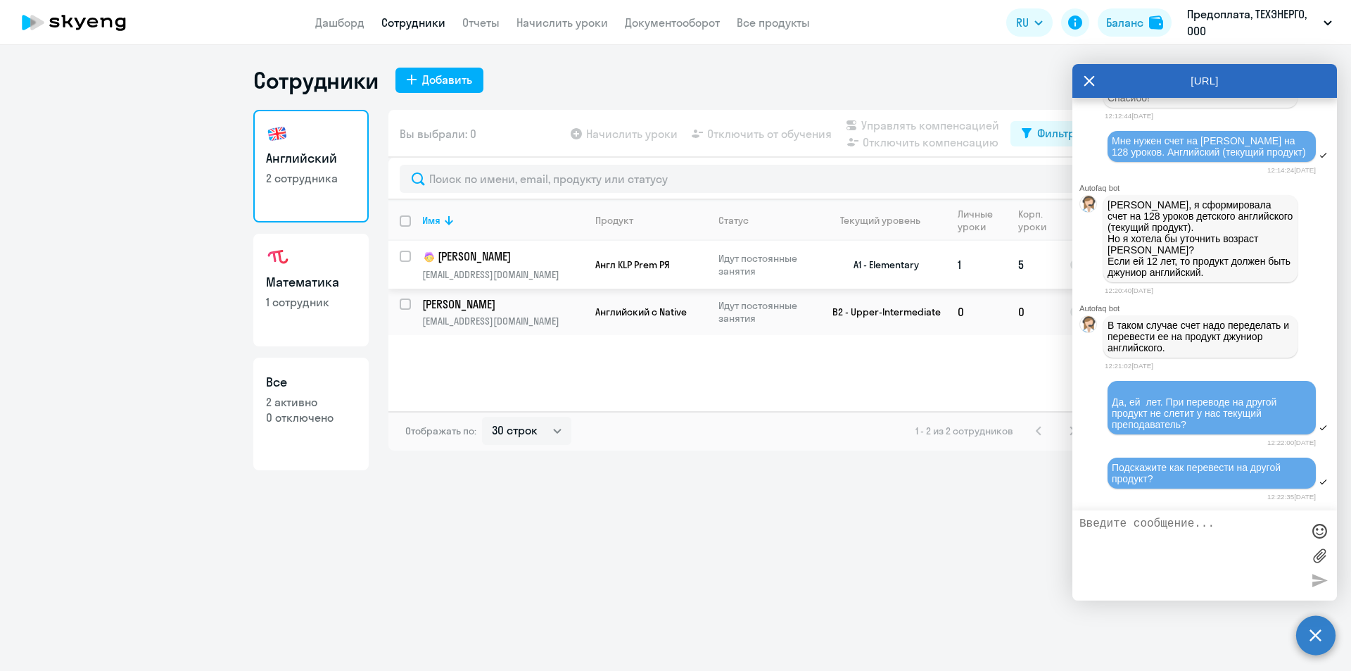
click at [459, 270] on p "[EMAIL_ADDRESS][DOMAIN_NAME]" at bounding box center [502, 274] width 161 height 13
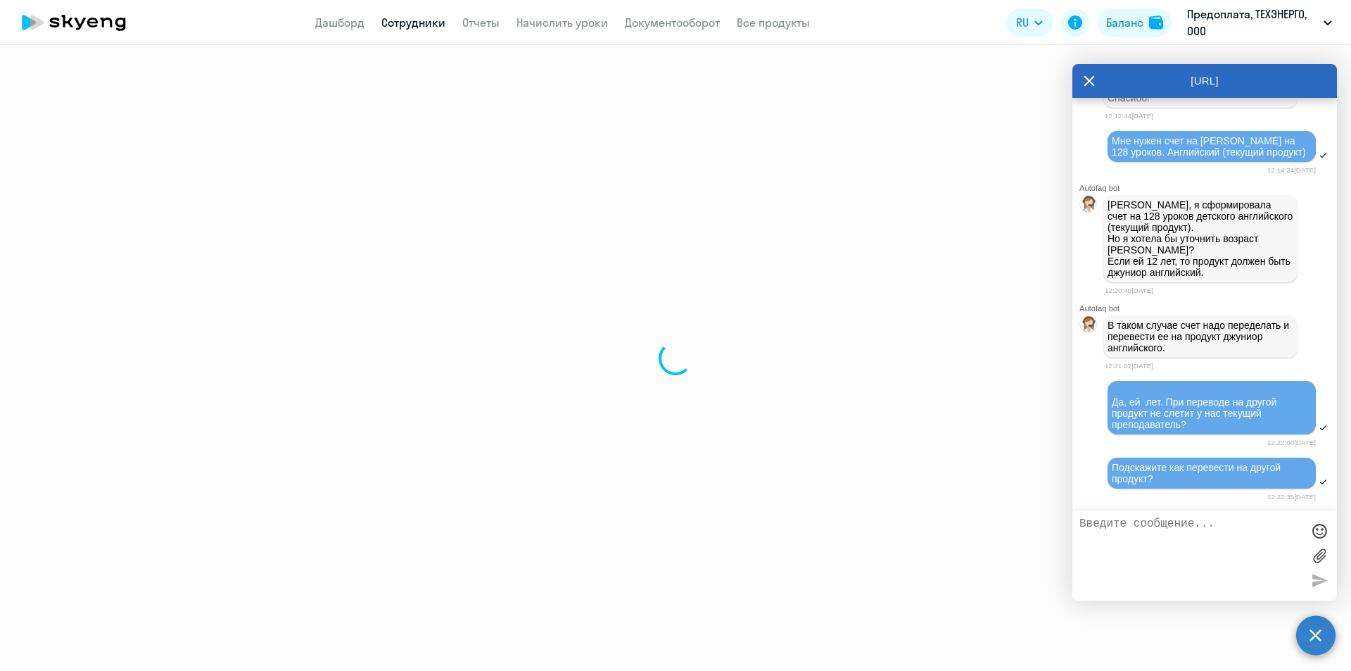
select select "english"
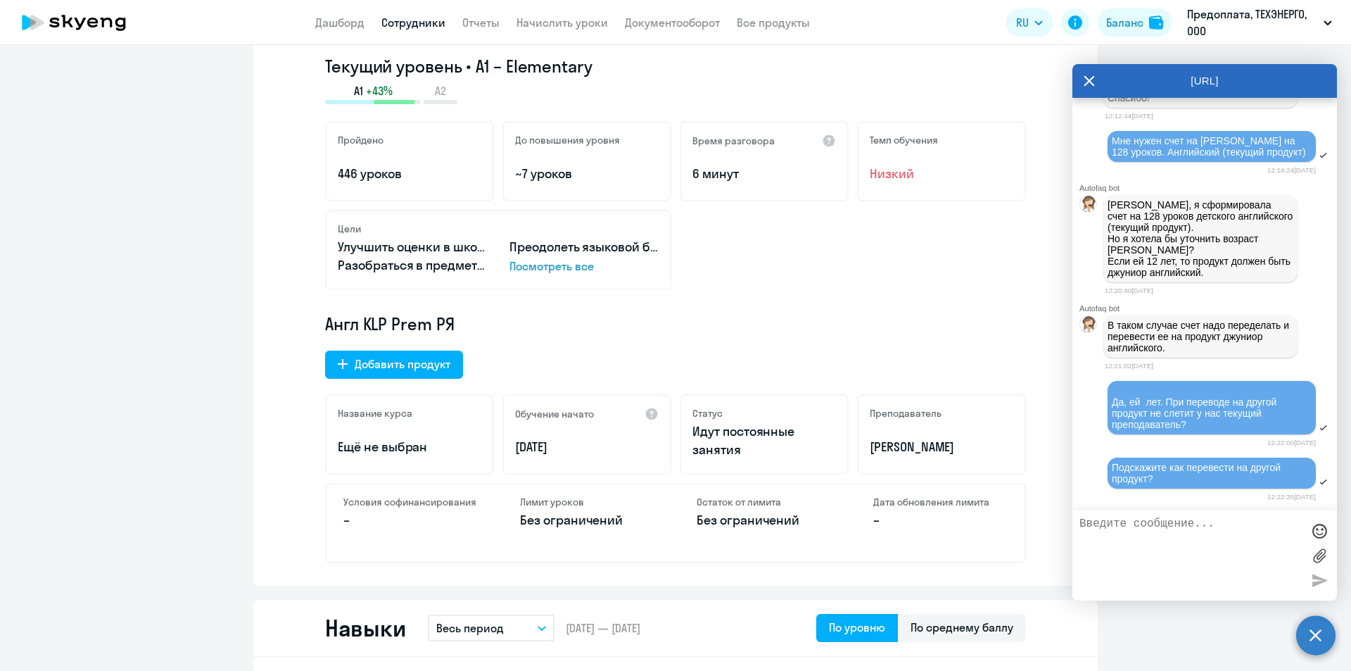
scroll to position [352, 0]
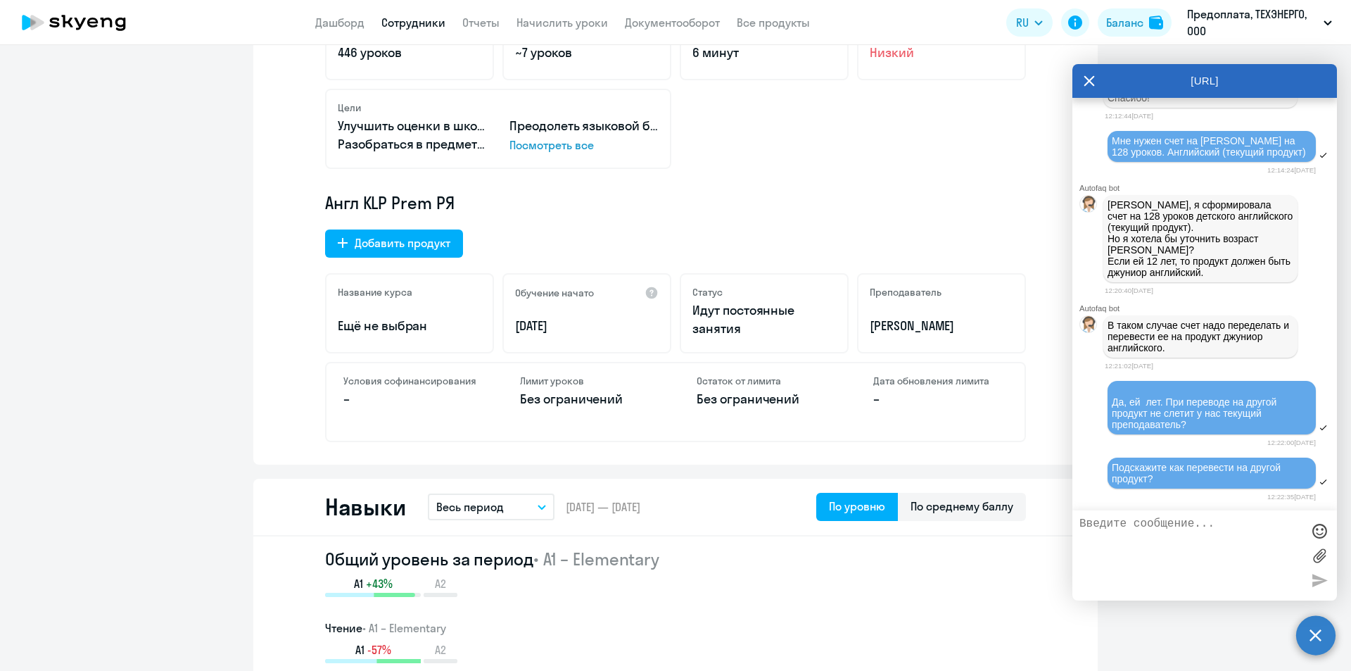
click at [369, 318] on p "Ещё не выбран" at bounding box center [410, 326] width 144 height 18
click at [407, 394] on p "–" at bounding box center [410, 399] width 134 height 18
click at [566, 409] on div "Лимит уроков Без ограничений" at bounding box center [587, 401] width 168 height 77
click at [717, 407] on p "Без ограничений" at bounding box center [764, 399] width 134 height 18
click at [901, 398] on p "–" at bounding box center [940, 399] width 134 height 18
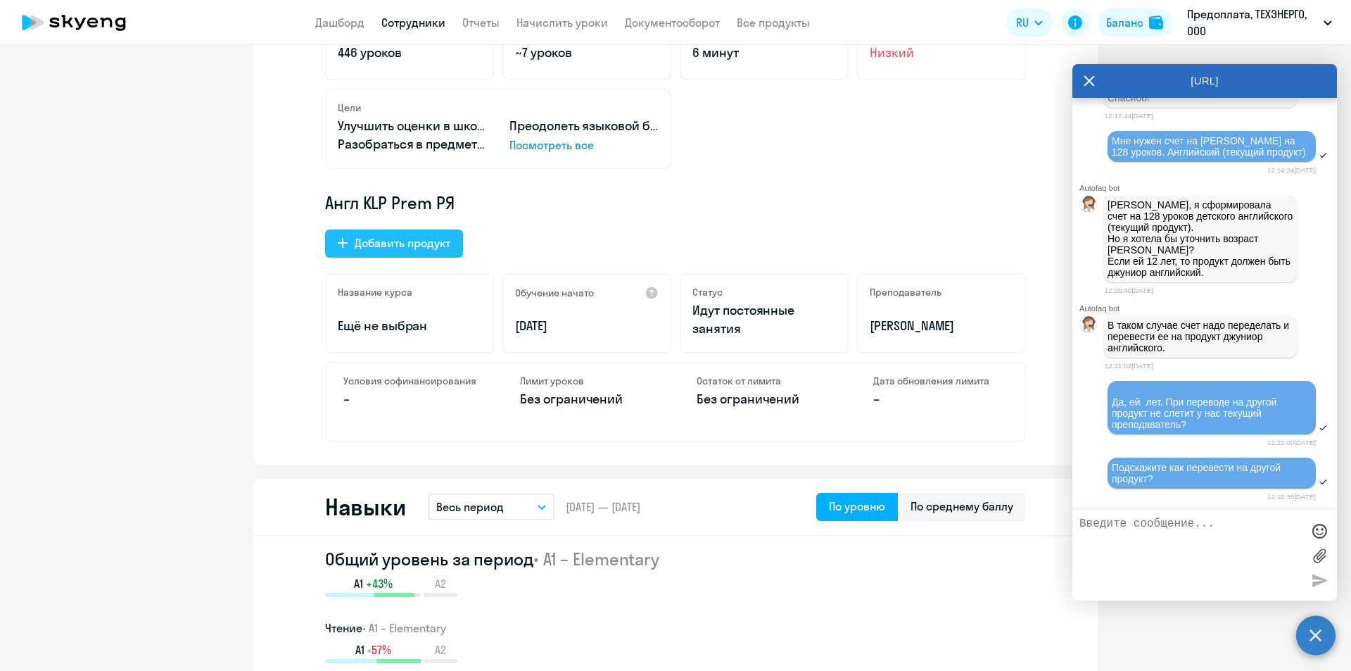
click at [431, 246] on div "Добавить продукт" at bounding box center [403, 242] width 96 height 17
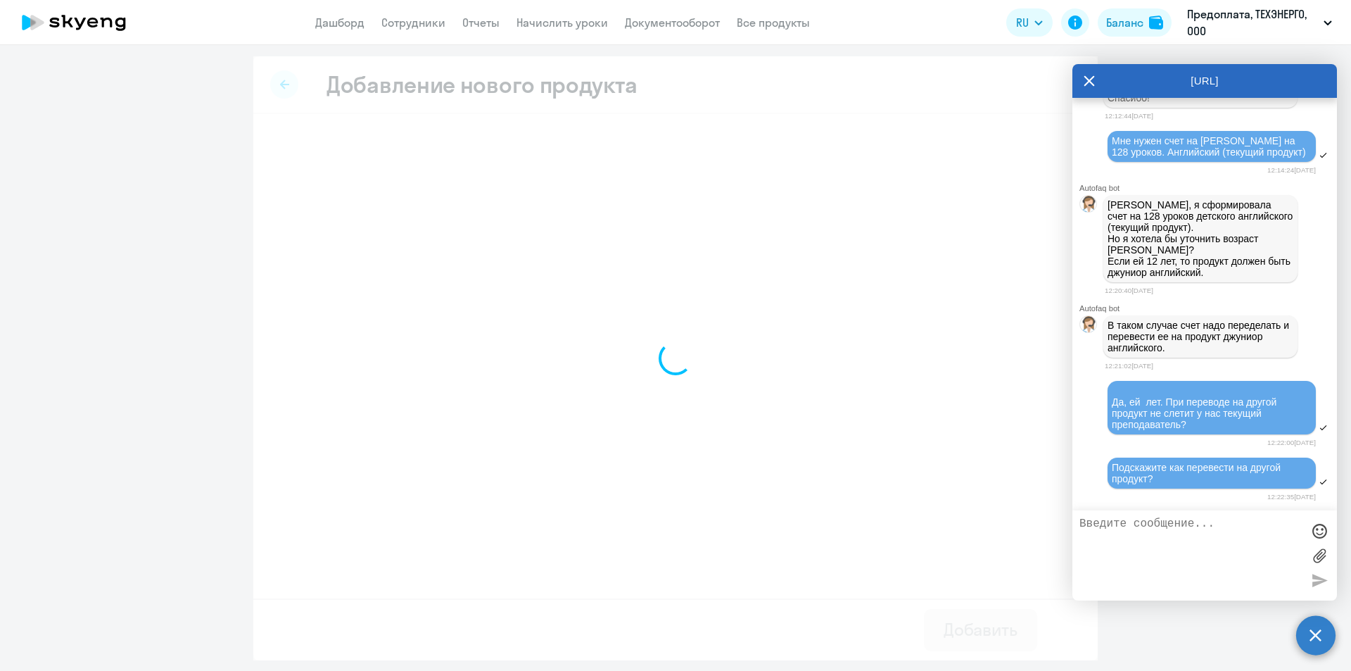
select select "english_adult_not_native_speaker"
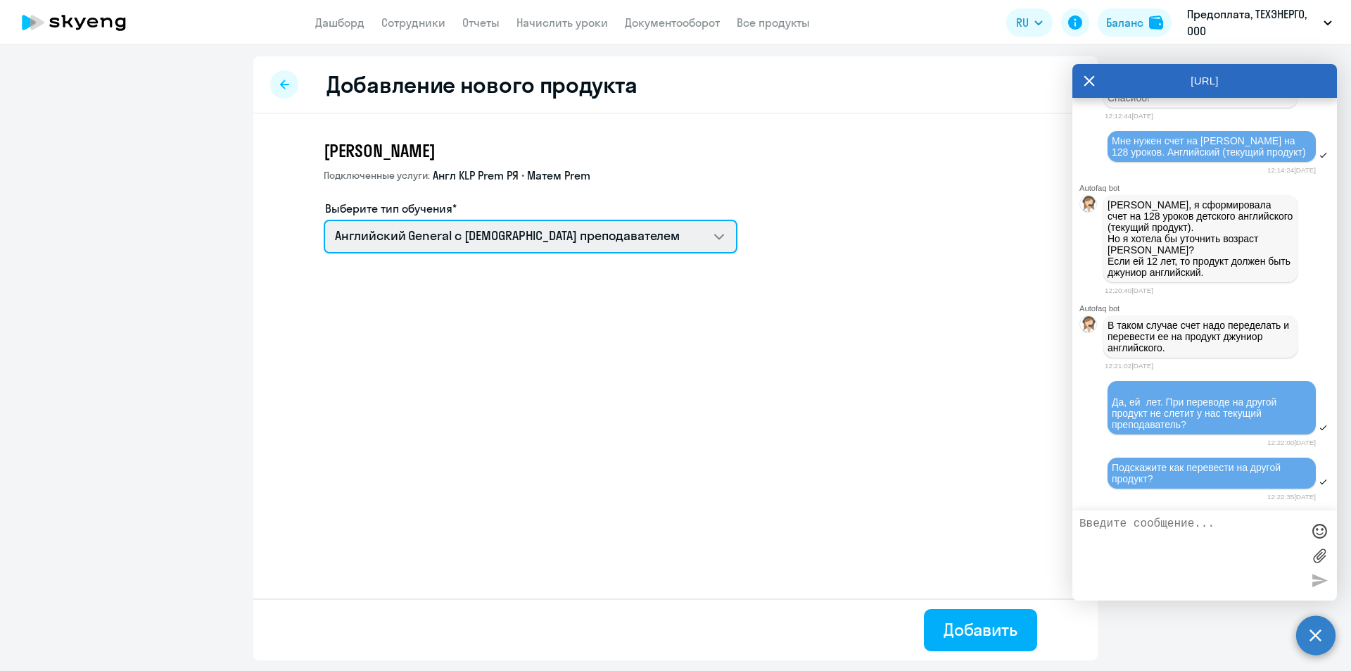
click at [452, 246] on select "Английский General с [DEMOGRAPHIC_DATA] преподавателем Премиум [DEMOGRAPHIC_DAT…" at bounding box center [531, 237] width 414 height 34
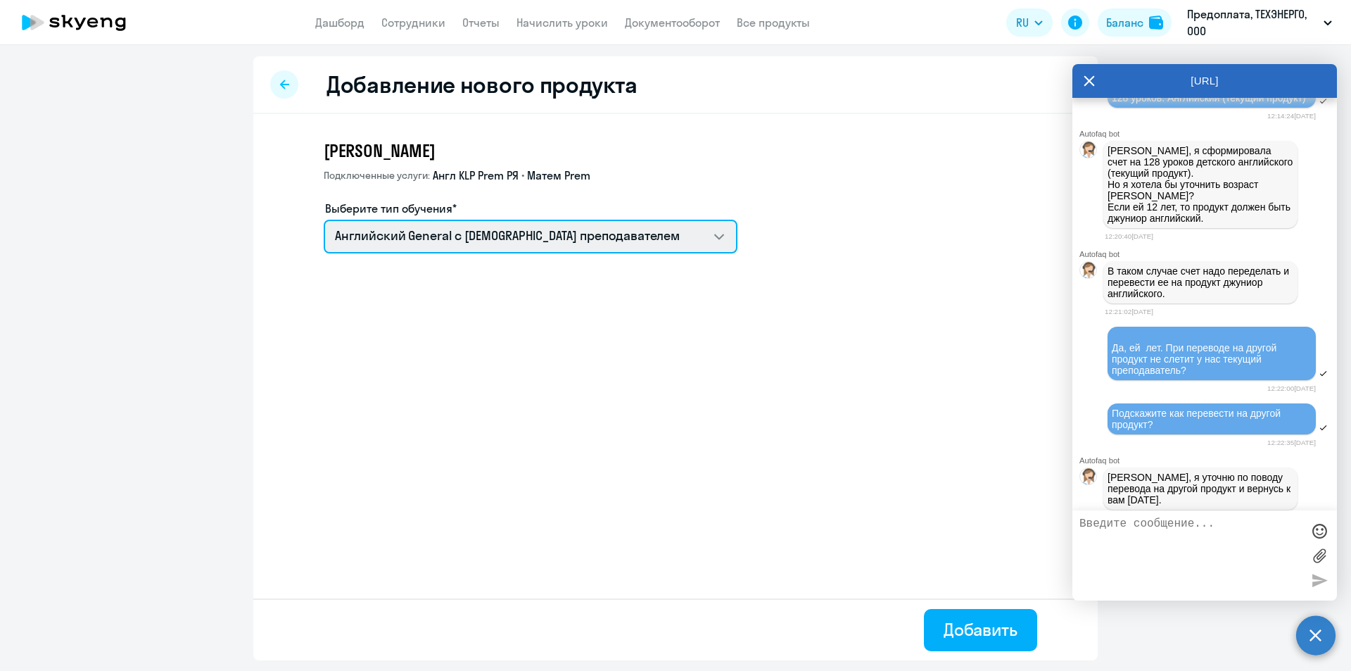
scroll to position [1523, 0]
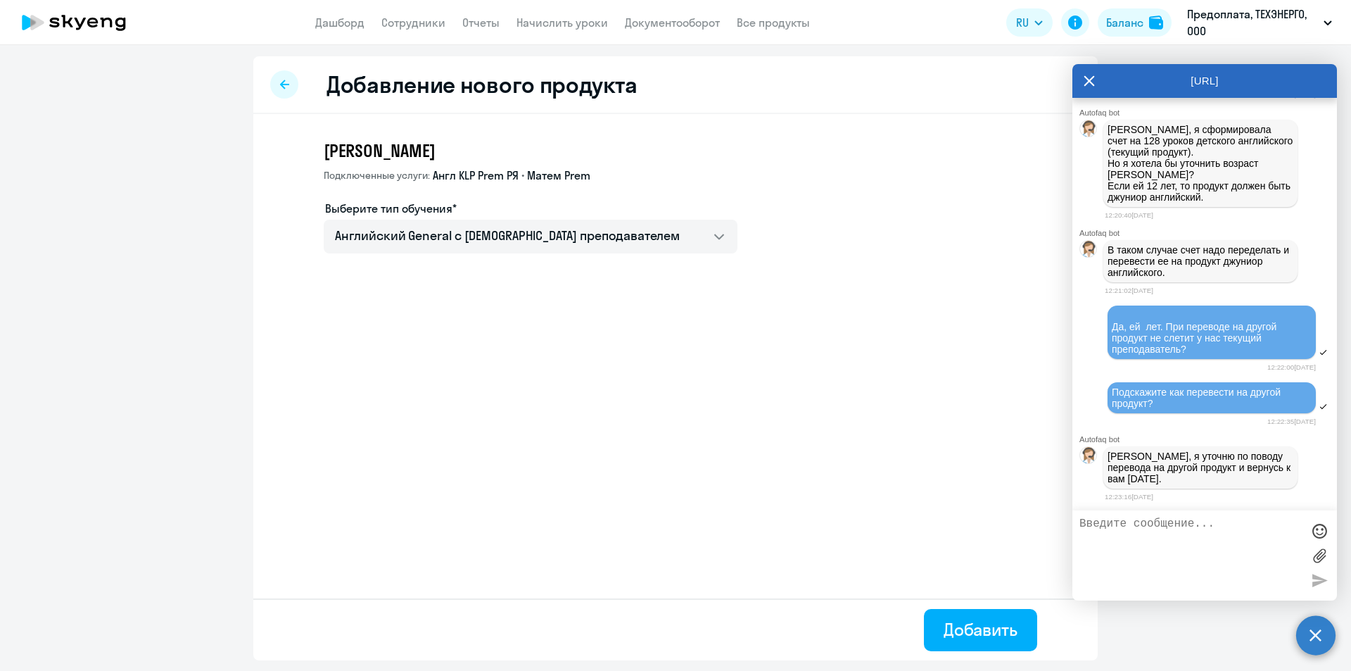
click at [490, 410] on div "Добавление нового продукта [PERSON_NAME] услуги: Англ KLP Prem РЯ • Матем Prem …" at bounding box center [675, 358] width 844 height 604
click at [1156, 526] on textarea at bounding box center [1190, 555] width 222 height 76
type textarea "Спасибо"
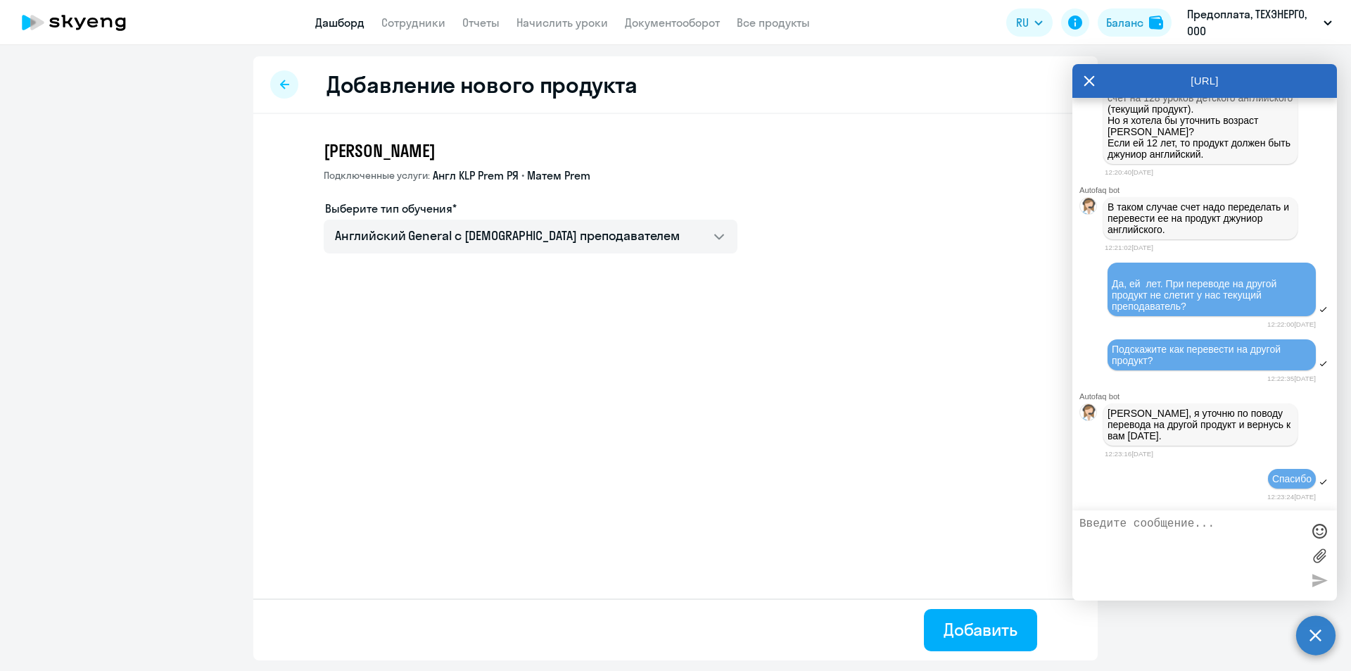
click at [357, 21] on link "Дашборд" at bounding box center [339, 22] width 49 height 14
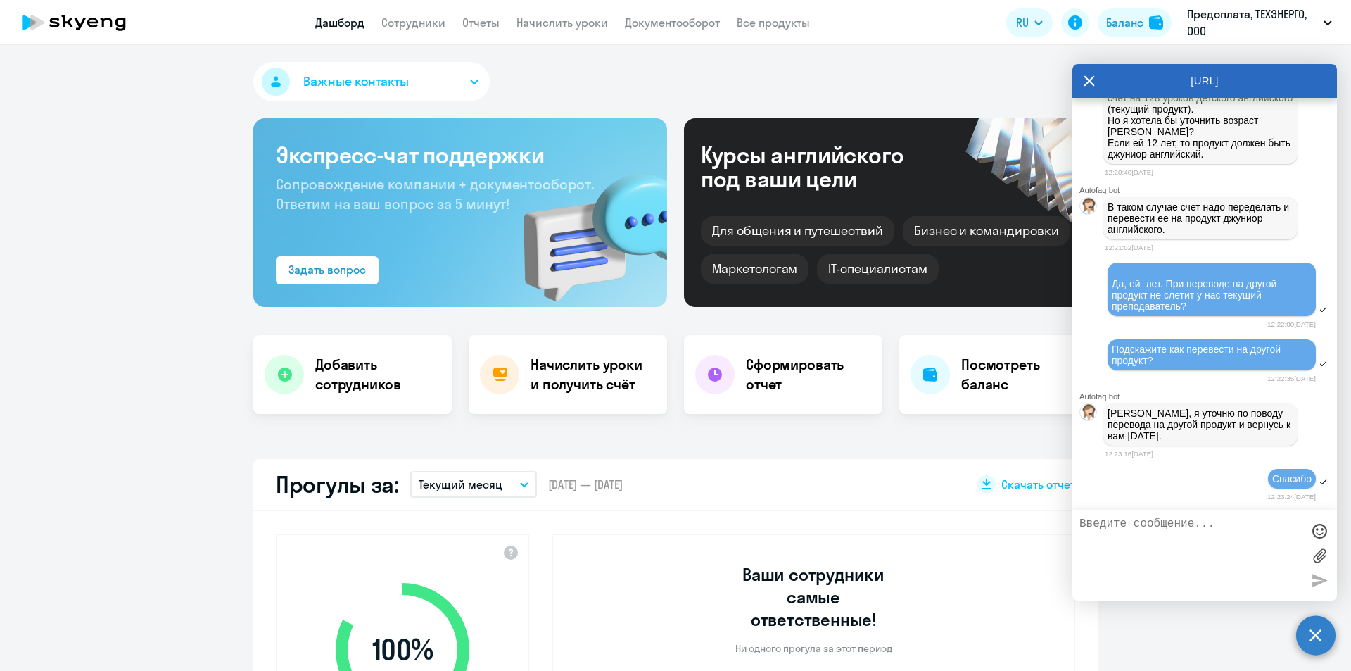
select select "30"
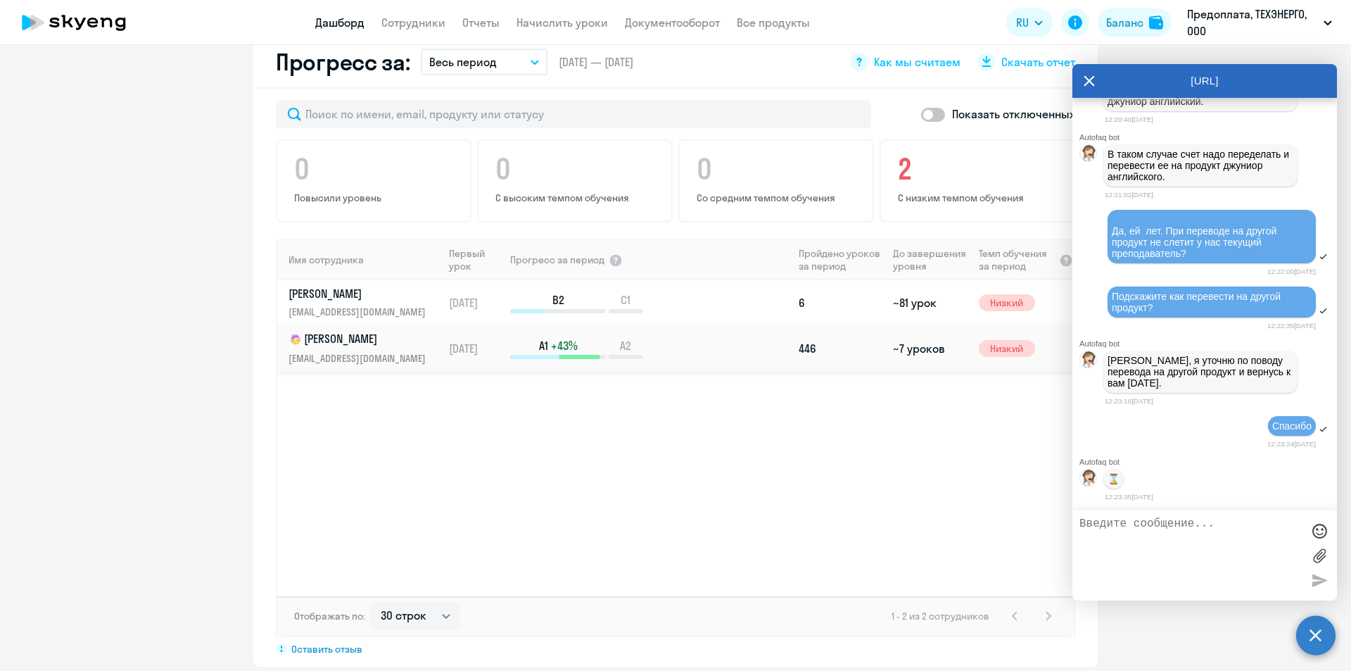
scroll to position [1621, 0]
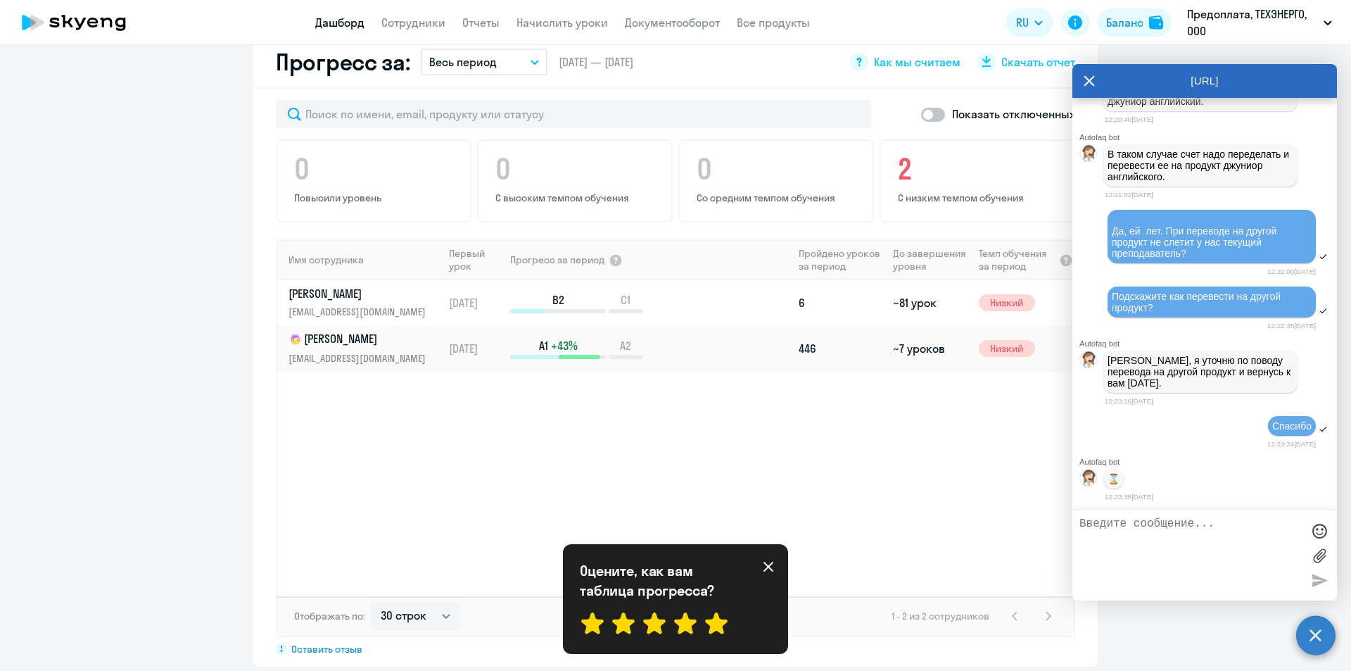
click at [714, 619] on icon at bounding box center [716, 622] width 23 height 21
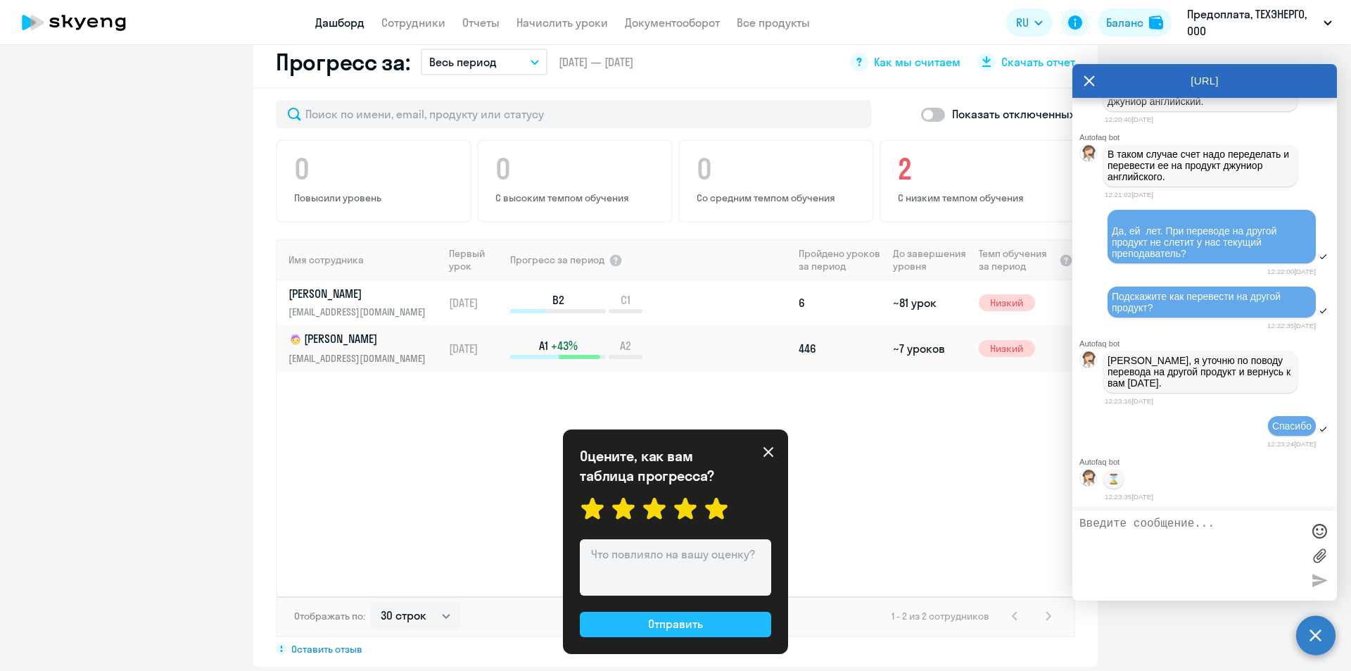
click at [687, 630] on div "Отправить" at bounding box center [675, 623] width 55 height 17
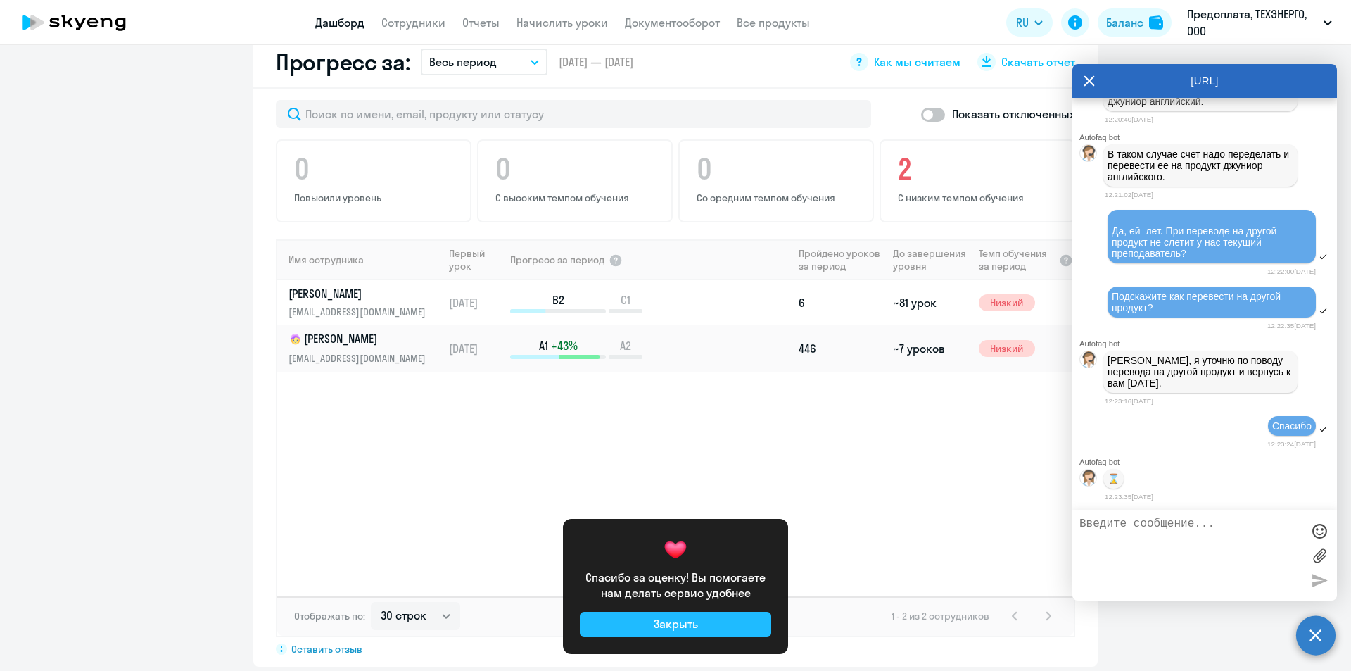
click at [683, 614] on button "Закрыть" at bounding box center [675, 623] width 191 height 25
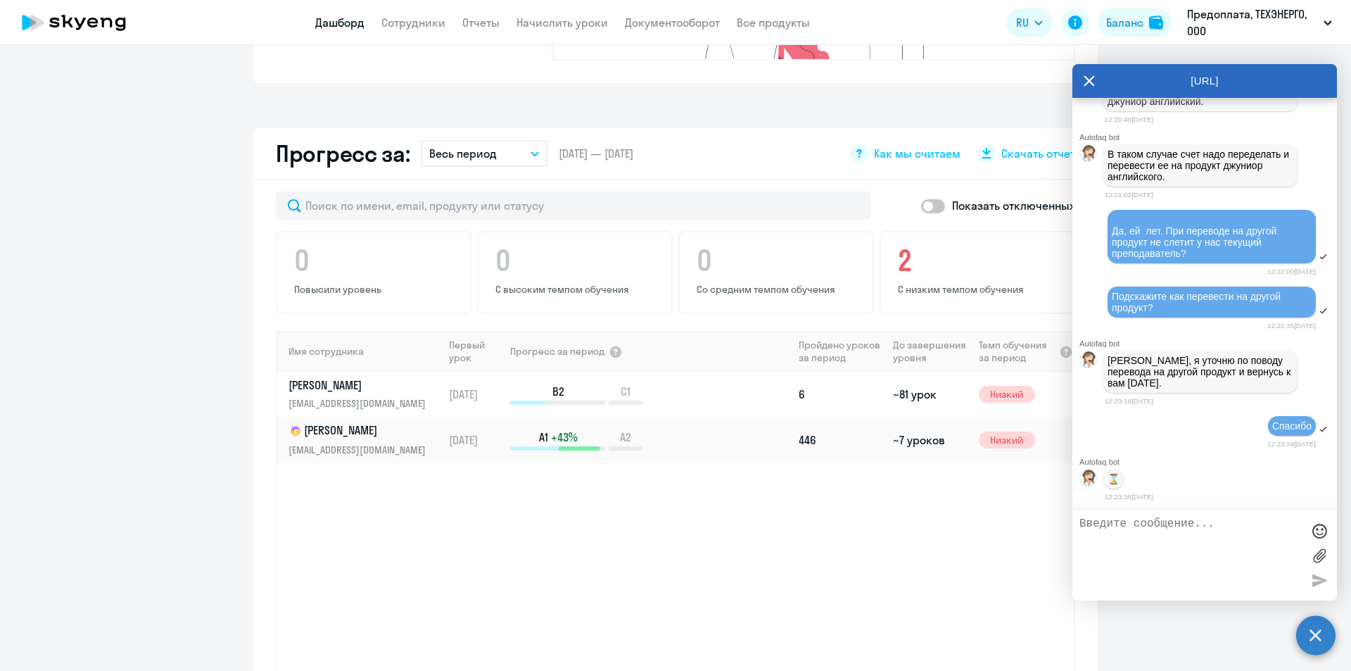
scroll to position [774, 0]
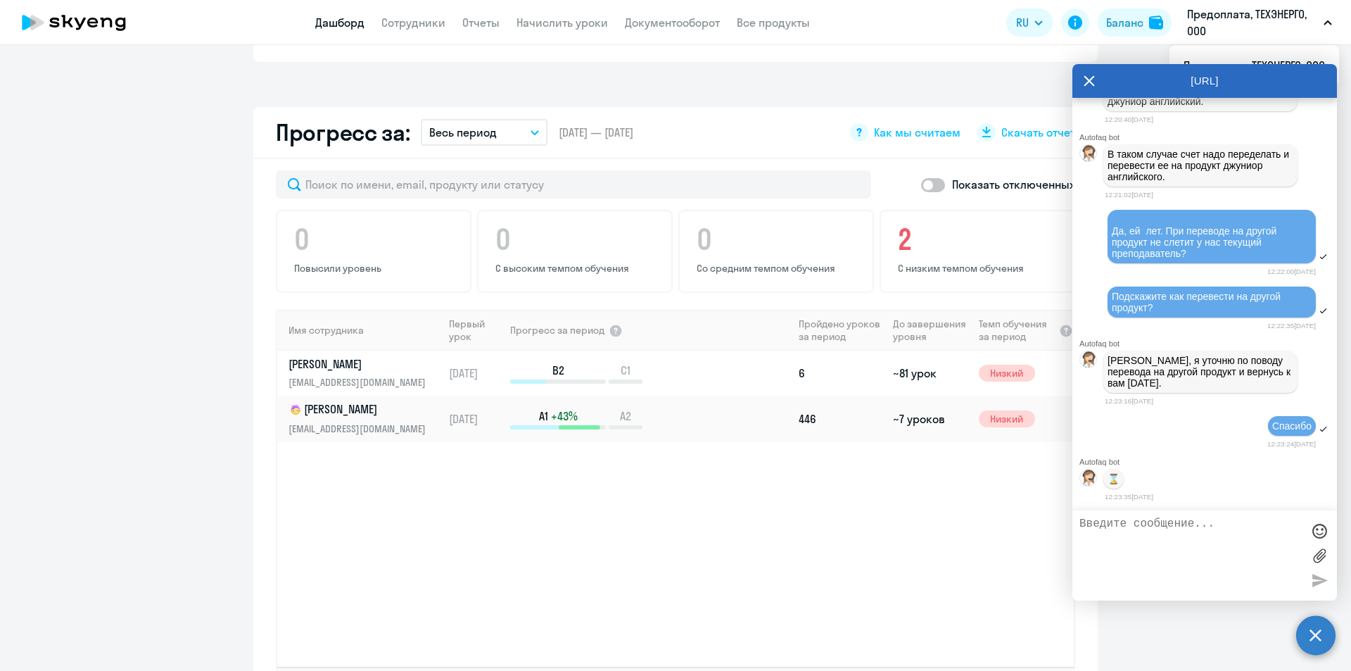
click at [1203, 24] on p "Предоплата, ТЕХЭНЕРГО, ООО" at bounding box center [1252, 23] width 131 height 34
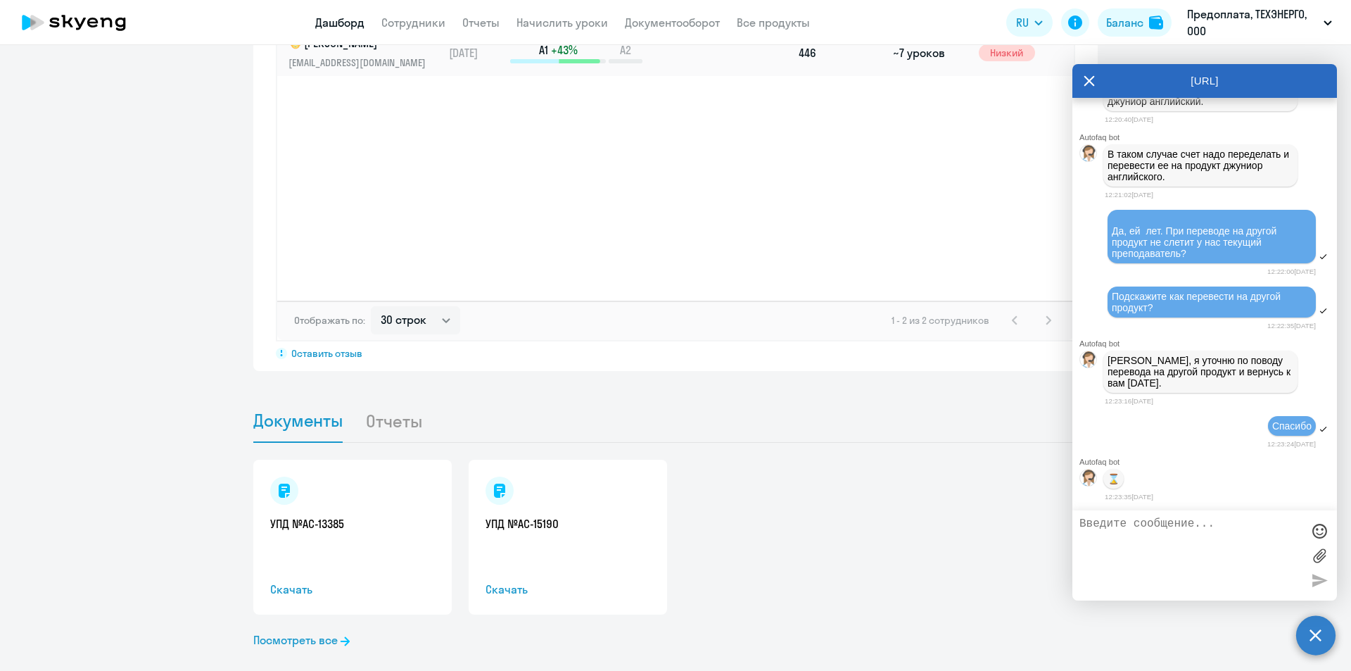
scroll to position [1550, 0]
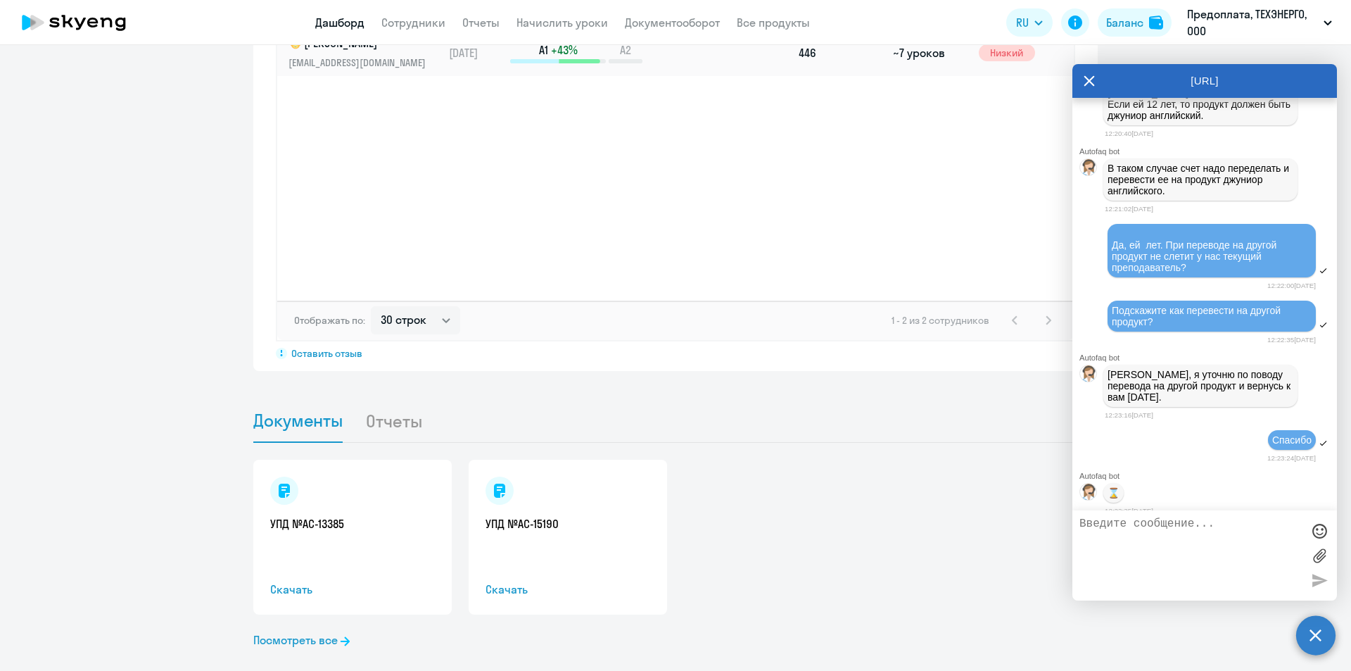
click at [1142, 273] on span "Да, ей лет. При переводе на другой продукт не слетит у нас текущий преподавател…" at bounding box center [1195, 256] width 167 height 34
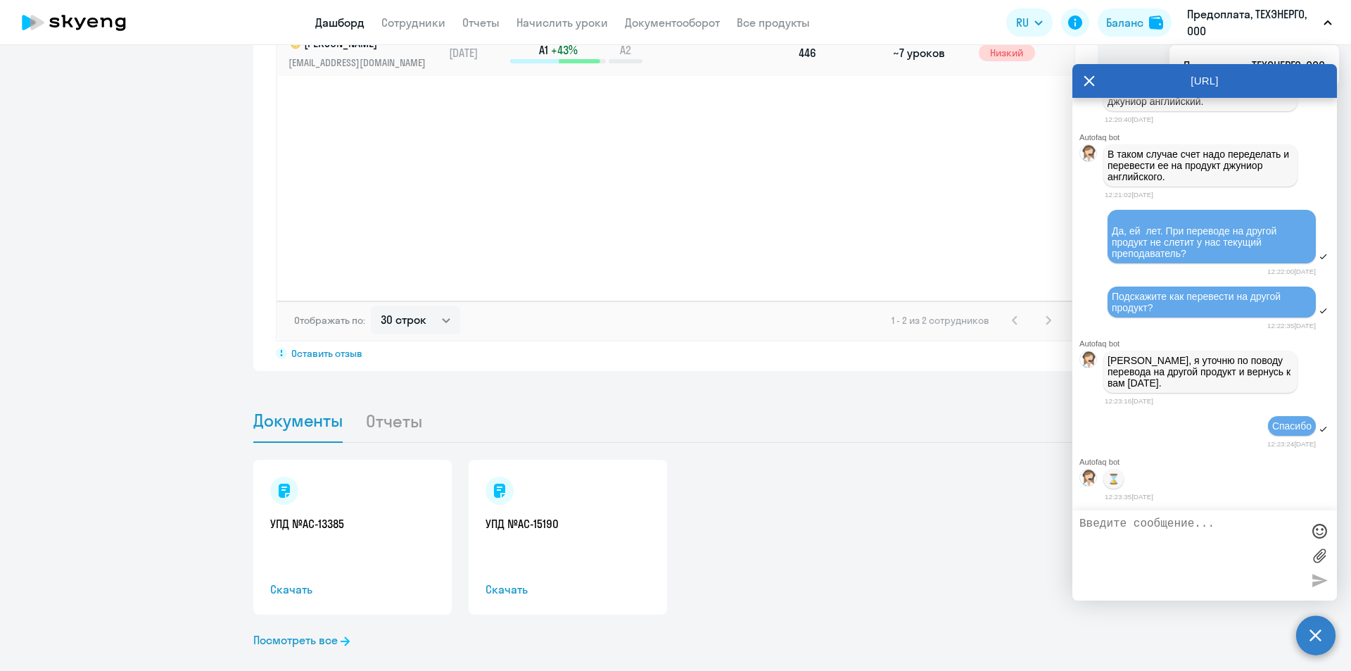
scroll to position [1621, 0]
